Goal: Task Accomplishment & Management: Manage account settings

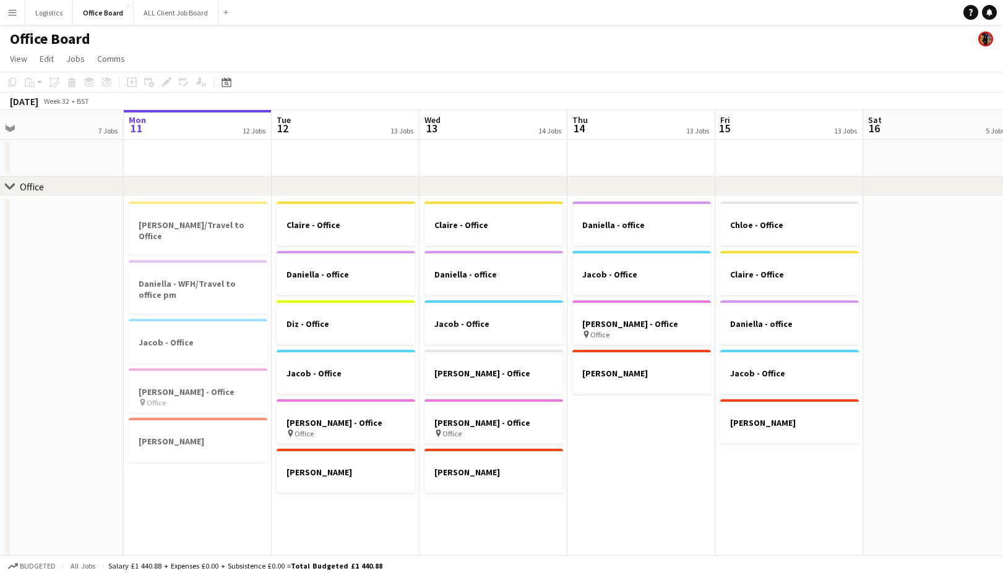
scroll to position [0, 468]
click at [332, 513] on app-date-cell "Claire - Office Daniella - office Diz - Office Jacob - Office [PERSON_NAME] - O…" at bounding box center [345, 400] width 148 height 406
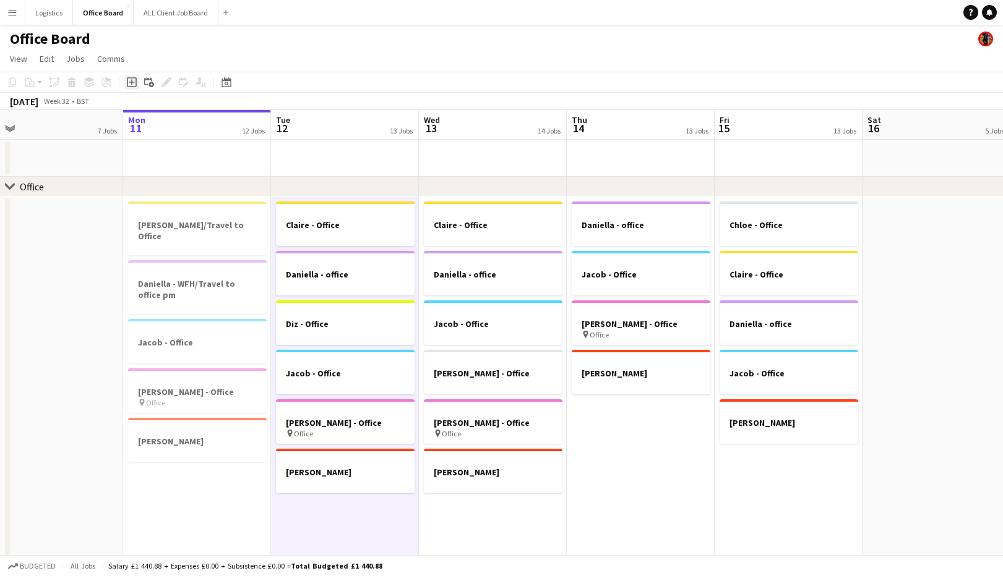
click at [132, 82] on icon at bounding box center [132, 83] width 6 height 6
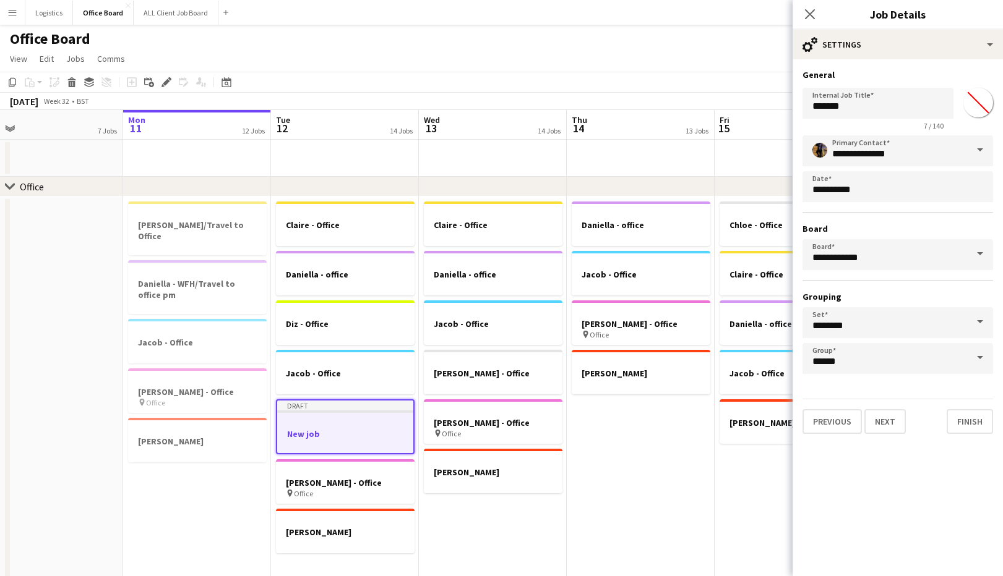
click at [978, 103] on input "*******" at bounding box center [978, 102] width 45 height 45
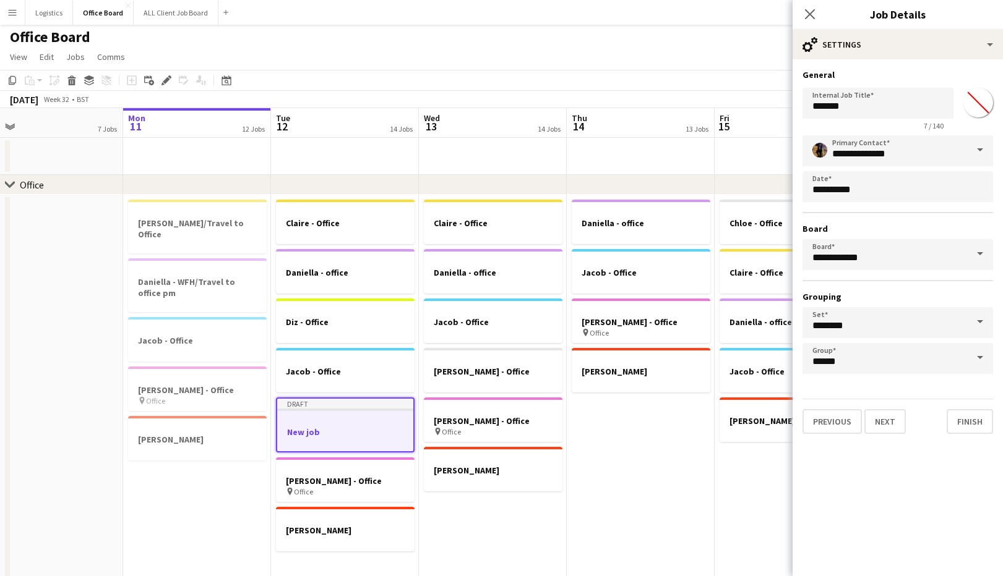
scroll to position [0, 0]
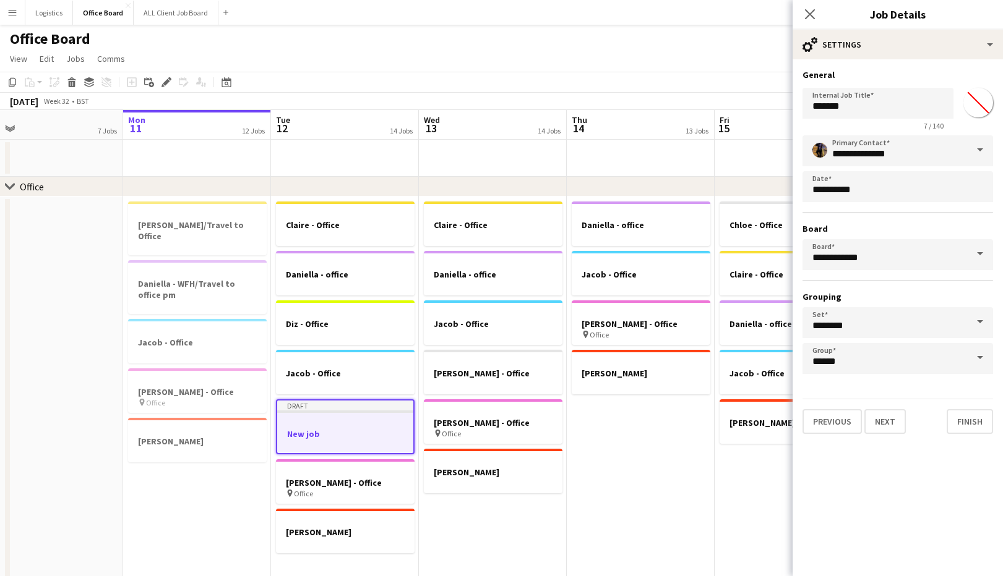
click at [978, 103] on input "*******" at bounding box center [978, 102] width 45 height 45
type input "*******"
click at [853, 102] on input "*******" at bounding box center [877, 103] width 151 height 31
click at [806, 107] on input "*******" at bounding box center [877, 103] width 151 height 31
type input "**********"
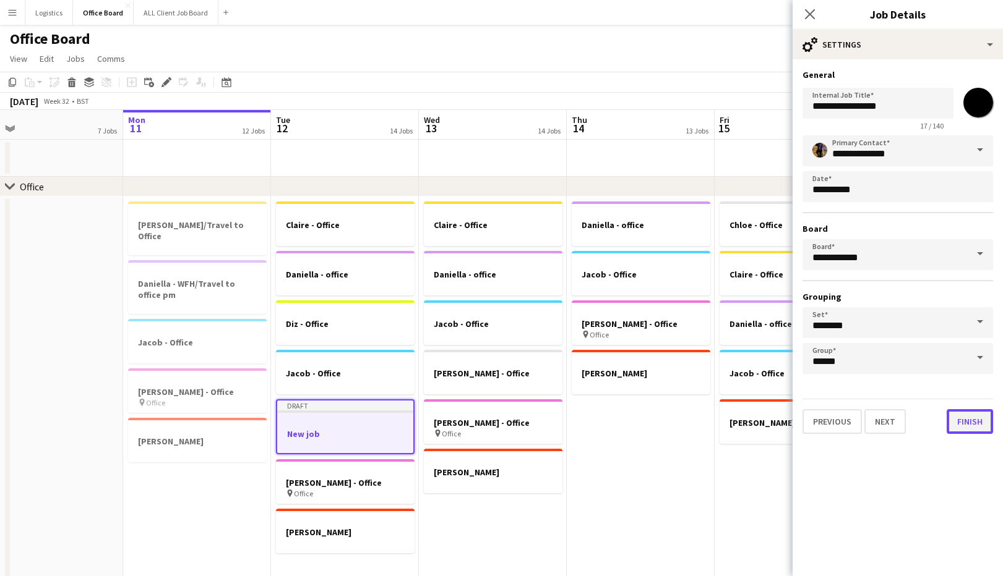
click at [971, 422] on button "Finish" at bounding box center [969, 421] width 46 height 25
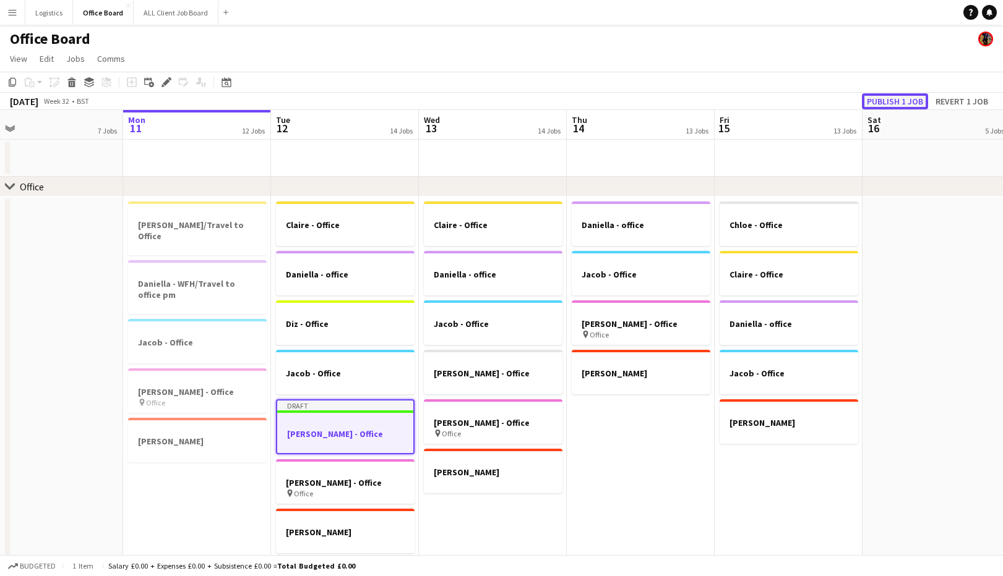
click at [894, 103] on button "Publish 1 job" at bounding box center [895, 101] width 66 height 16
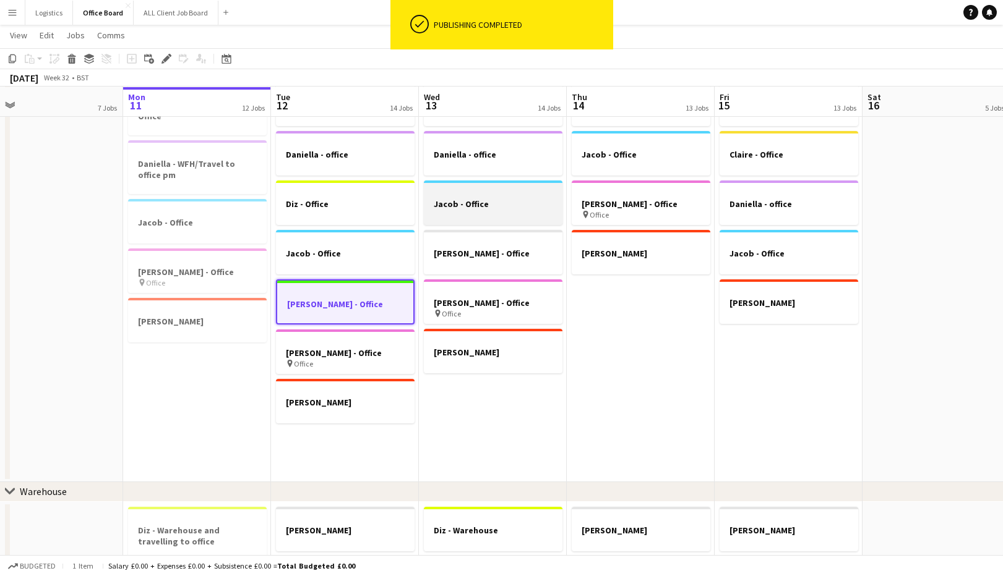
scroll to position [119, 0]
click at [466, 398] on app-date-cell "Claire - Office Daniella - office [PERSON_NAME] - Office [PERSON_NAME] - Office…" at bounding box center [493, 279] width 148 height 406
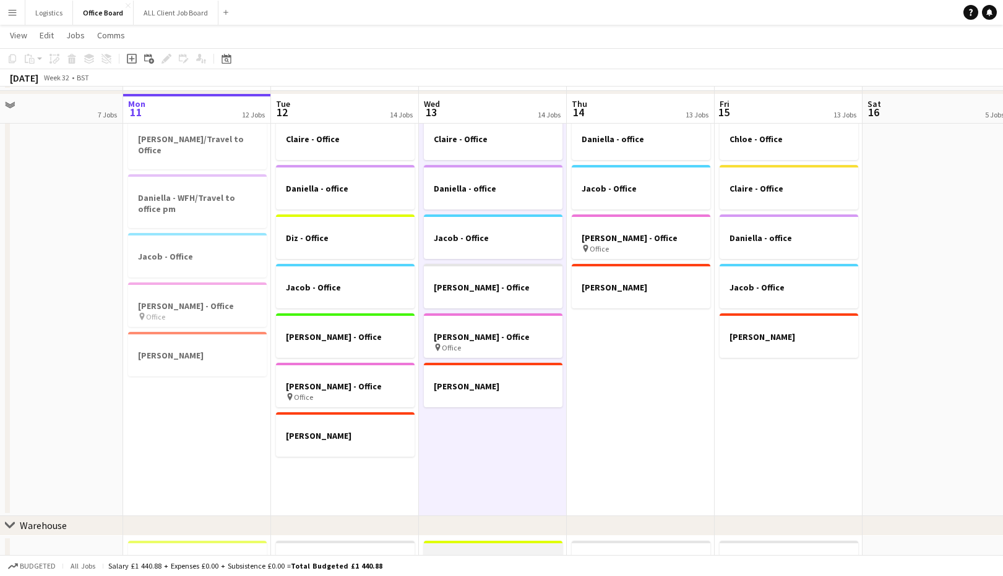
scroll to position [92, 0]
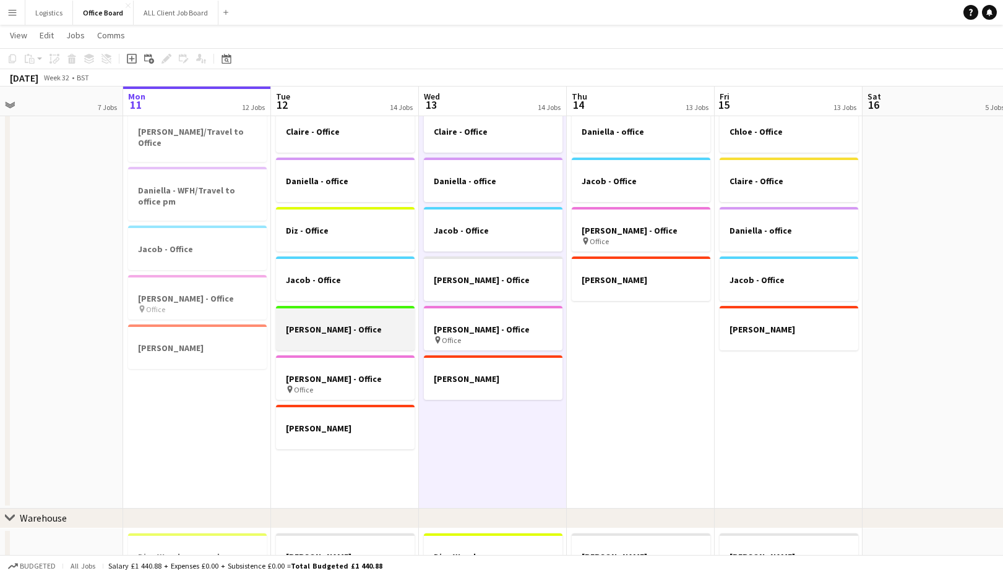
click at [370, 317] on div at bounding box center [345, 318] width 139 height 9
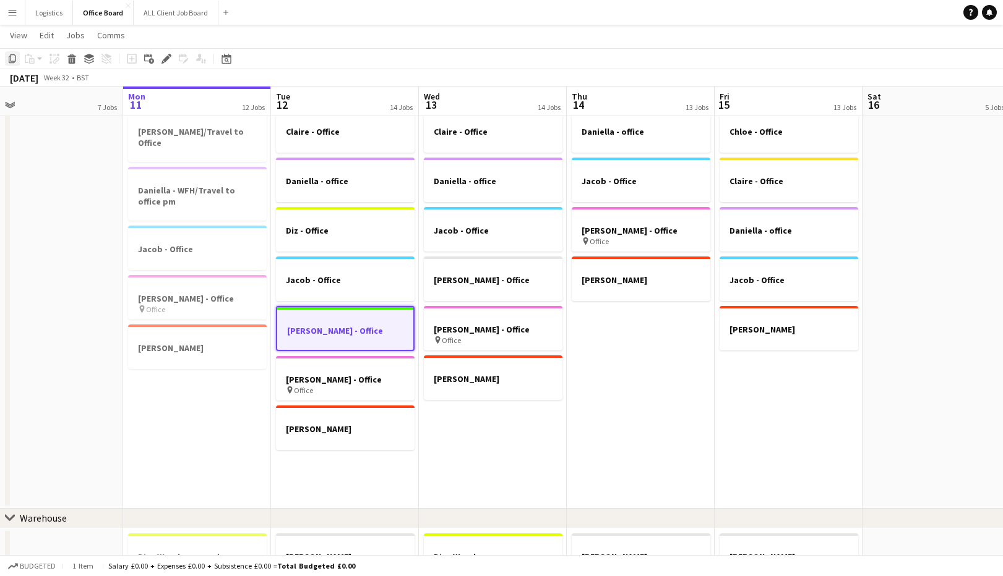
click at [15, 59] on icon "Copy" at bounding box center [12, 59] width 10 height 10
click at [455, 419] on app-date-cell "Claire - Office Daniella - office [PERSON_NAME] - Office [PERSON_NAME] - Office…" at bounding box center [493, 306] width 148 height 406
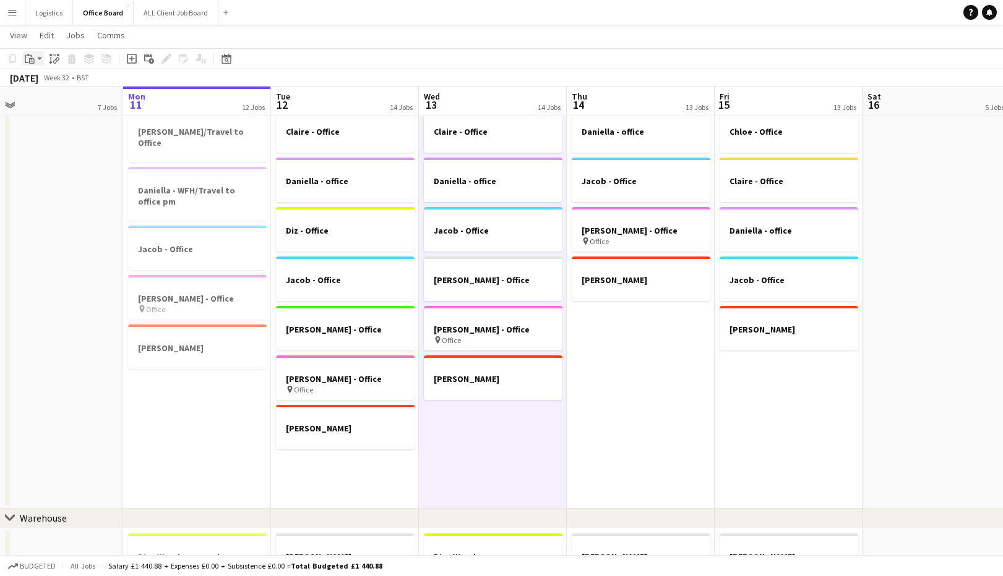
click at [27, 57] on icon "Paste" at bounding box center [30, 59] width 10 height 10
click at [61, 105] on link "Paste with crew Command Shift V" at bounding box center [82, 103] width 98 height 11
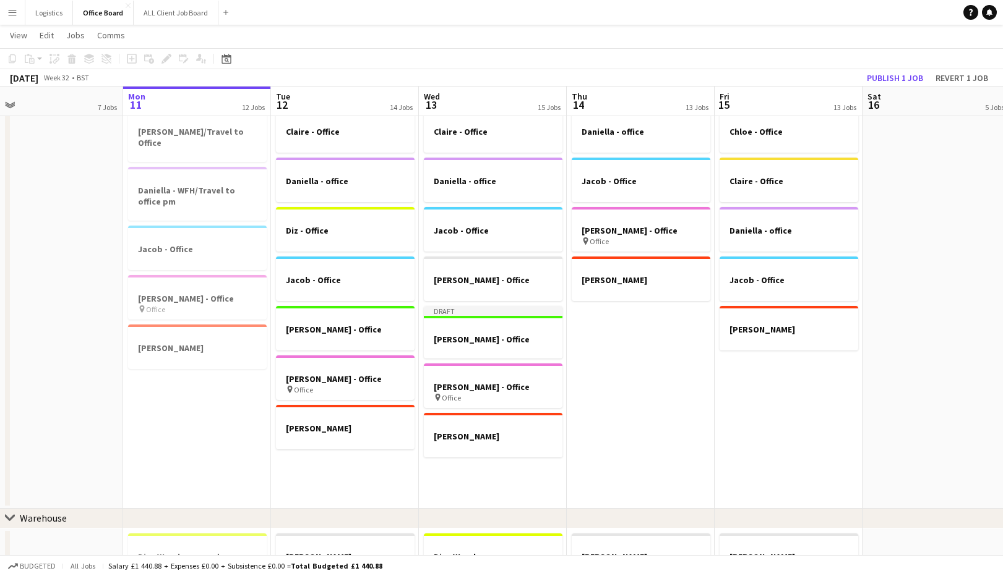
drag, startPoint x: 617, startPoint y: 330, endPoint x: 600, endPoint y: 320, distance: 20.3
click at [617, 330] on app-date-cell "Daniella - office [PERSON_NAME] - Office [PERSON_NAME] - Office pin Office [PER…" at bounding box center [641, 306] width 148 height 406
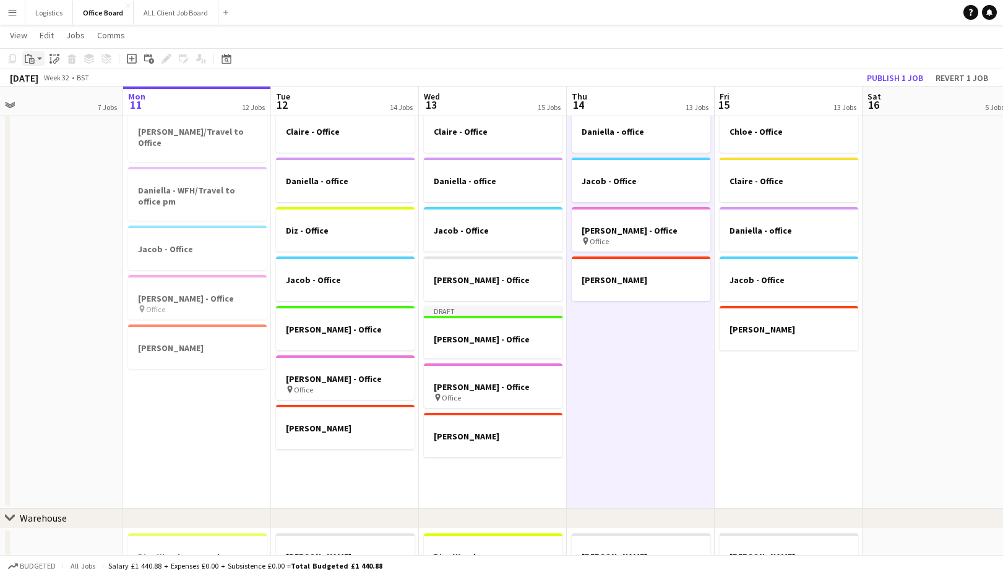
click at [28, 59] on icon "Paste" at bounding box center [30, 59] width 10 height 10
click at [51, 101] on link "Paste with crew Command Shift V" at bounding box center [82, 103] width 98 height 11
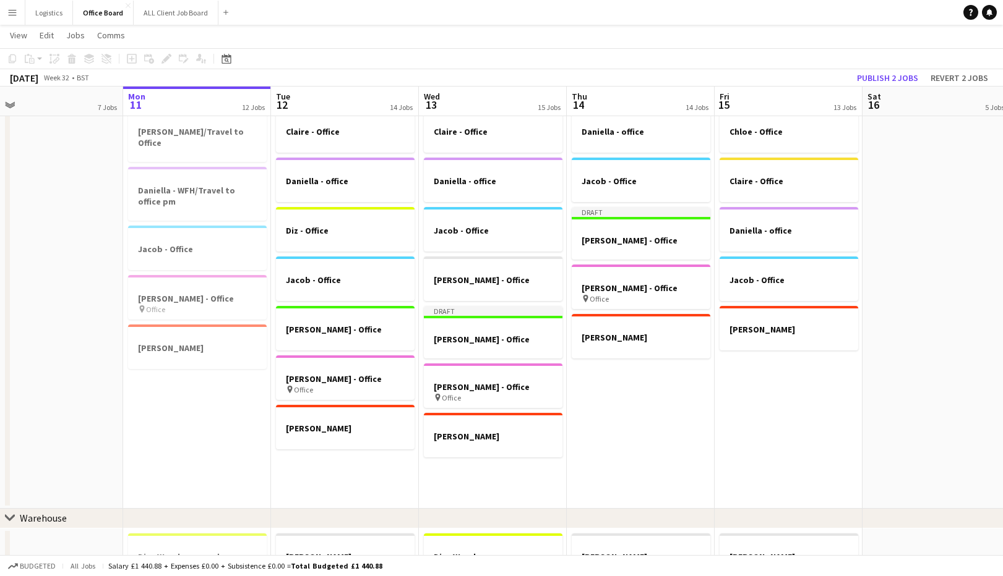
click at [656, 377] on app-date-cell "Daniella - office [PERSON_NAME] - Office Draft [PERSON_NAME] - Office [PERSON_N…" at bounding box center [641, 306] width 148 height 406
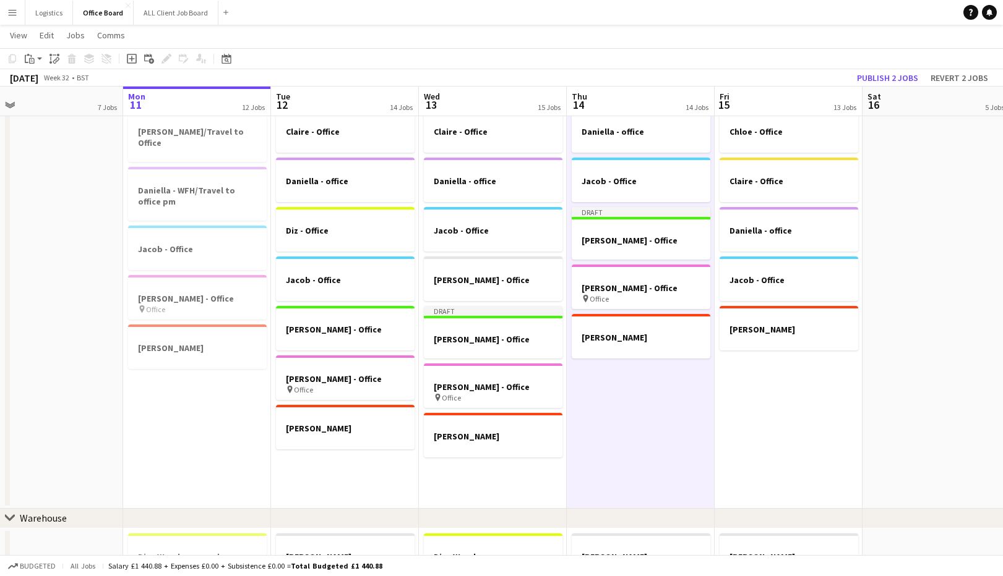
drag, startPoint x: 853, startPoint y: 375, endPoint x: 817, endPoint y: 367, distance: 36.9
click at [853, 375] on app-date-cell "[PERSON_NAME] - Office Claire - Office Daniella - office [PERSON_NAME] - Office…" at bounding box center [788, 306] width 148 height 406
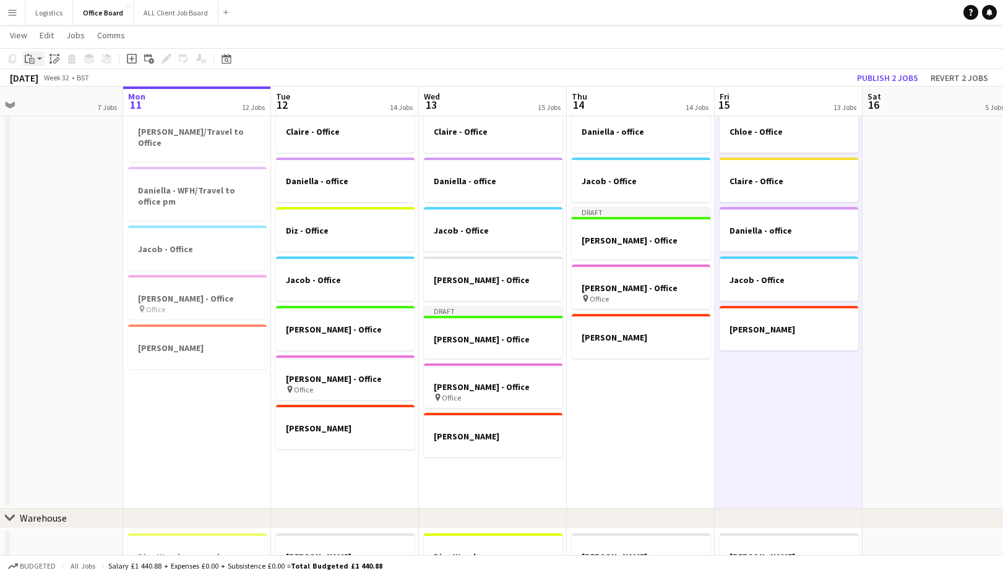
click at [30, 58] on icon "Paste" at bounding box center [30, 59] width 10 height 10
click at [57, 104] on link "Paste with crew Command Shift V" at bounding box center [82, 103] width 98 height 11
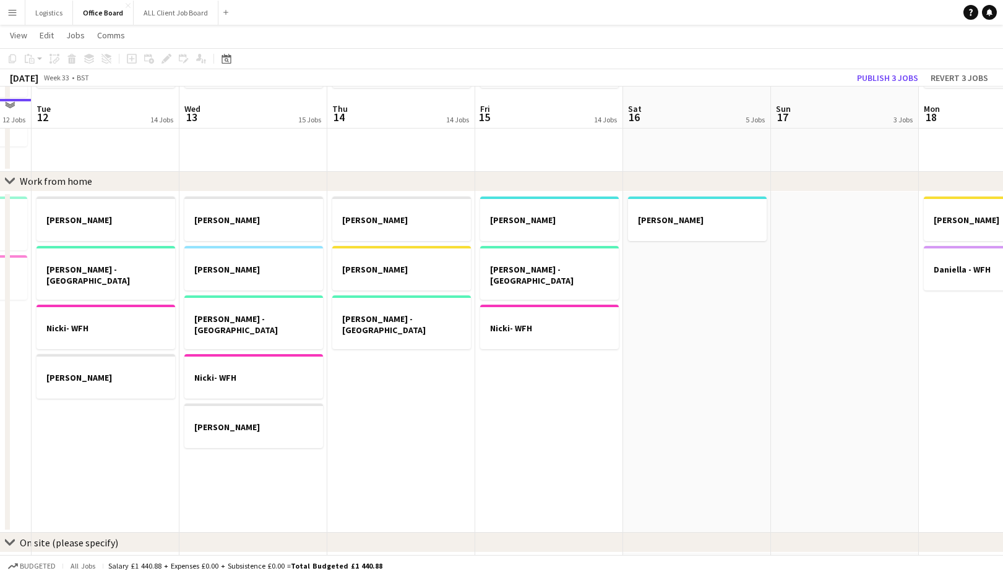
scroll to position [601, 0]
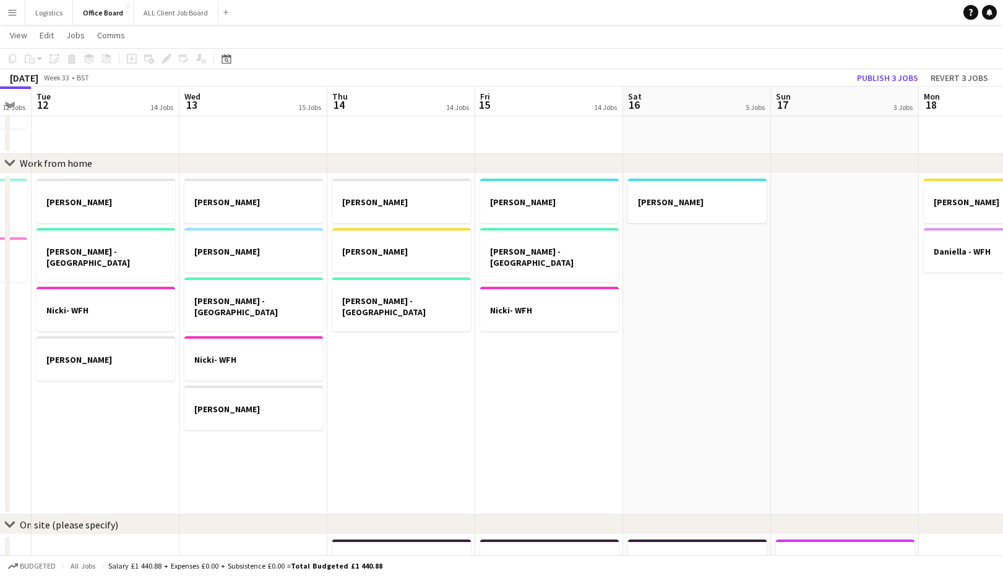
click at [689, 256] on app-date-cell "[PERSON_NAME]" at bounding box center [697, 345] width 148 height 342
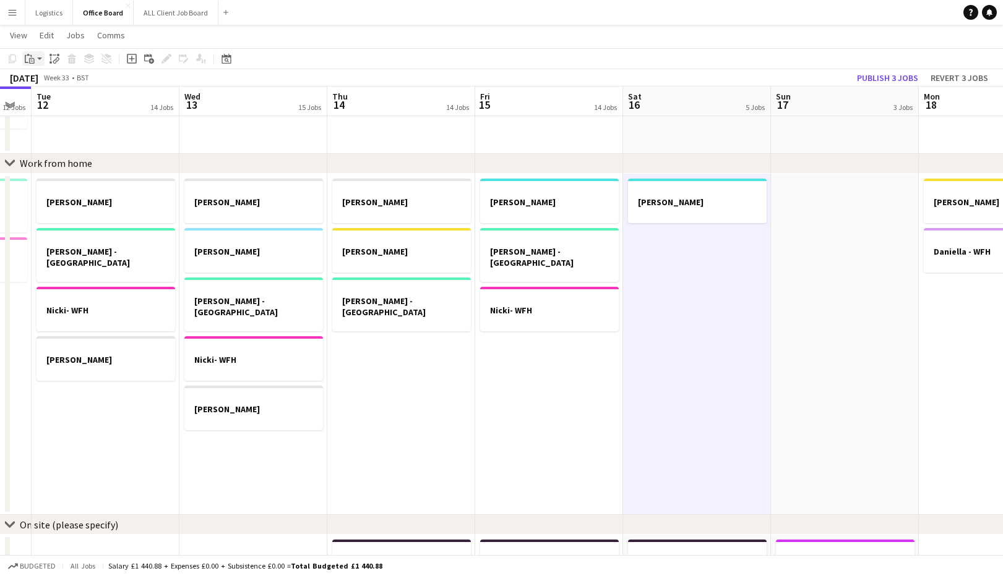
click at [33, 59] on icon "Paste" at bounding box center [30, 59] width 10 height 10
click at [42, 102] on link "Paste with crew Command Shift V" at bounding box center [82, 103] width 98 height 11
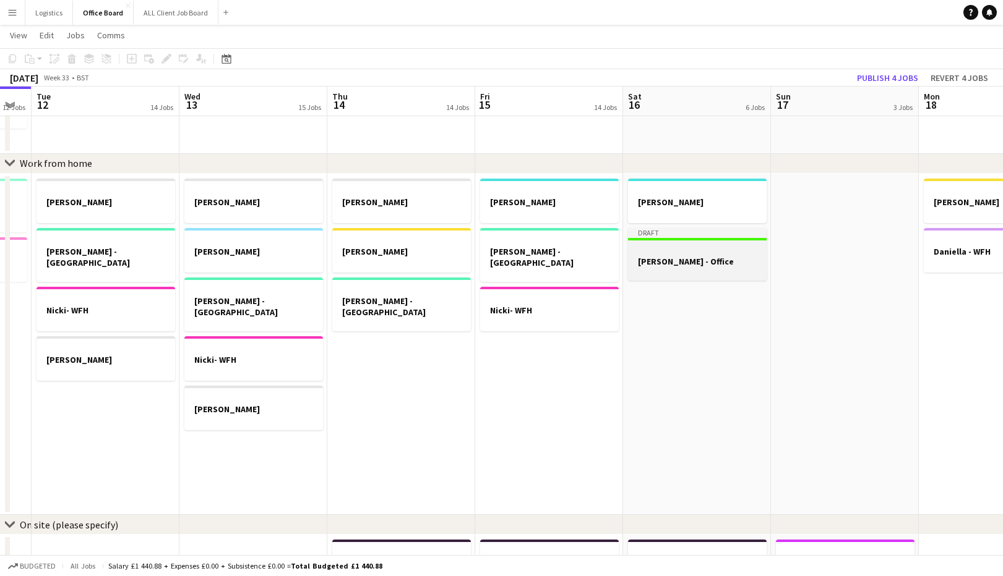
click at [670, 263] on h3 "[PERSON_NAME] - Office" at bounding box center [697, 261] width 139 height 11
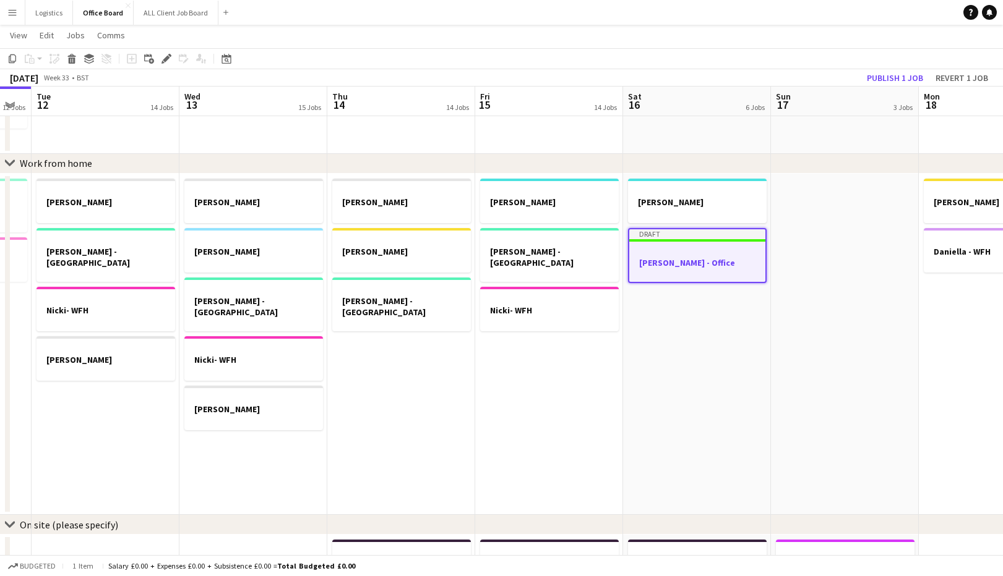
drag, startPoint x: 166, startPoint y: 59, endPoint x: 186, endPoint y: 63, distance: 20.3
click at [166, 59] on icon at bounding box center [166, 59] width 7 height 7
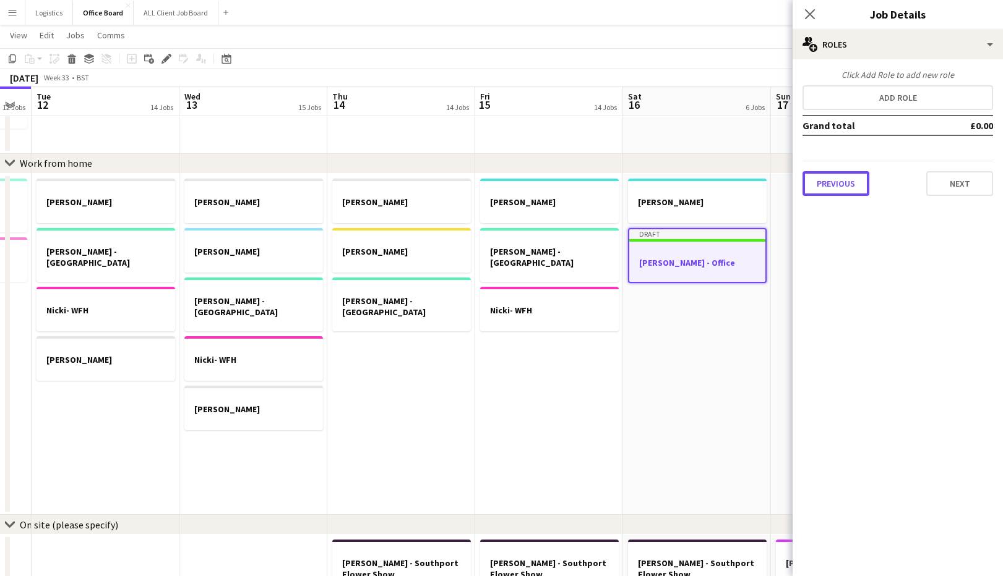
drag, startPoint x: 809, startPoint y: 187, endPoint x: 902, endPoint y: 111, distance: 120.8
click at [809, 187] on button "Previous" at bounding box center [835, 183] width 67 height 25
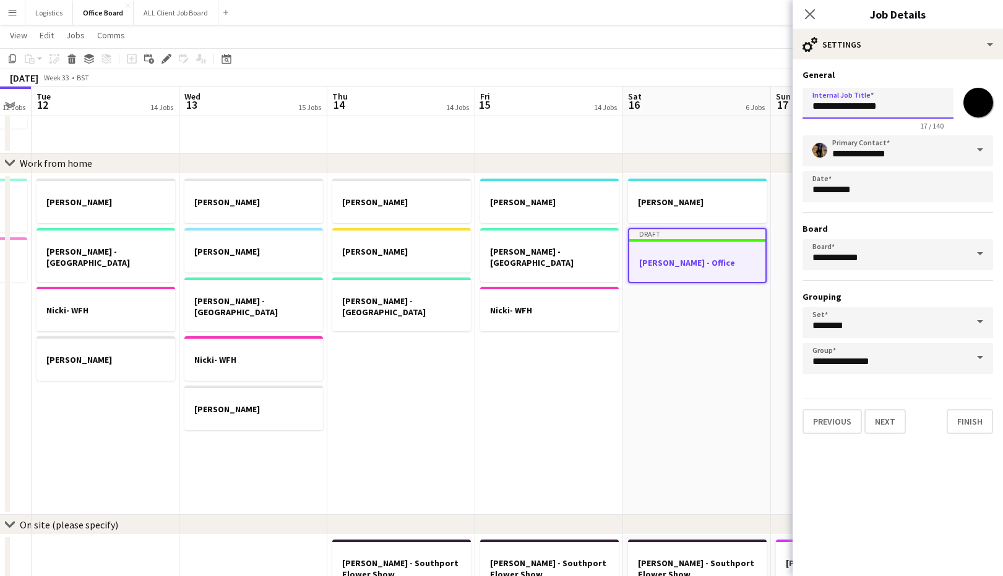
click at [878, 109] on input "**********" at bounding box center [877, 103] width 151 height 31
type input "**********"
click at [969, 424] on button "Finish" at bounding box center [969, 421] width 46 height 25
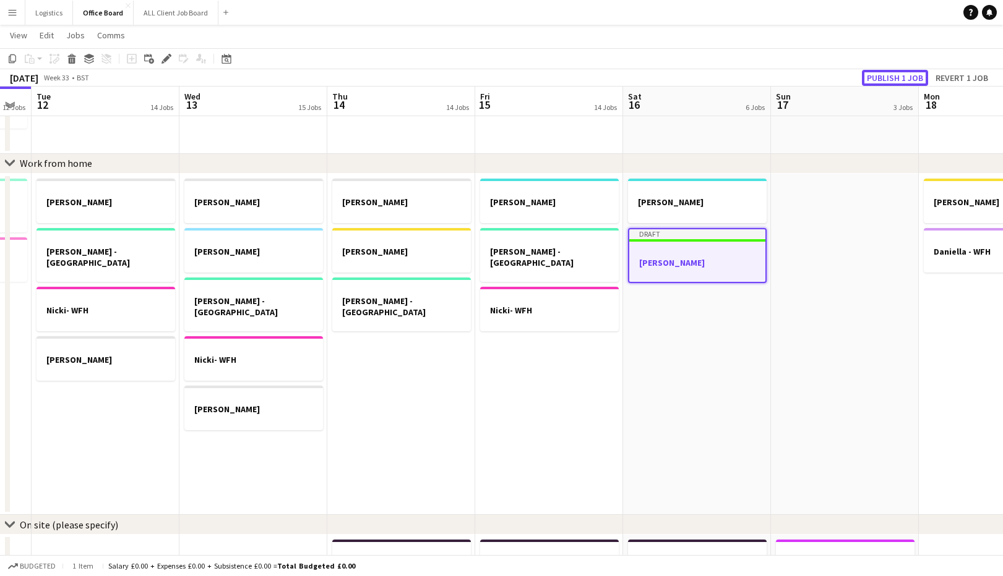
click at [886, 74] on button "Publish 1 job" at bounding box center [895, 78] width 66 height 16
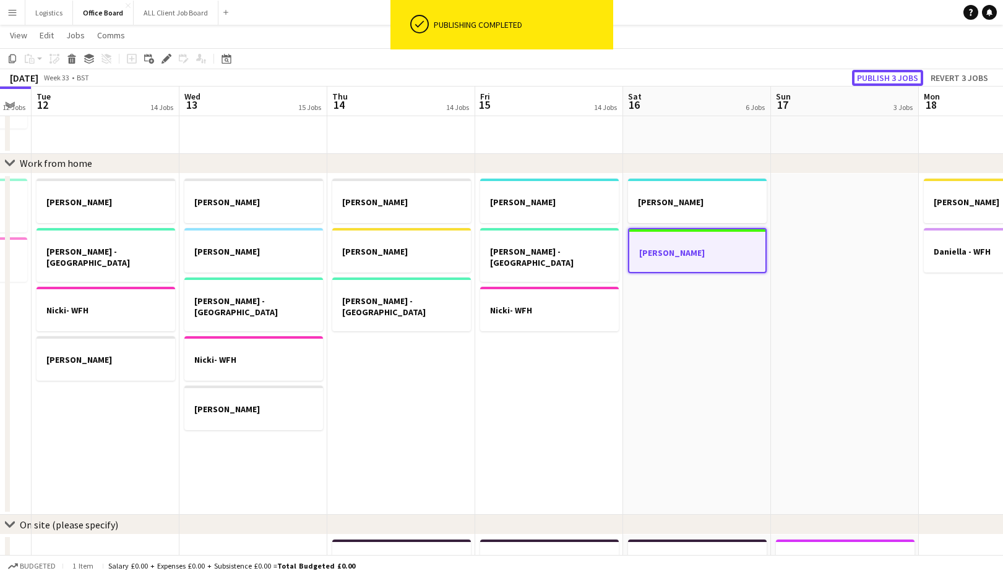
click at [886, 77] on button "Publish 3 jobs" at bounding box center [887, 78] width 71 height 16
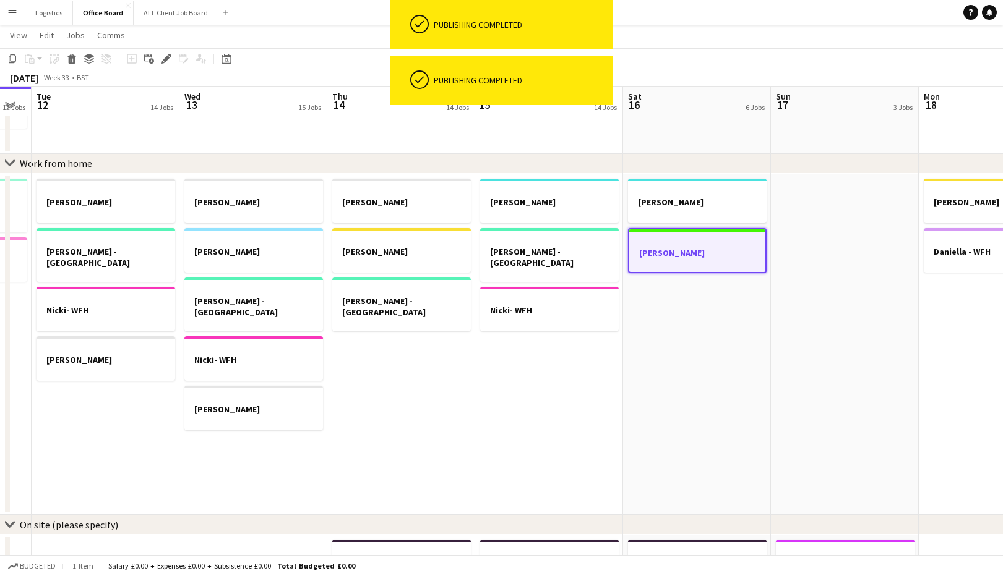
scroll to position [0, 412]
drag, startPoint x: 558, startPoint y: 361, endPoint x: 557, endPoint y: 387, distance: 26.0
click at [558, 361] on app-date-cell "[PERSON_NAME] [PERSON_NAME] - [GEOGRAPHIC_DATA] [PERSON_NAME]- WFH" at bounding box center [549, 345] width 148 height 342
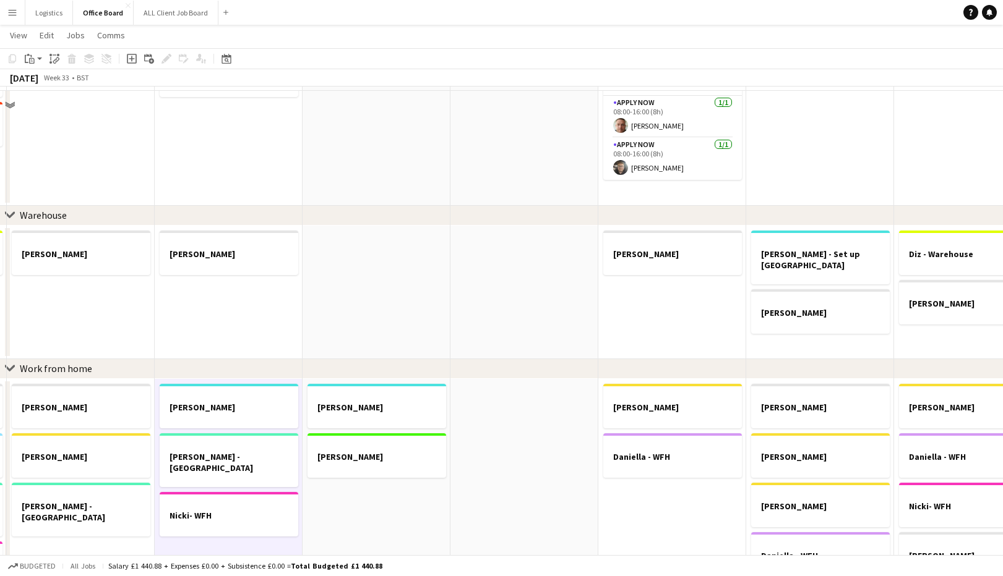
scroll to position [610, 0]
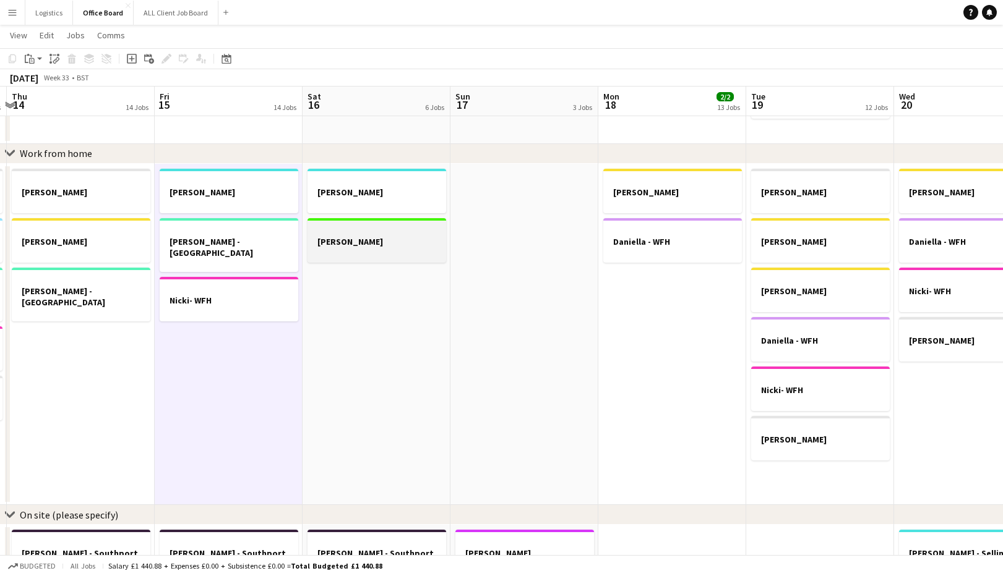
click at [357, 231] on div at bounding box center [376, 230] width 139 height 9
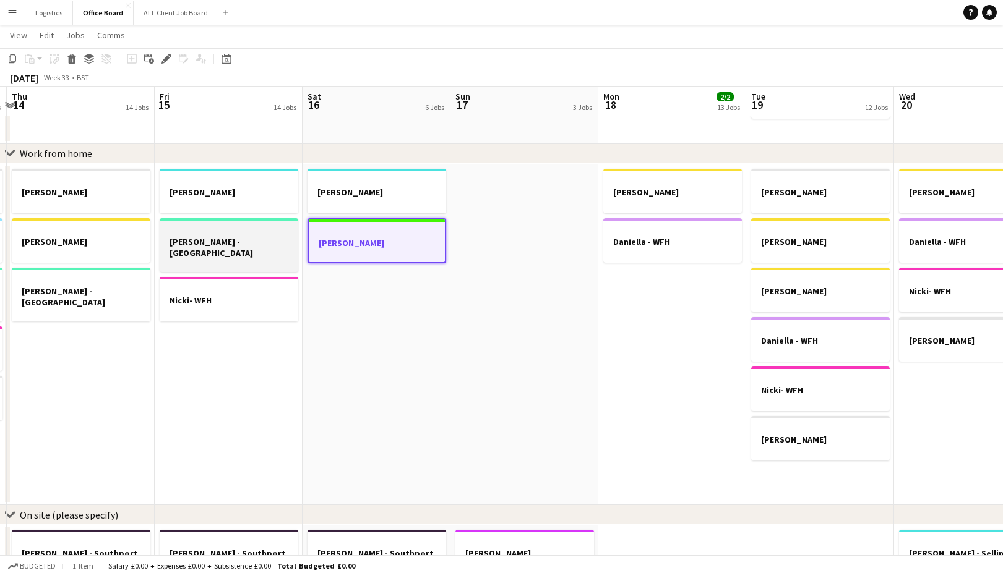
drag, startPoint x: 14, startPoint y: 61, endPoint x: 206, endPoint y: 251, distance: 270.7
click at [17, 60] on icon "Copy" at bounding box center [12, 59] width 10 height 10
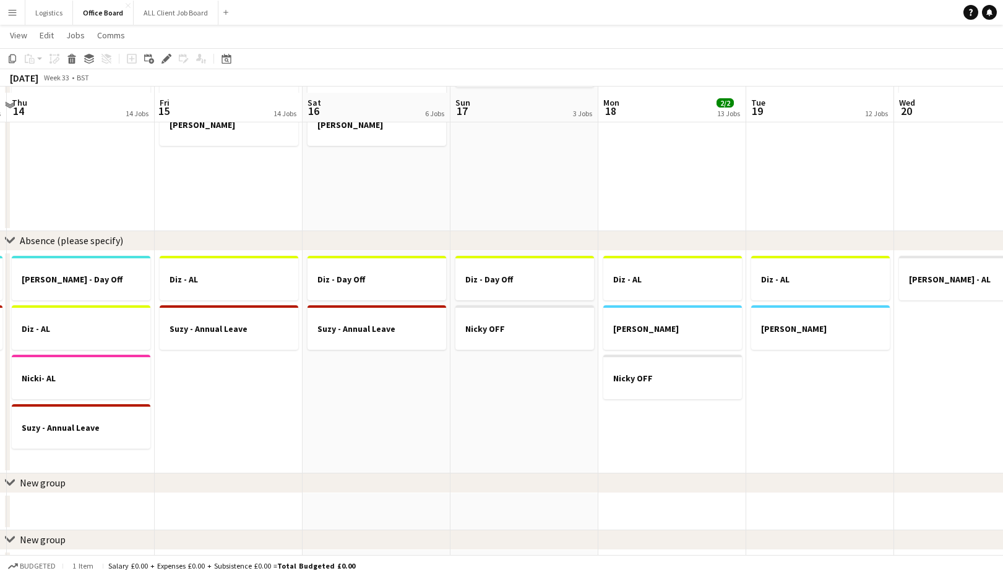
scroll to position [1106, 0]
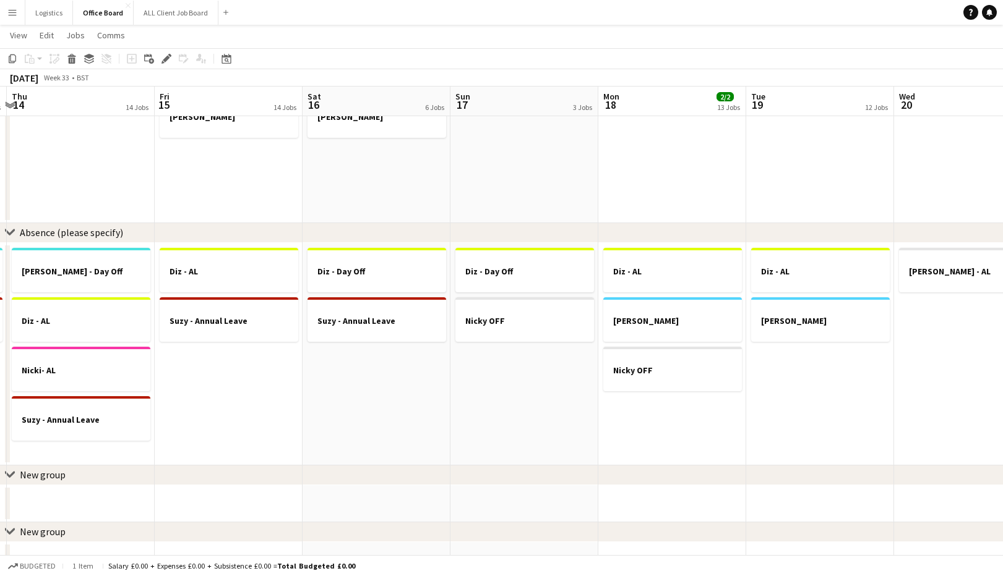
click at [488, 366] on app-date-cell "Diz - Day Off [PERSON_NAME] OFF" at bounding box center [524, 354] width 148 height 223
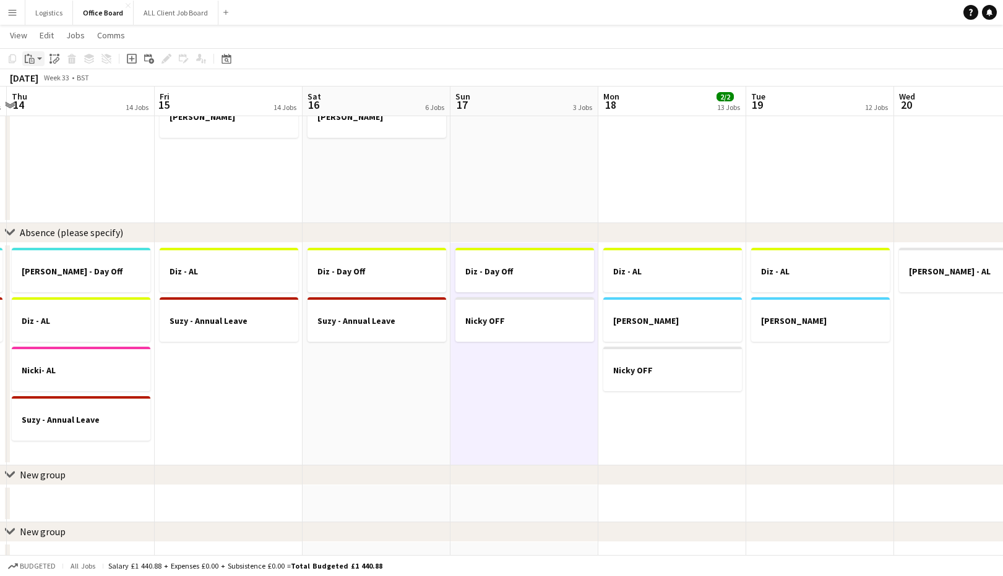
click at [30, 58] on icon at bounding box center [32, 61] width 6 height 6
click at [31, 59] on icon "Paste" at bounding box center [30, 59] width 10 height 10
drag, startPoint x: 31, startPoint y: 59, endPoint x: 36, endPoint y: 82, distance: 24.2
click at [31, 59] on icon "Paste" at bounding box center [30, 59] width 10 height 10
click at [48, 105] on link "Paste with crew Command Shift V" at bounding box center [82, 103] width 98 height 11
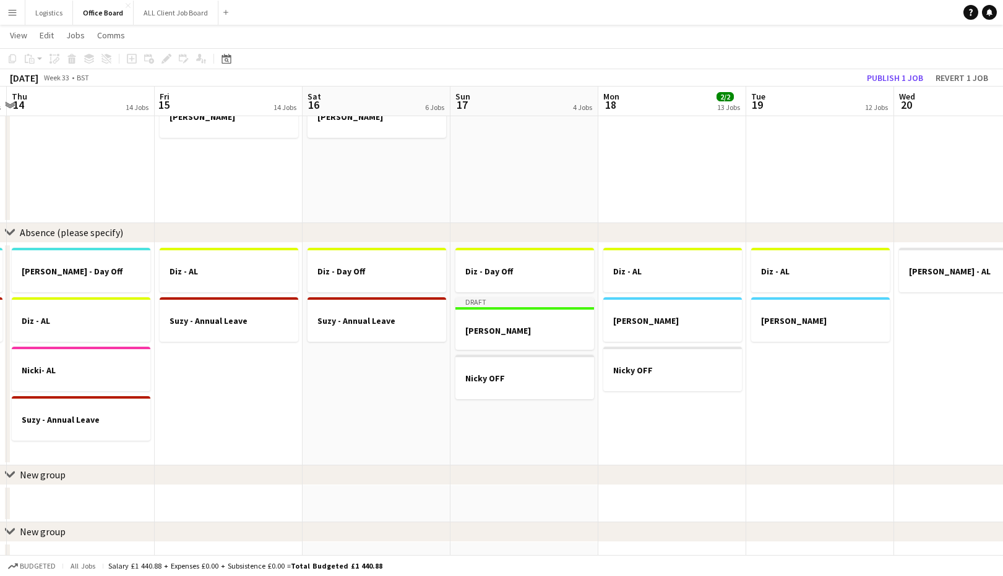
click at [656, 403] on app-date-cell "Diz - [PERSON_NAME] - Holiday [PERSON_NAME] OFF" at bounding box center [672, 354] width 148 height 223
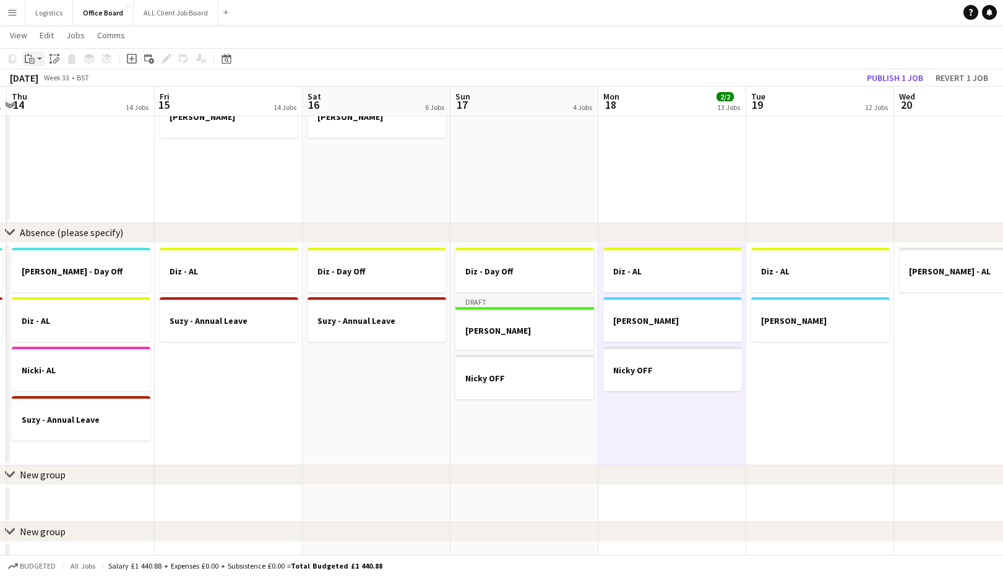
click at [32, 58] on icon "Paste" at bounding box center [30, 59] width 10 height 10
click at [59, 103] on link "Paste with crew Command Shift V" at bounding box center [82, 103] width 98 height 11
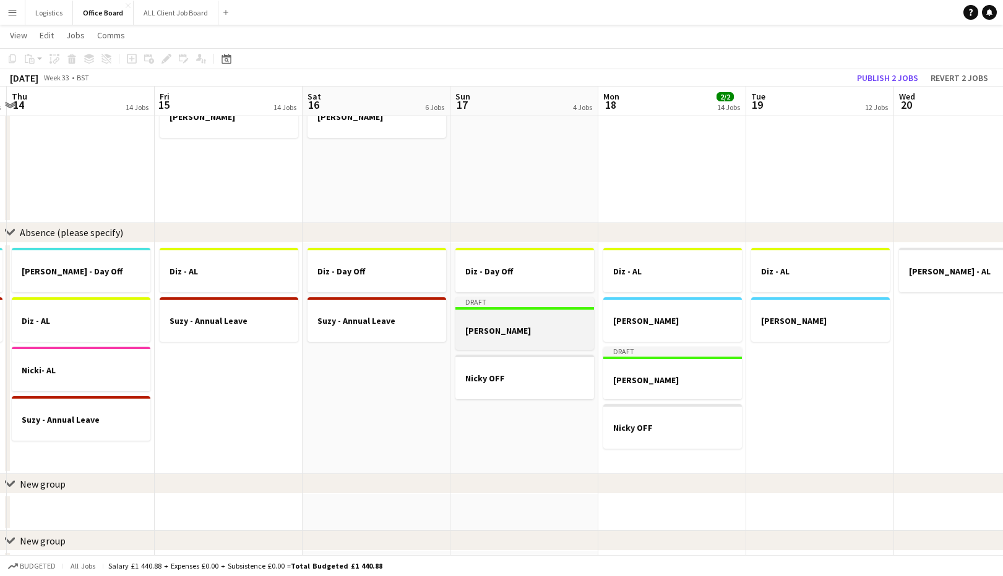
click at [502, 327] on h3 "[PERSON_NAME]" at bounding box center [524, 330] width 139 height 11
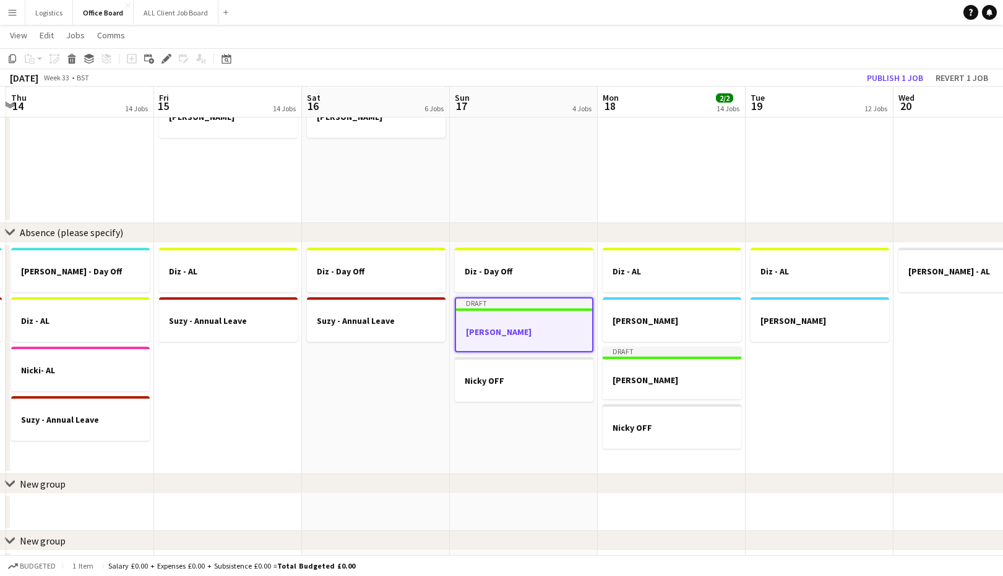
scroll to position [1107, 0]
drag, startPoint x: 168, startPoint y: 57, endPoint x: 213, endPoint y: 105, distance: 65.6
click at [167, 57] on icon at bounding box center [166, 59] width 7 height 7
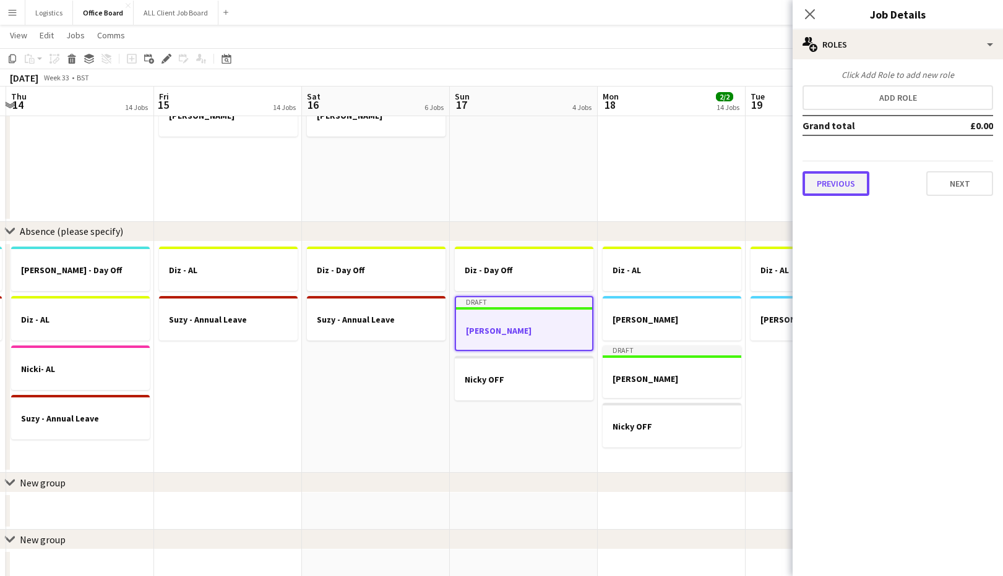
click at [831, 185] on button "Previous" at bounding box center [835, 183] width 67 height 25
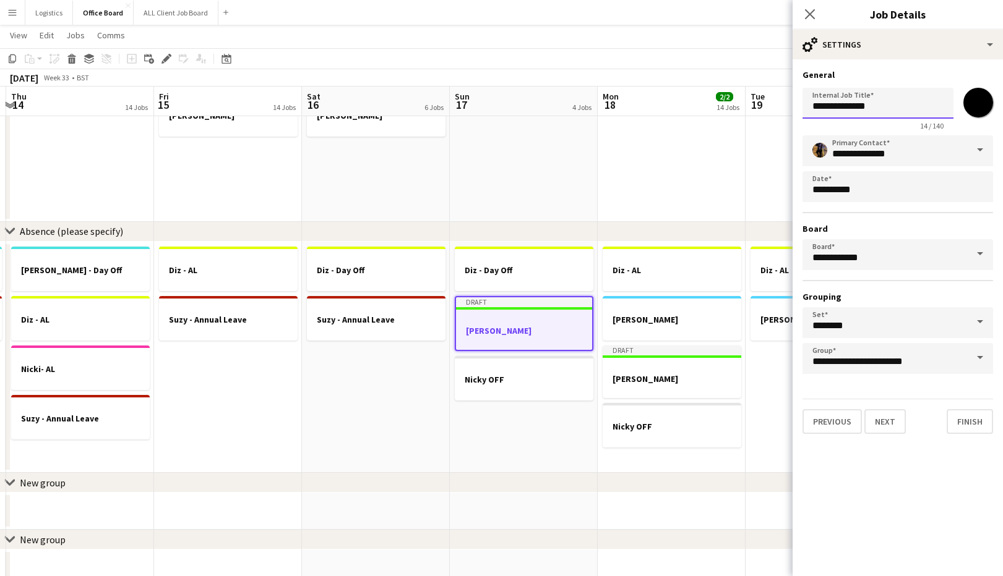
click at [873, 107] on input "**********" at bounding box center [877, 103] width 151 height 31
click at [667, 378] on h3 "[PERSON_NAME]" at bounding box center [671, 379] width 139 height 11
type input "**********"
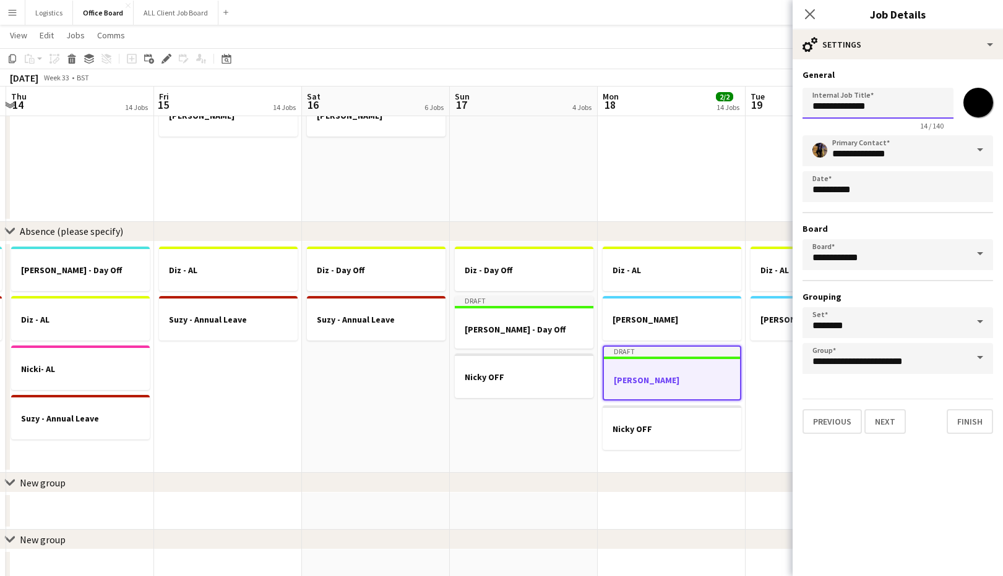
click at [863, 109] on input "**********" at bounding box center [877, 103] width 151 height 31
click at [868, 107] on input "**********" at bounding box center [877, 103] width 151 height 31
type input "**********"
click at [967, 424] on button "Finish" at bounding box center [969, 421] width 46 height 25
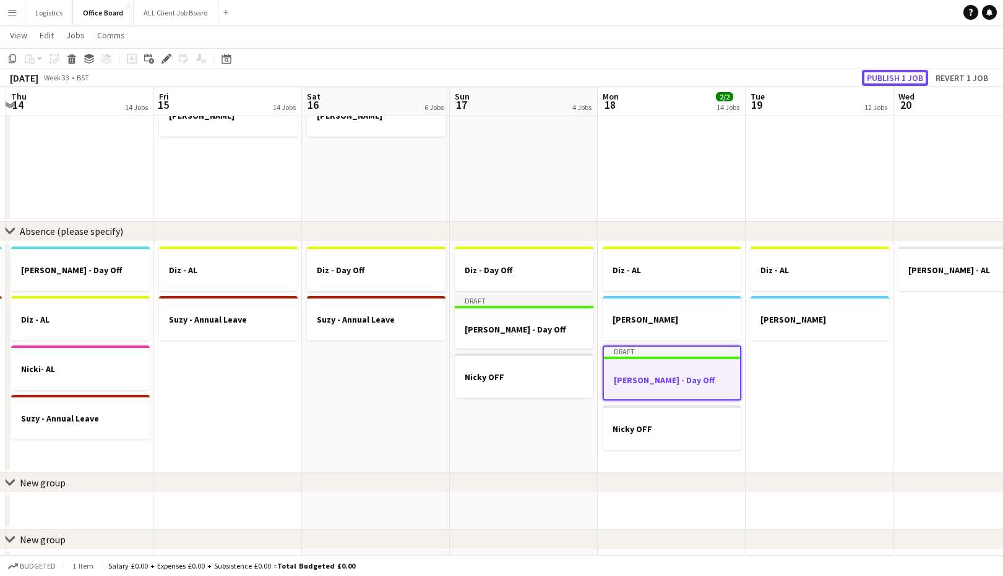
click at [883, 75] on button "Publish 1 job" at bounding box center [895, 78] width 66 height 16
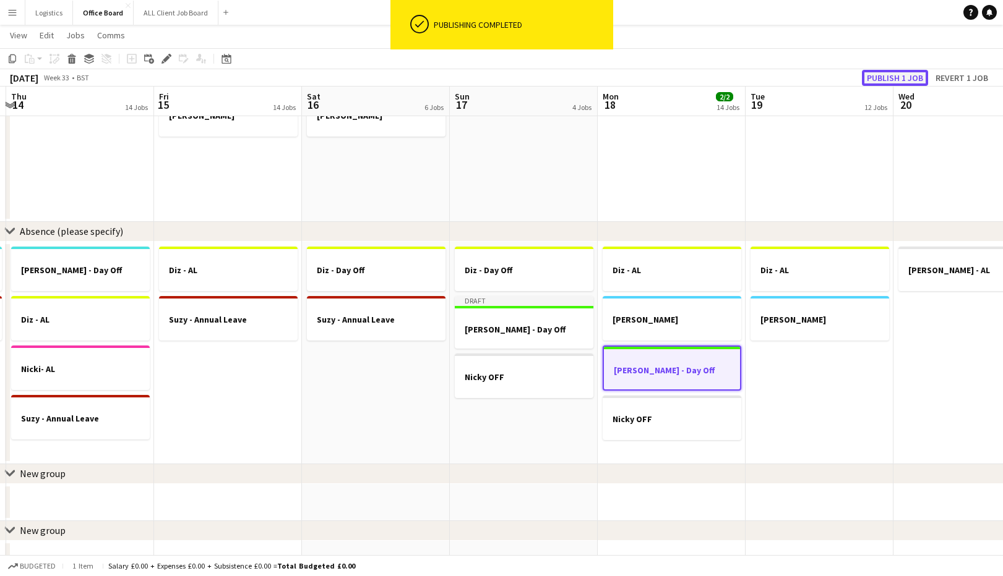
click at [882, 75] on button "Publish 1 job" at bounding box center [895, 78] width 66 height 16
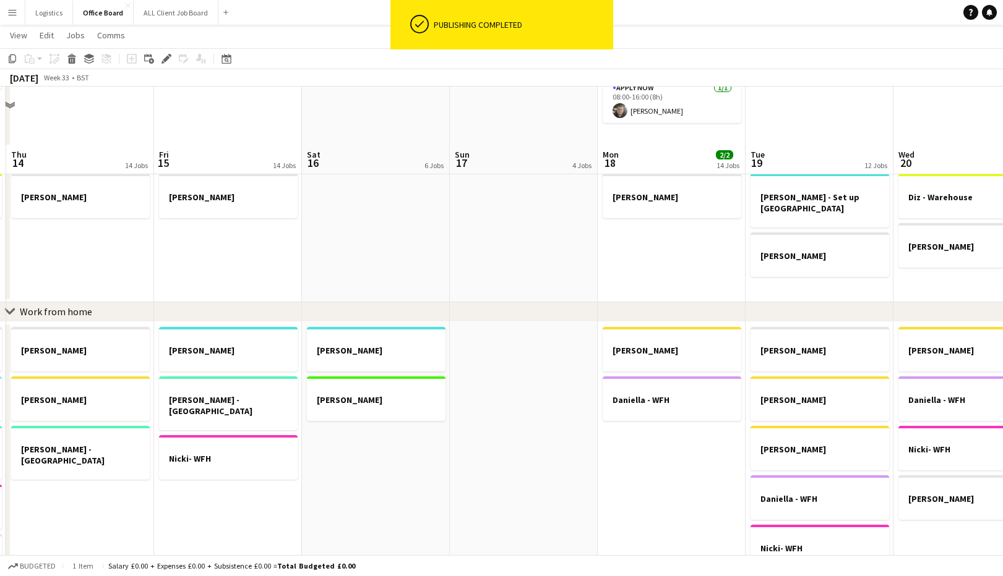
scroll to position [435, 0]
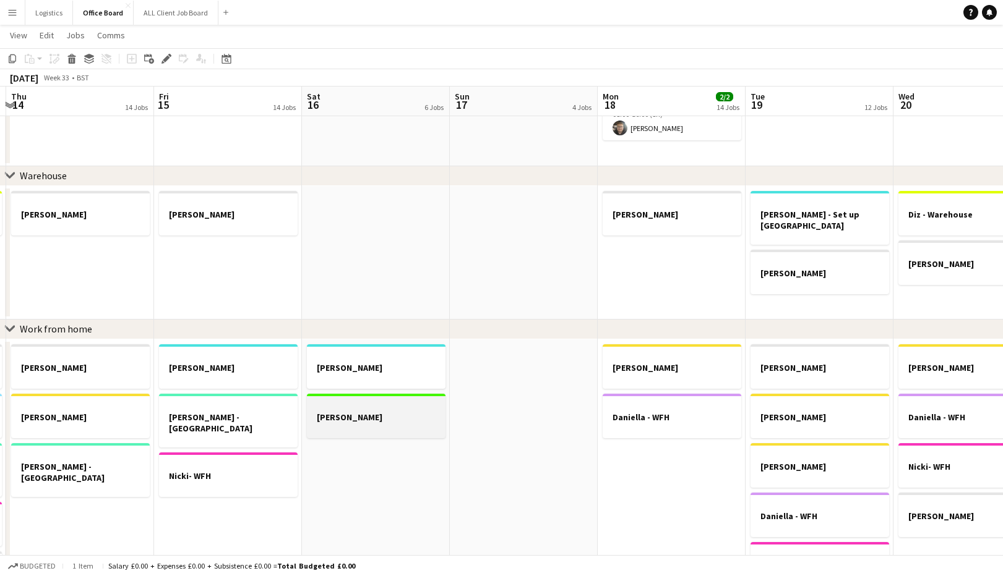
click at [356, 421] on h3 "[PERSON_NAME]" at bounding box center [376, 417] width 139 height 11
drag, startPoint x: 13, startPoint y: 56, endPoint x: 130, endPoint y: 162, distance: 158.1
click at [12, 56] on icon "Copy" at bounding box center [12, 59] width 10 height 10
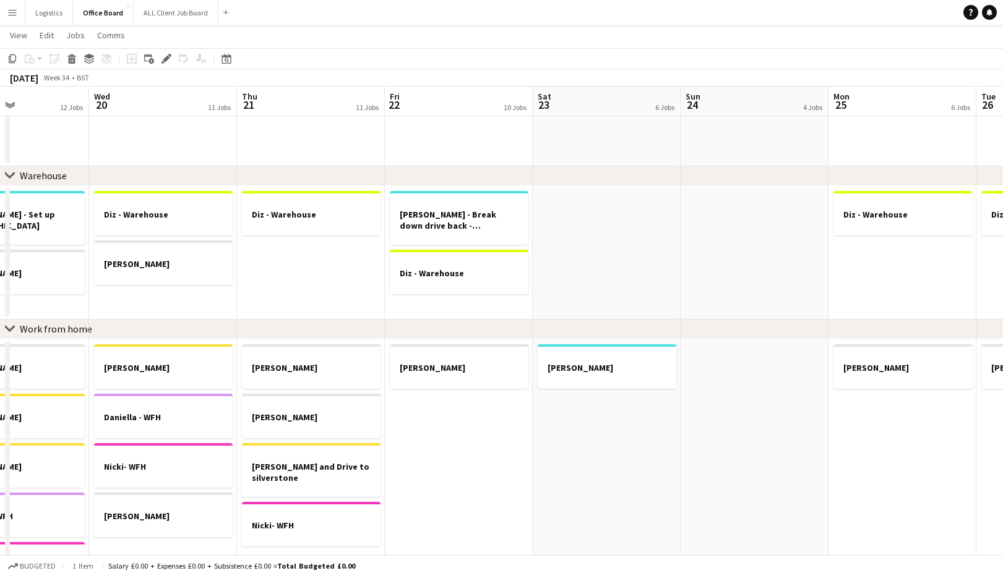
scroll to position [0, 433]
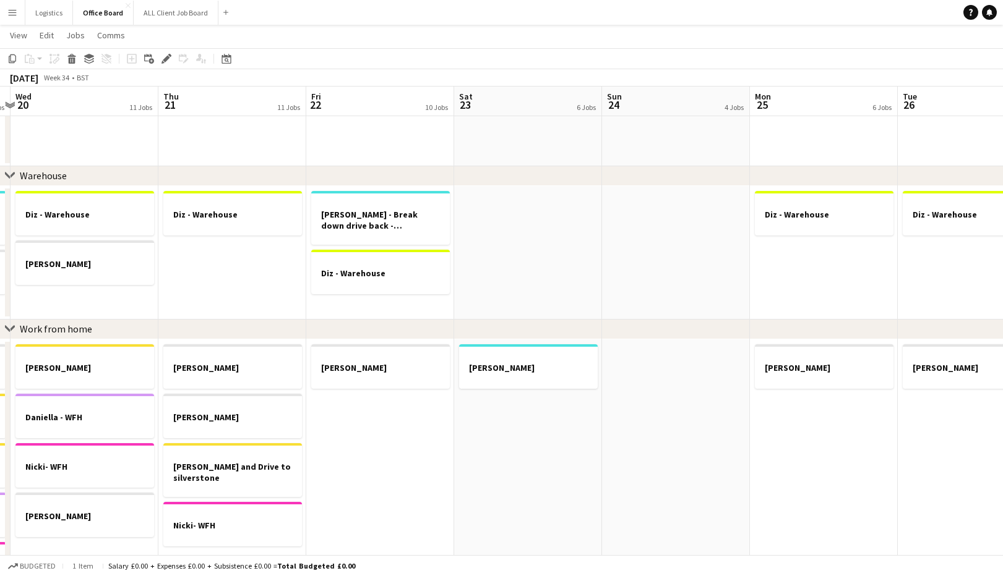
click at [519, 428] on app-date-cell "[PERSON_NAME]" at bounding box center [528, 511] width 148 height 342
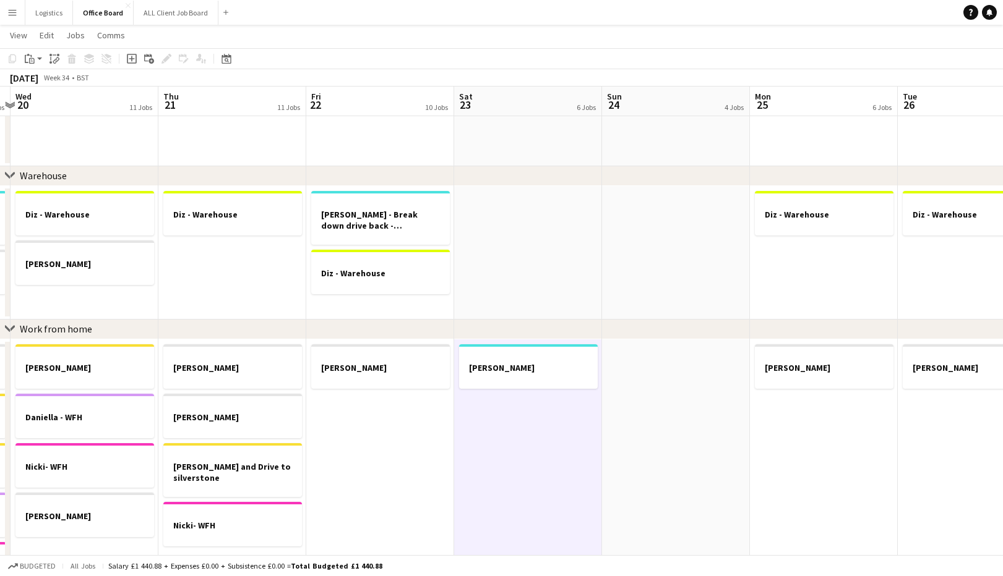
drag, startPoint x: 29, startPoint y: 58, endPoint x: 47, endPoint y: 91, distance: 37.4
click at [29, 58] on icon "Paste" at bounding box center [30, 59] width 10 height 10
click at [49, 101] on link "Paste with crew Command Shift V" at bounding box center [82, 103] width 98 height 11
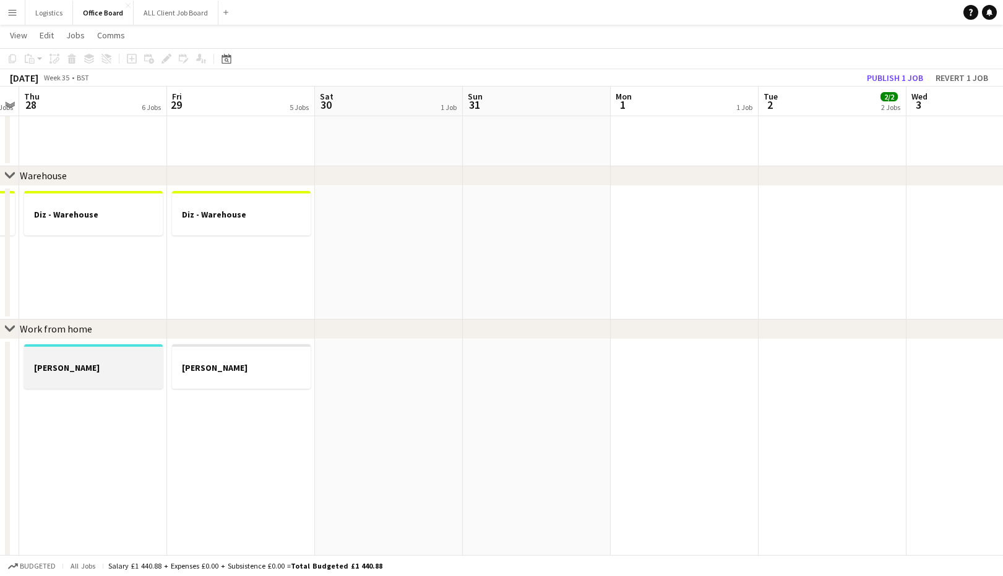
scroll to position [0, 384]
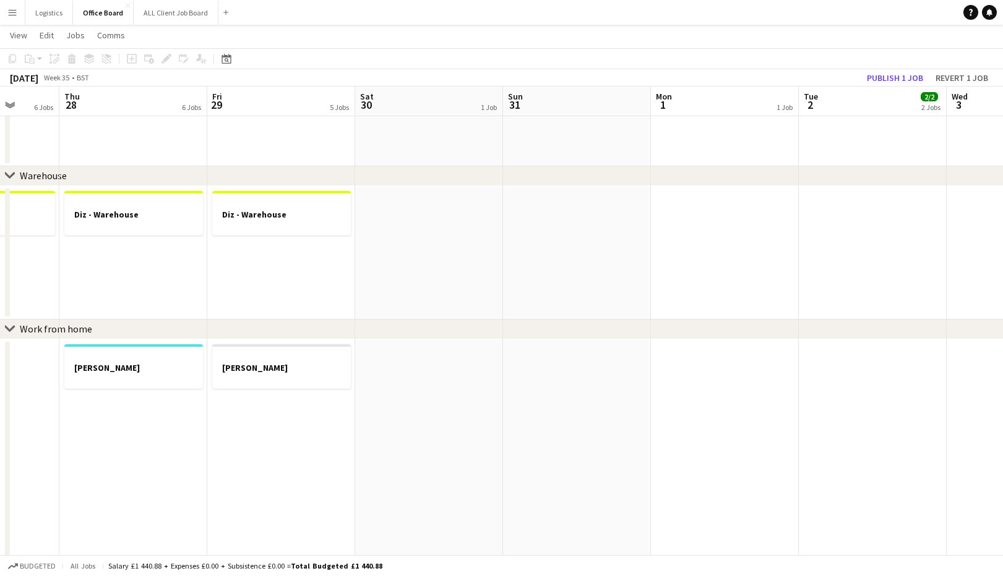
drag, startPoint x: 409, startPoint y: 408, endPoint x: 352, endPoint y: 336, distance: 91.6
click at [409, 408] on app-date-cell at bounding box center [429, 511] width 148 height 342
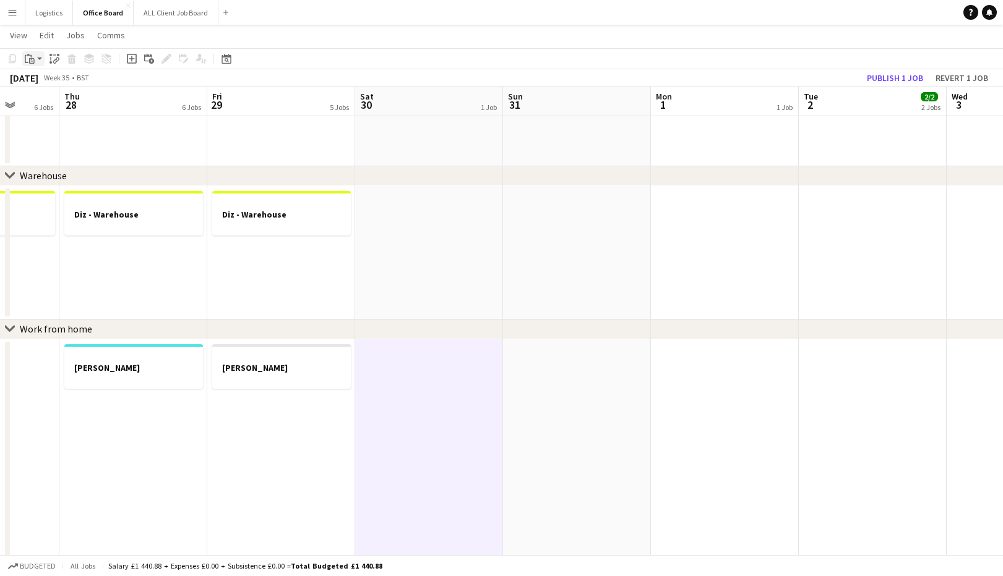
click at [32, 56] on icon "Paste" at bounding box center [30, 59] width 10 height 10
drag, startPoint x: 40, startPoint y: 101, endPoint x: 234, endPoint y: 313, distance: 287.1
click at [40, 101] on link "Paste with crew Command Shift V" at bounding box center [82, 103] width 98 height 11
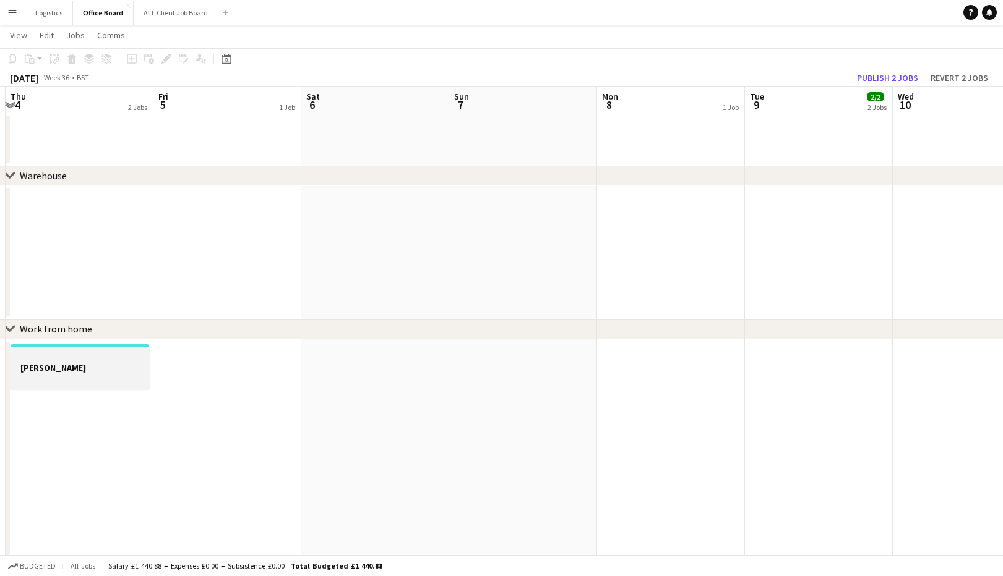
scroll to position [0, 521]
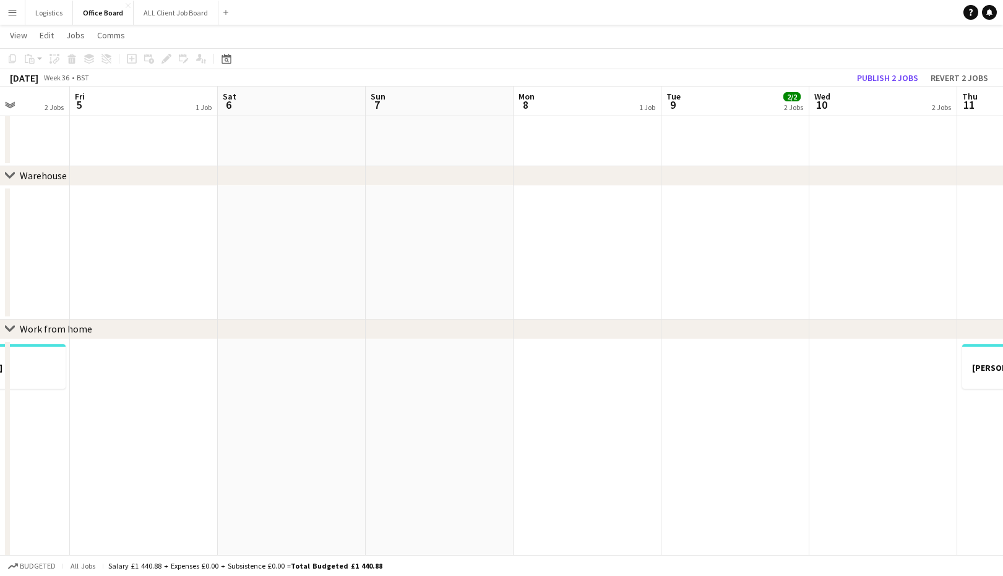
drag, startPoint x: 290, startPoint y: 362, endPoint x: 229, endPoint y: 297, distance: 88.8
click at [290, 362] on app-date-cell at bounding box center [292, 511] width 148 height 342
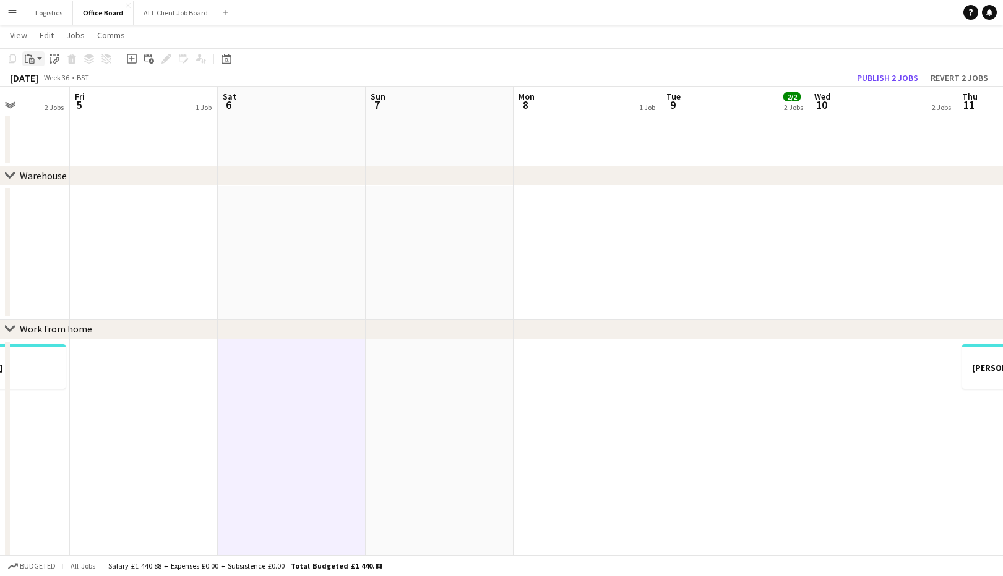
click at [31, 58] on icon at bounding box center [32, 61] width 6 height 6
drag, startPoint x: 36, startPoint y: 101, endPoint x: 88, endPoint y: 137, distance: 62.6
click at [36, 101] on link "Paste with crew Command Shift V" at bounding box center [82, 103] width 98 height 11
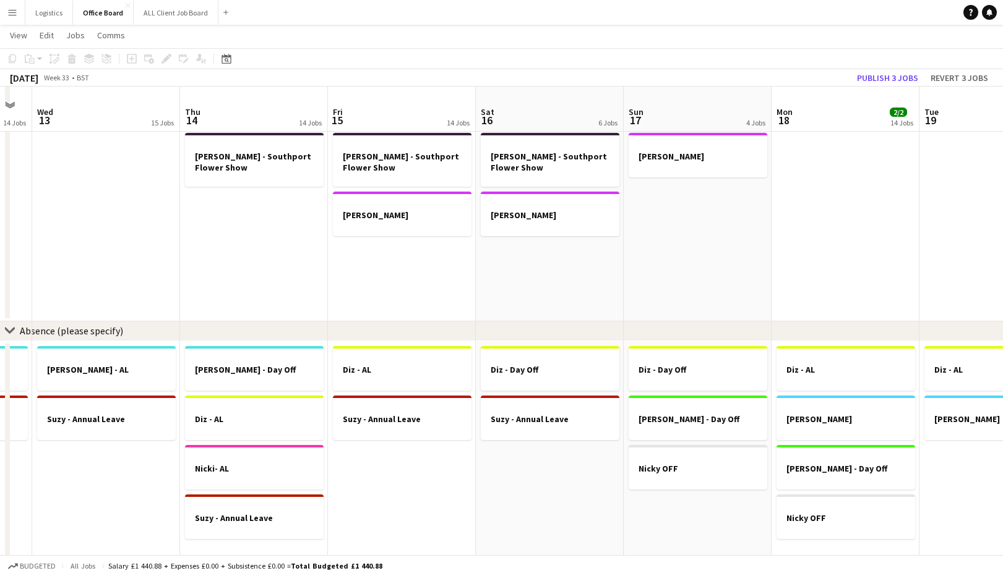
scroll to position [1023, 0]
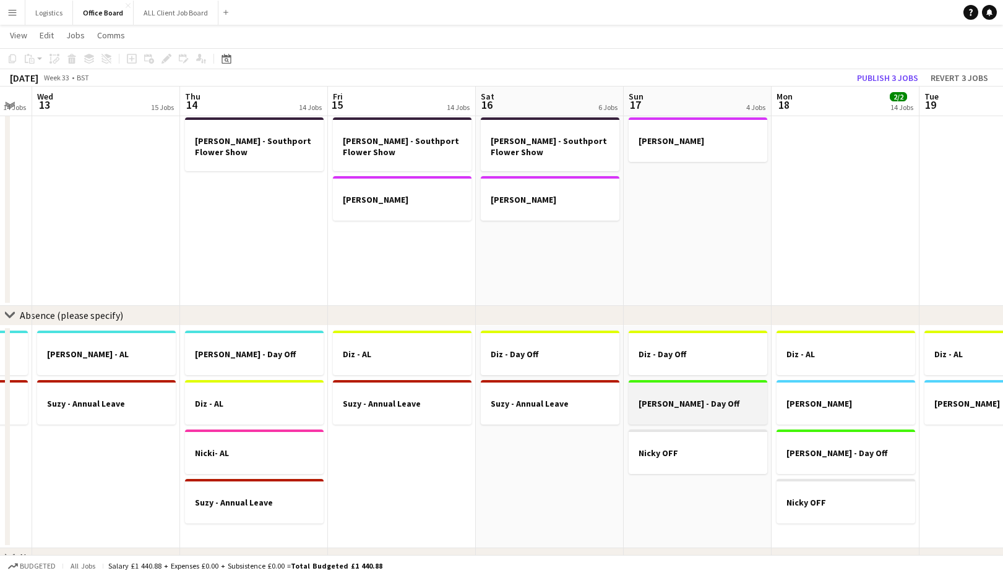
click at [678, 403] on h3 "[PERSON_NAME] - Day Off" at bounding box center [697, 403] width 139 height 11
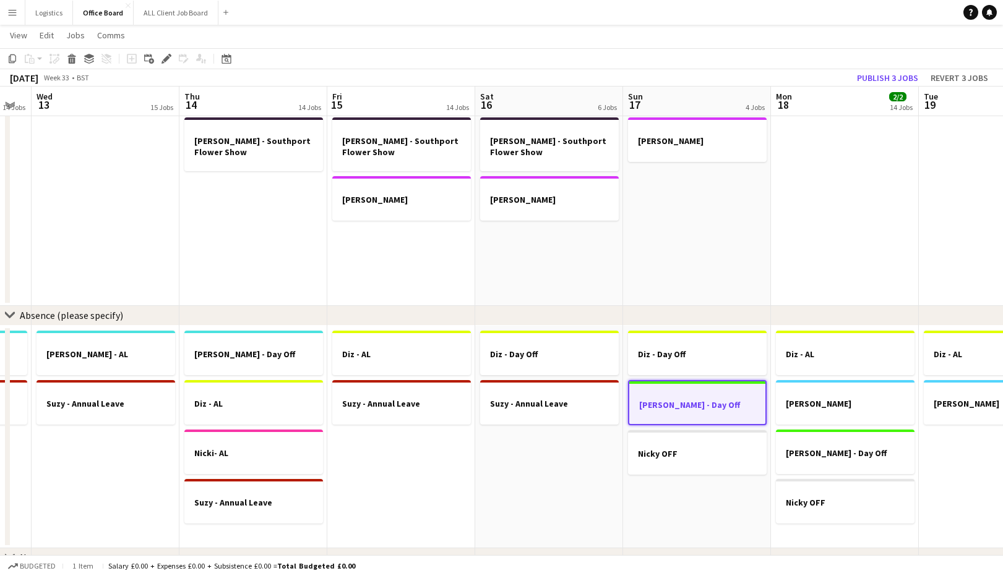
drag, startPoint x: 14, startPoint y: 59, endPoint x: 35, endPoint y: 77, distance: 28.5
click at [13, 58] on icon "Copy" at bounding box center [12, 59] width 10 height 10
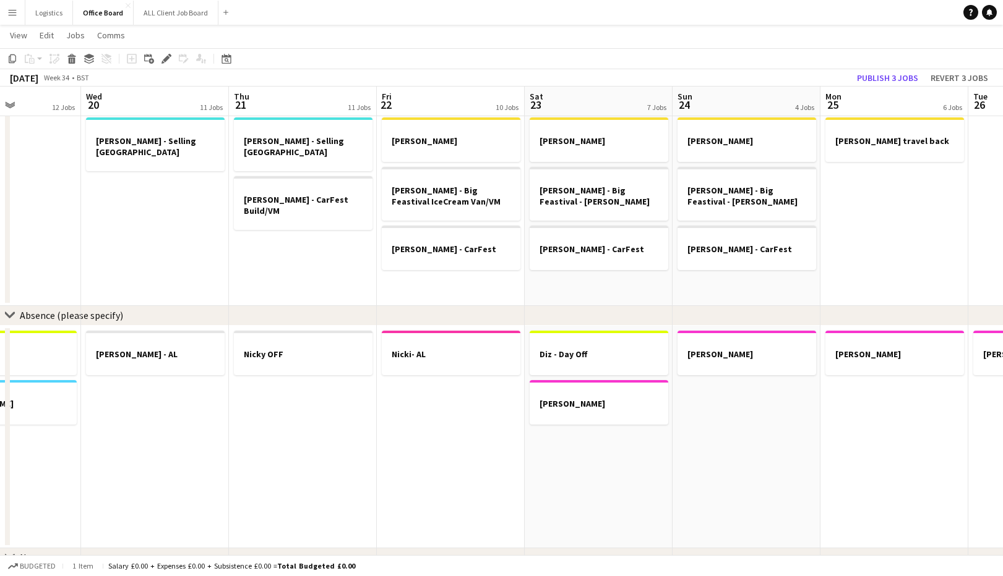
scroll to position [0, 464]
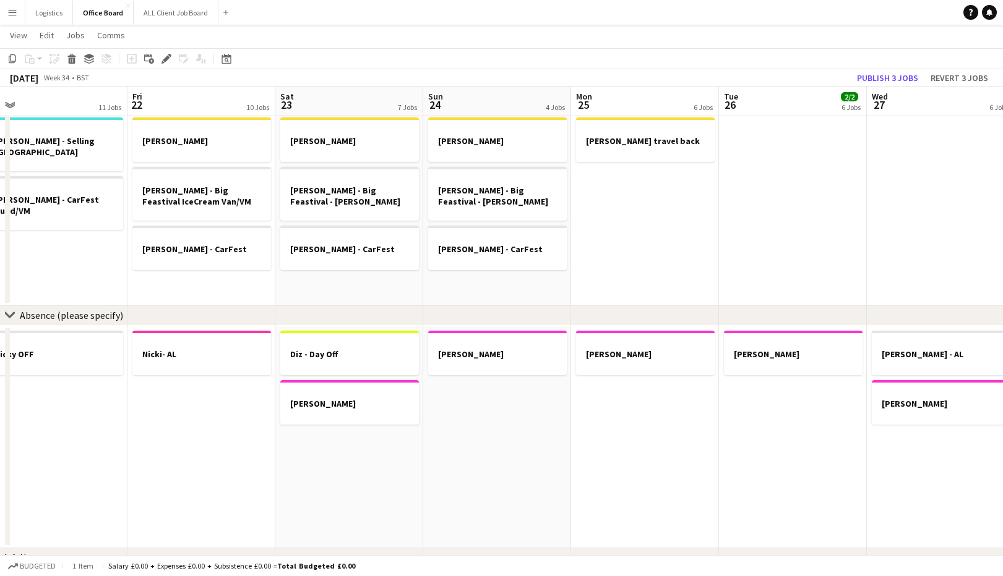
click at [471, 398] on app-date-cell "[PERSON_NAME]" at bounding box center [497, 437] width 148 height 223
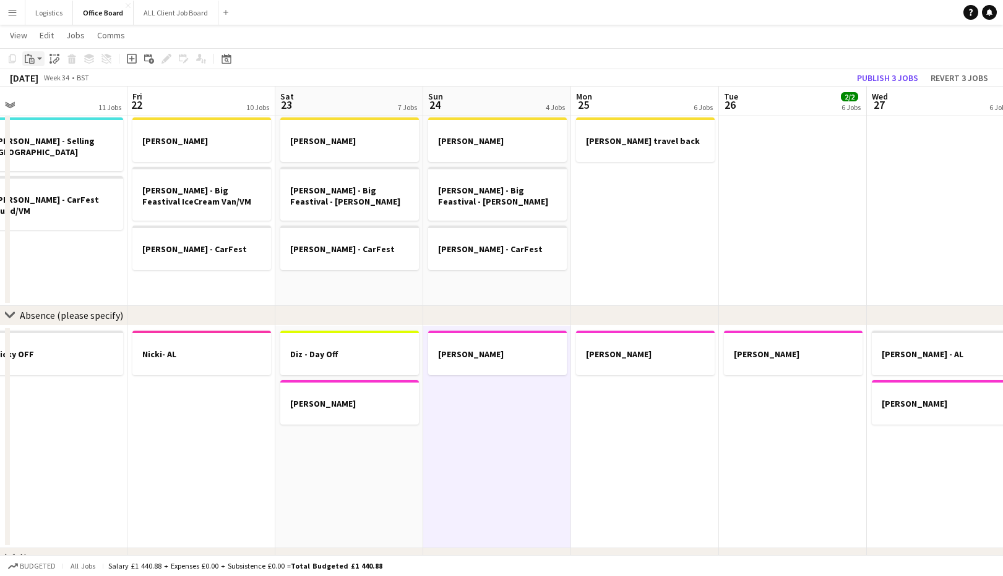
click at [30, 59] on icon "Paste" at bounding box center [30, 59] width 10 height 10
click at [51, 103] on link "Paste with crew Command Shift V" at bounding box center [82, 103] width 98 height 11
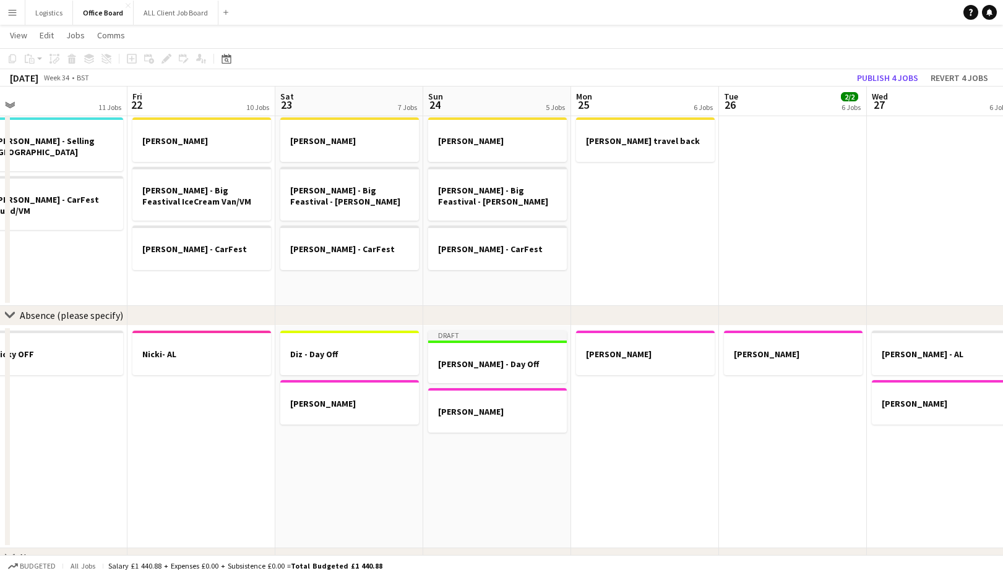
click at [623, 403] on app-date-cell "[PERSON_NAME]" at bounding box center [645, 437] width 148 height 223
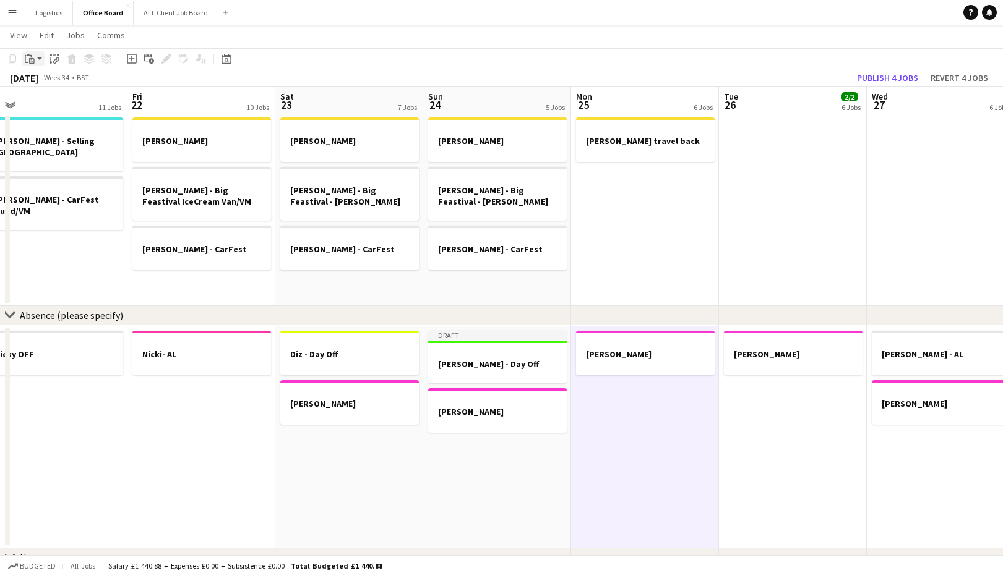
drag, startPoint x: 32, startPoint y: 61, endPoint x: 33, endPoint y: 71, distance: 10.0
click at [31, 60] on icon "Paste" at bounding box center [30, 59] width 10 height 10
click at [54, 103] on link "Paste with crew Command Shift V" at bounding box center [82, 103] width 98 height 11
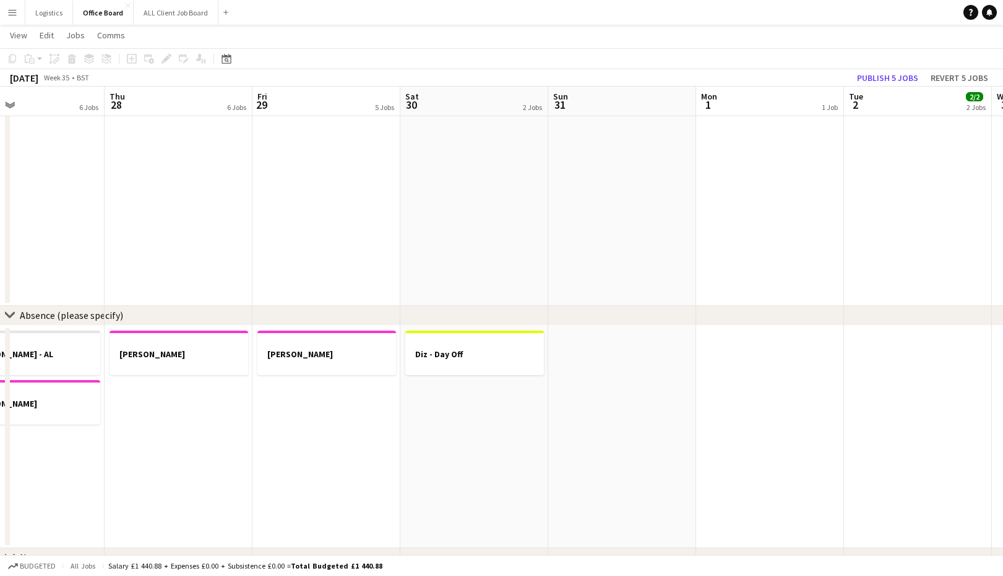
scroll to position [0, 492]
click at [632, 385] on app-date-cell at bounding box center [617, 437] width 148 height 223
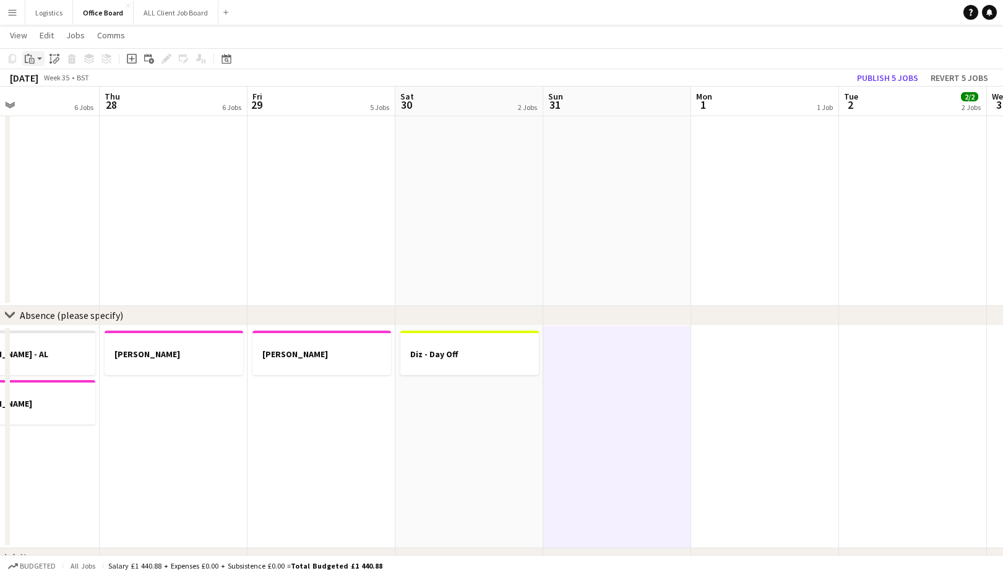
click at [30, 59] on icon "Paste" at bounding box center [30, 59] width 10 height 10
click at [59, 102] on link "Paste with crew Command Shift V" at bounding box center [82, 103] width 98 height 11
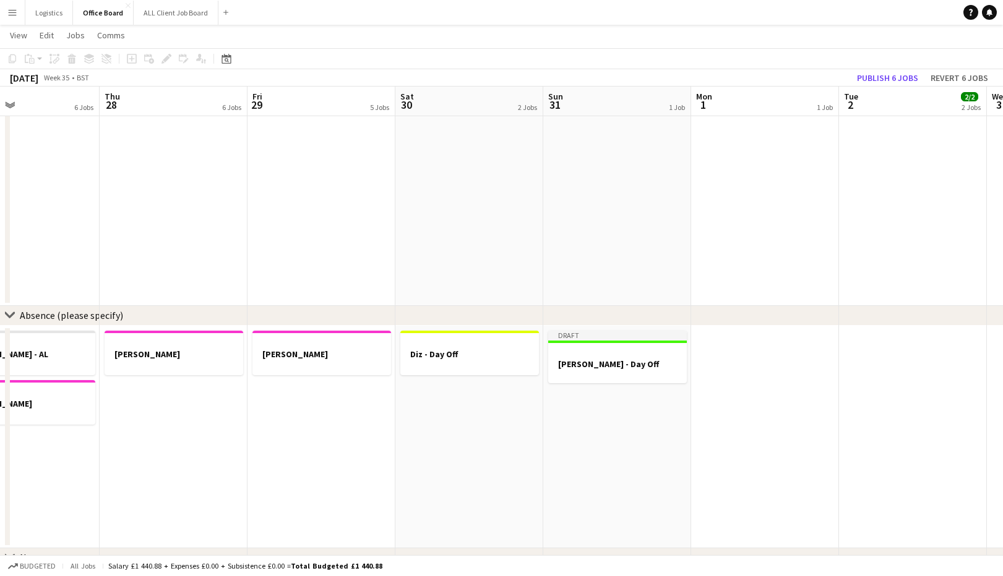
drag, startPoint x: 730, startPoint y: 362, endPoint x: 693, endPoint y: 328, distance: 49.9
click at [730, 362] on app-date-cell at bounding box center [765, 437] width 148 height 223
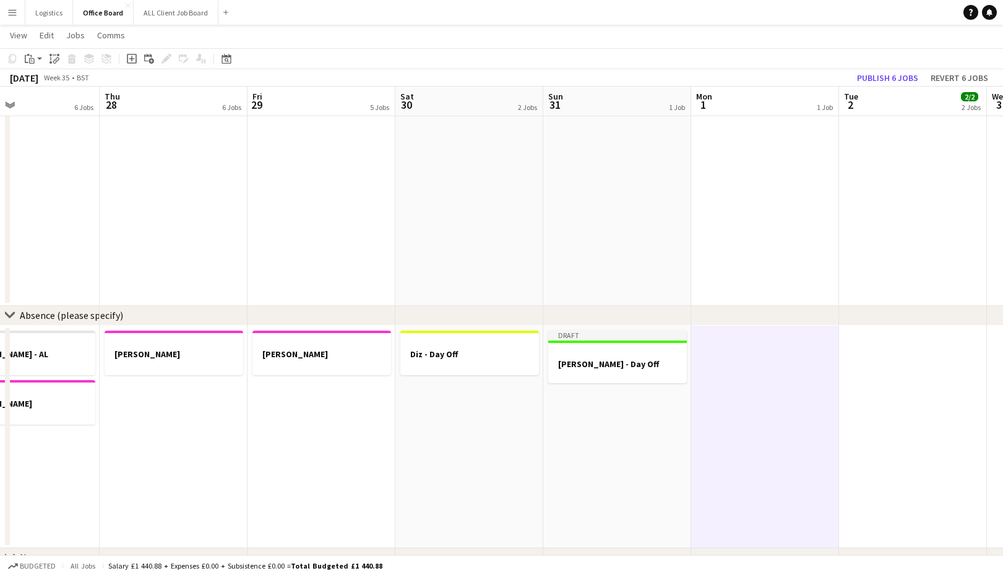
drag, startPoint x: 33, startPoint y: 58, endPoint x: 38, endPoint y: 77, distance: 19.2
click at [33, 58] on icon at bounding box center [32, 61] width 6 height 6
click at [48, 103] on link "Paste with crew Command Shift V" at bounding box center [82, 103] width 98 height 11
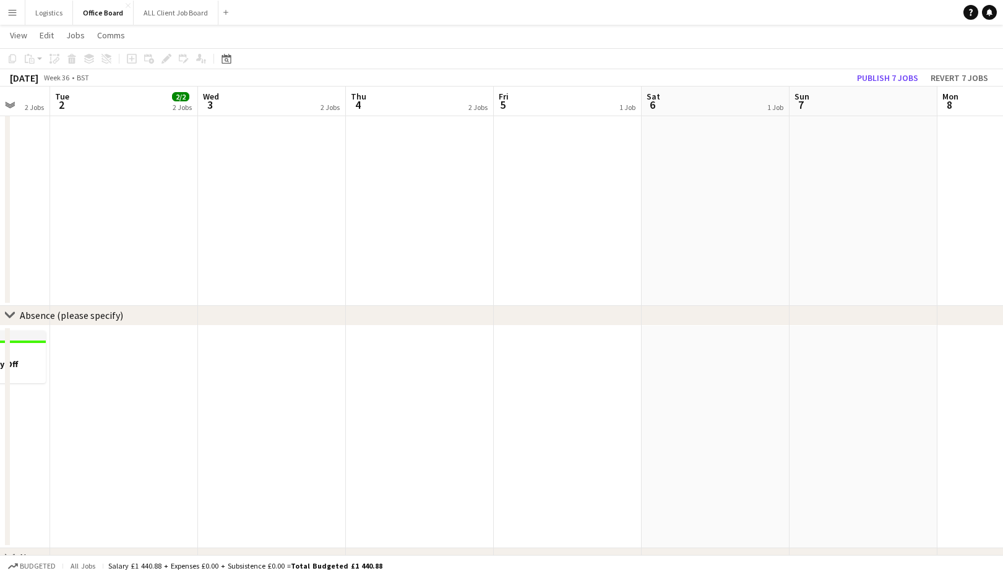
scroll to position [0, 416]
click at [686, 370] on app-date-cell at bounding box center [692, 437] width 148 height 223
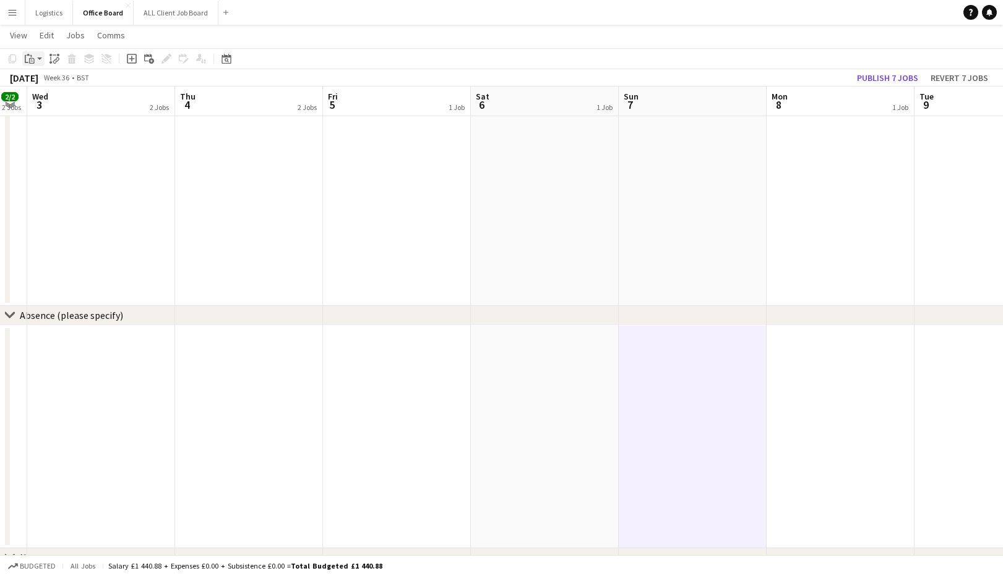
click at [30, 60] on icon "Paste" at bounding box center [30, 59] width 10 height 10
click at [49, 103] on link "Paste with crew Command Shift V" at bounding box center [82, 103] width 98 height 11
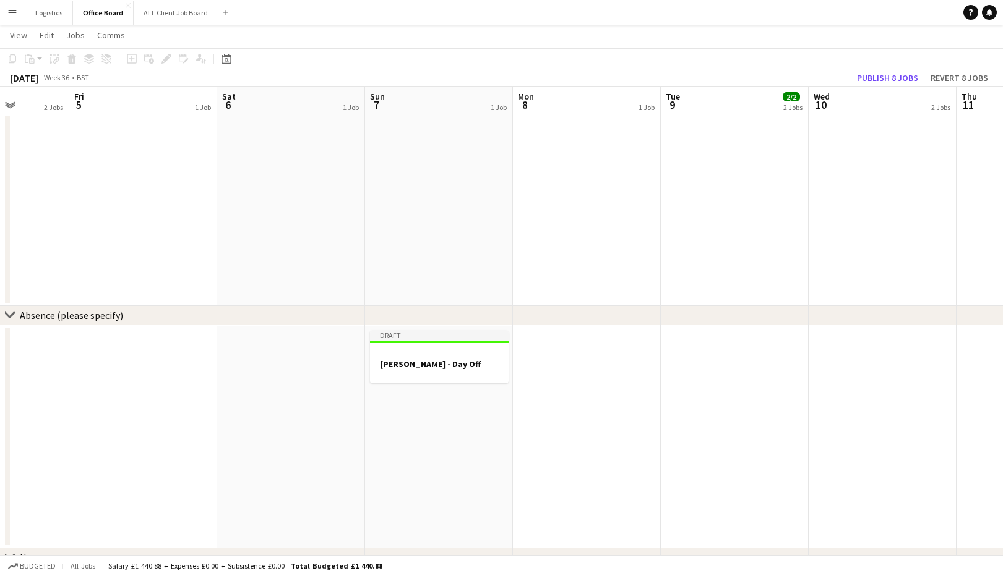
scroll to position [0, 400]
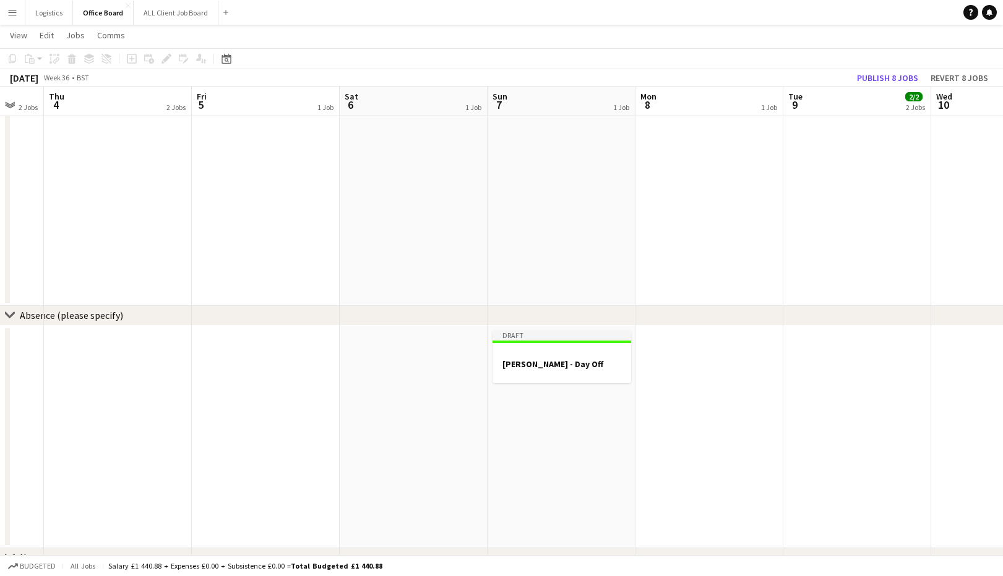
click at [687, 357] on app-date-cell at bounding box center [709, 437] width 148 height 223
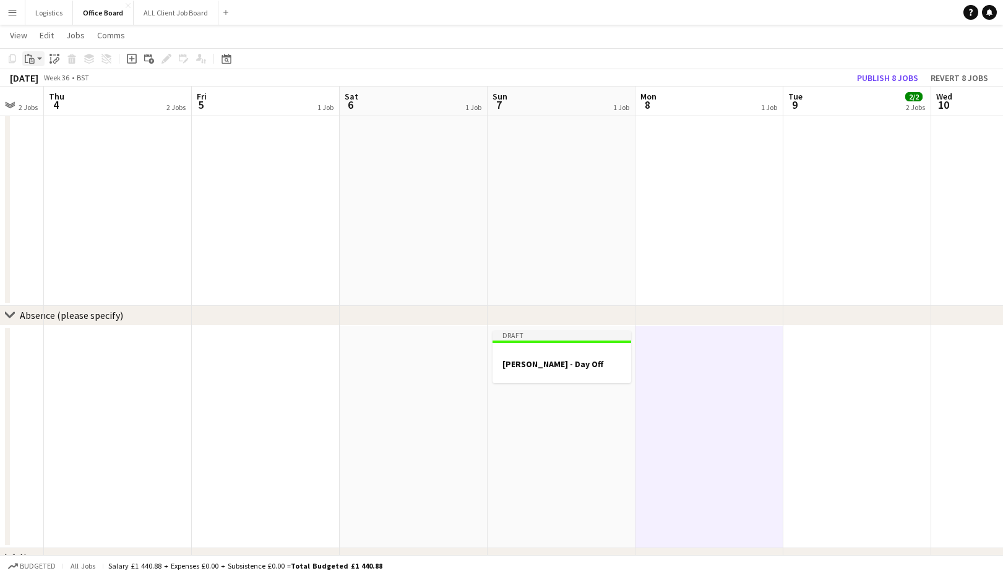
click at [32, 56] on icon "Paste" at bounding box center [30, 59] width 10 height 10
click at [47, 101] on link "Paste with crew Command Shift V" at bounding box center [82, 103] width 98 height 11
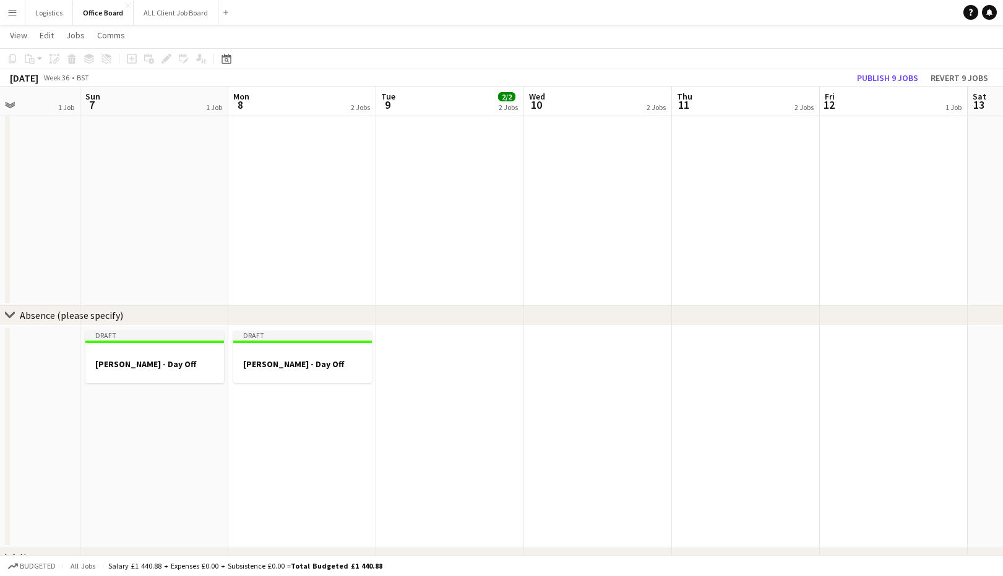
scroll to position [0, 417]
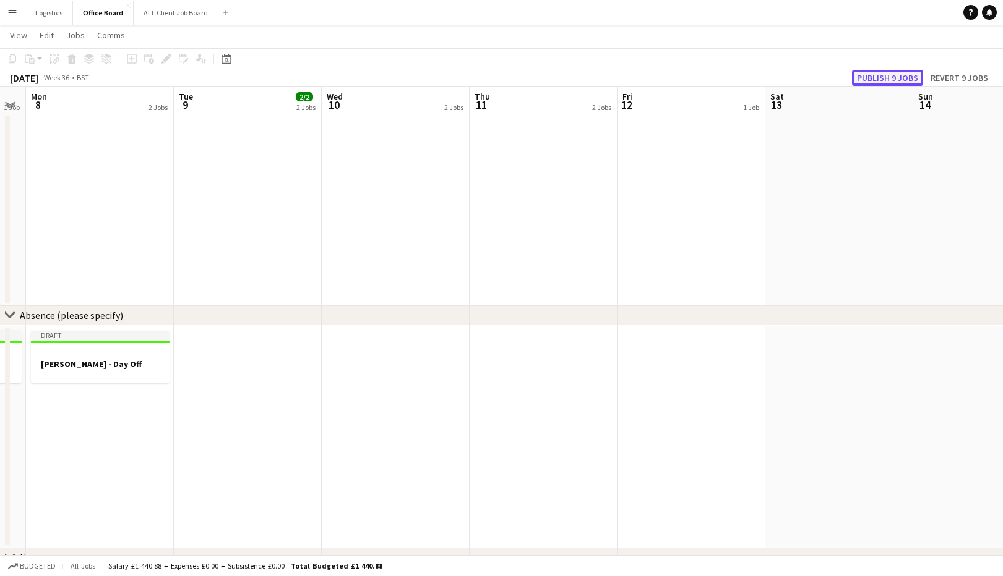
click at [892, 79] on button "Publish 9 jobs" at bounding box center [887, 78] width 71 height 16
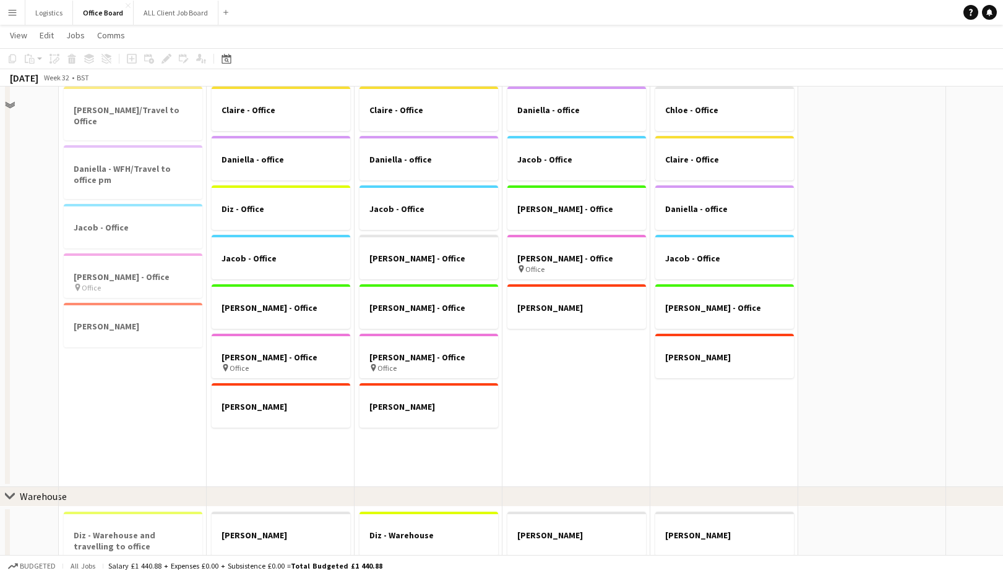
scroll to position [0, 0]
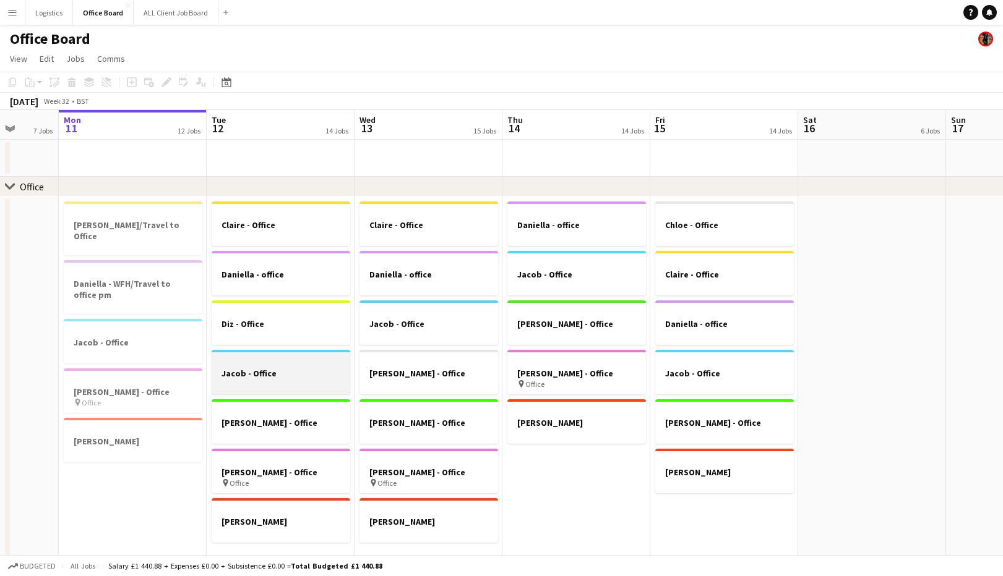
drag, startPoint x: 273, startPoint y: 416, endPoint x: 257, endPoint y: 388, distance: 31.6
click at [273, 415] on div at bounding box center [281, 411] width 139 height 9
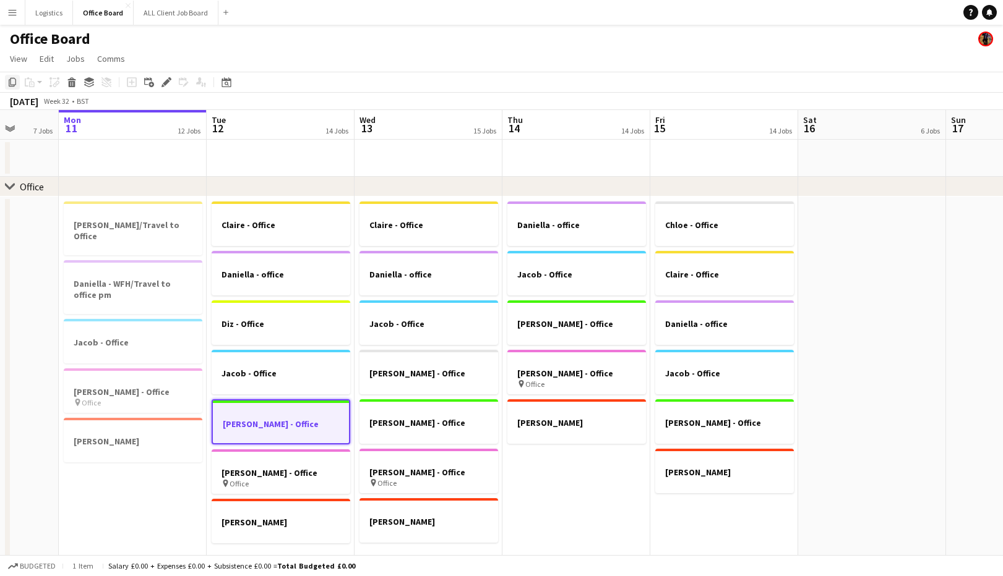
click at [14, 82] on icon "Copy" at bounding box center [12, 82] width 10 height 10
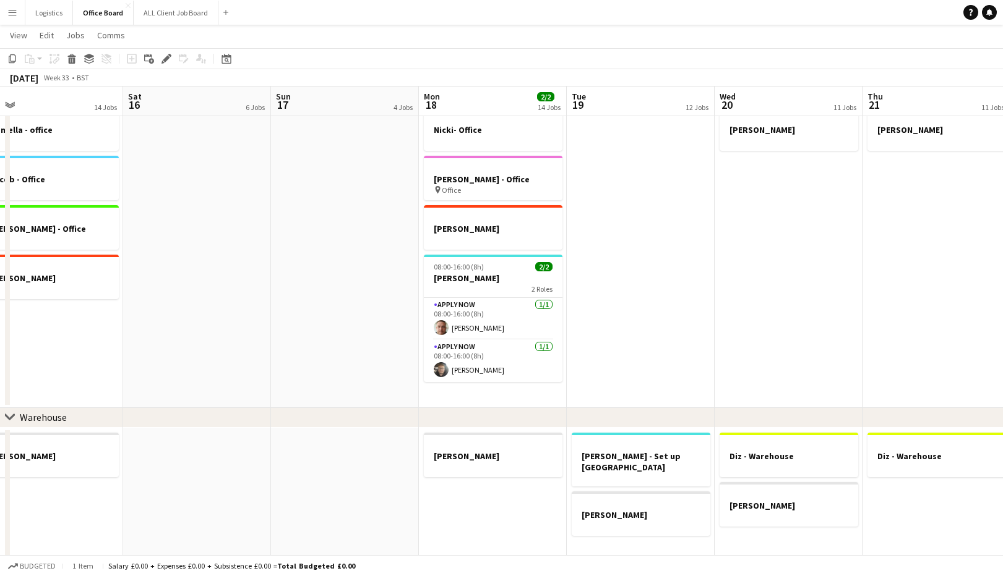
scroll to position [0, 481]
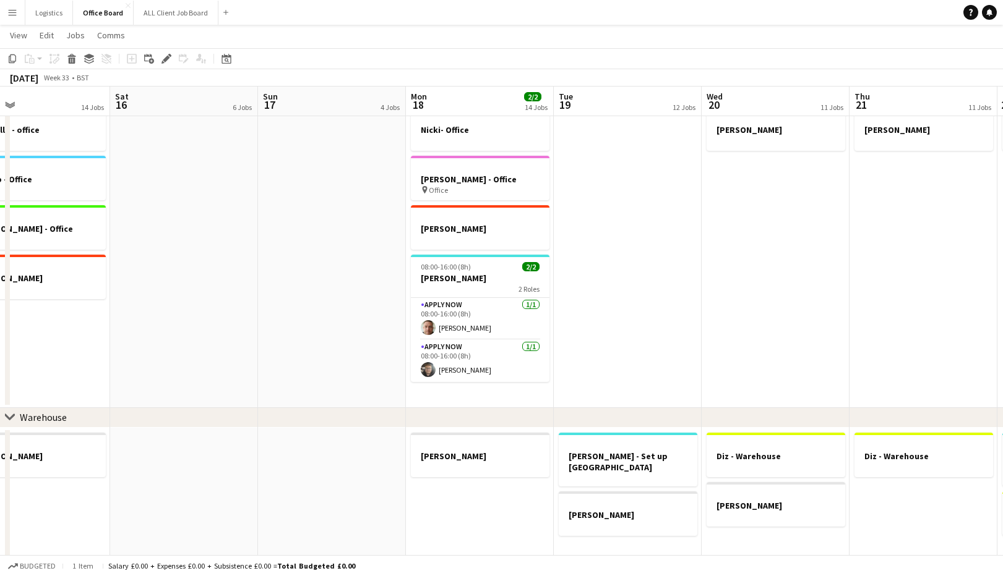
click at [622, 186] on app-date-cell "[PERSON_NAME] - Office pin Office [PERSON_NAME]" at bounding box center [628, 205] width 148 height 406
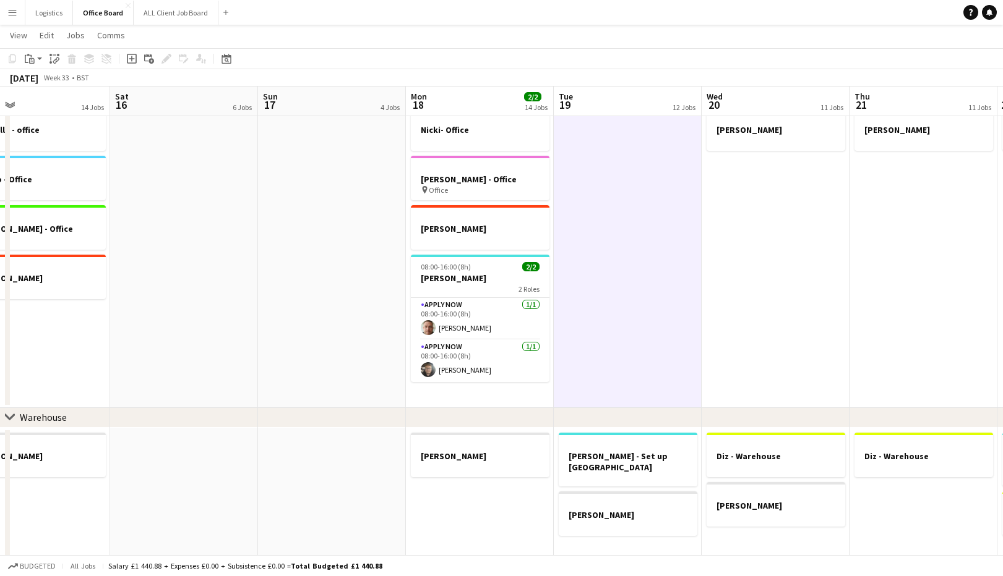
scroll to position [0, 482]
click at [30, 60] on icon "Paste" at bounding box center [30, 59] width 10 height 10
click at [75, 101] on link "Paste with crew Command Shift V" at bounding box center [82, 103] width 98 height 11
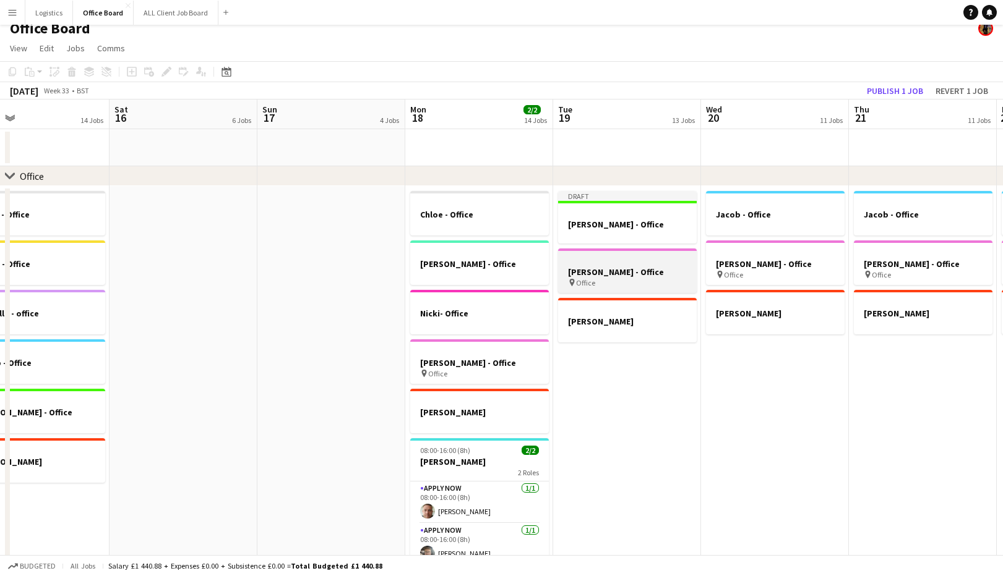
scroll to position [0, 0]
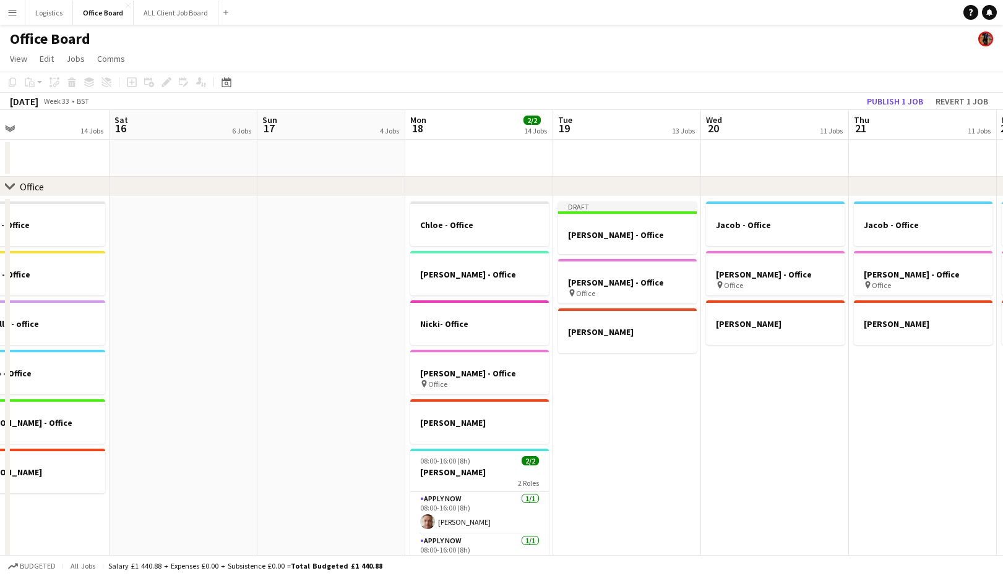
click at [748, 381] on app-date-cell "Jacob - Office [PERSON_NAME] - Office pin Office [PERSON_NAME]" at bounding box center [775, 400] width 148 height 406
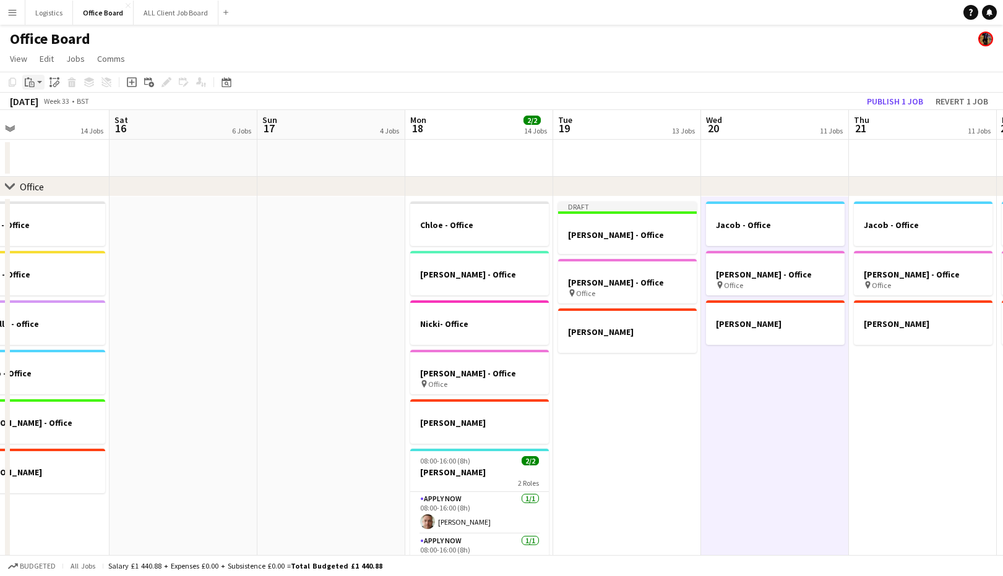
click at [32, 85] on icon at bounding box center [32, 85] width 2 height 1
drag, startPoint x: 55, startPoint y: 128, endPoint x: 391, endPoint y: 304, distance: 379.5
click at [55, 128] on link "Paste with crew Command Shift V" at bounding box center [82, 126] width 98 height 11
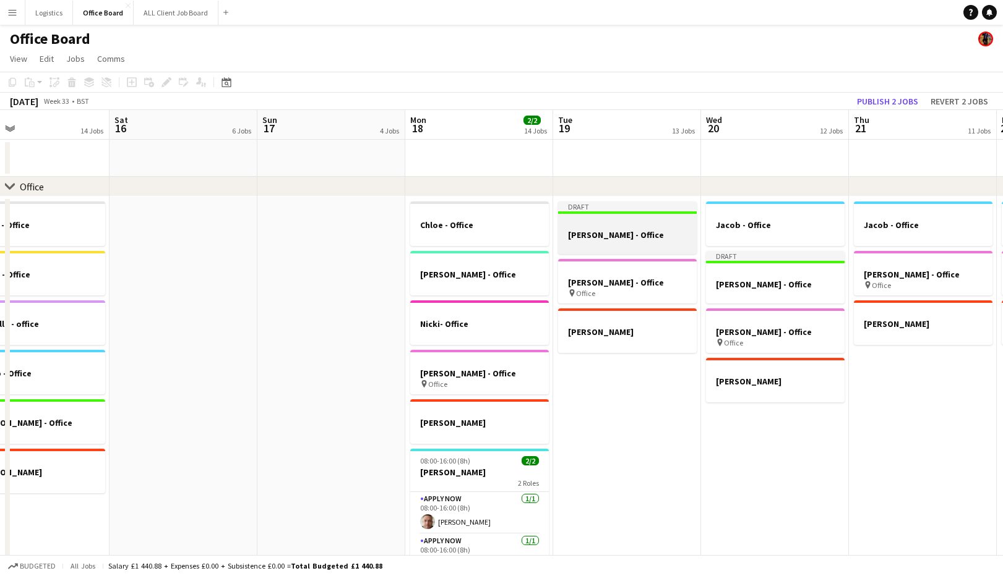
drag, startPoint x: 912, startPoint y: 370, endPoint x: 638, endPoint y: 208, distance: 317.8
click at [911, 370] on app-date-cell "Jacob - Office [PERSON_NAME] - Office pin Office [PERSON_NAME]" at bounding box center [923, 400] width 148 height 406
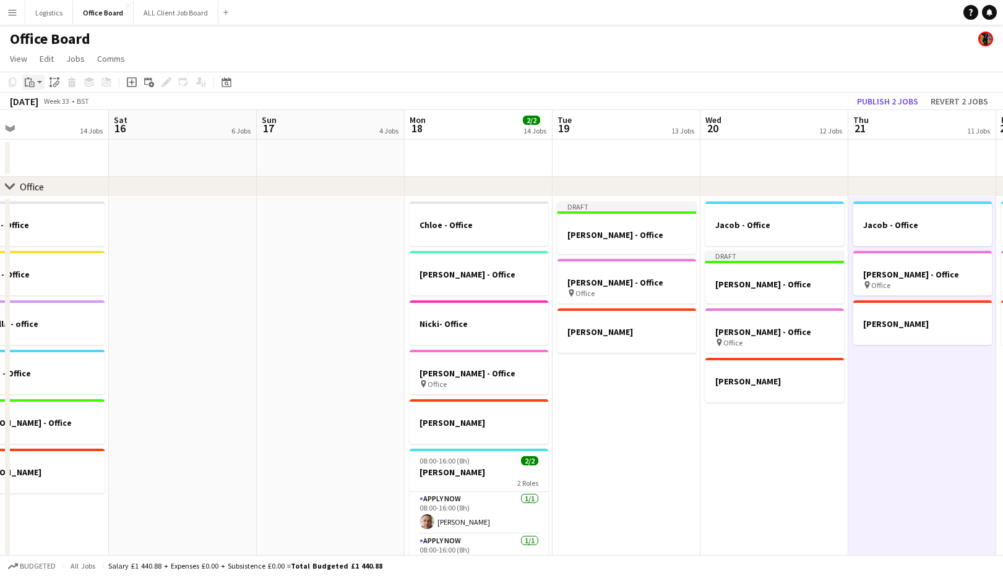
click at [34, 82] on icon "Paste" at bounding box center [30, 82] width 10 height 10
click at [66, 129] on link "Paste with crew Command Shift V" at bounding box center [82, 126] width 98 height 11
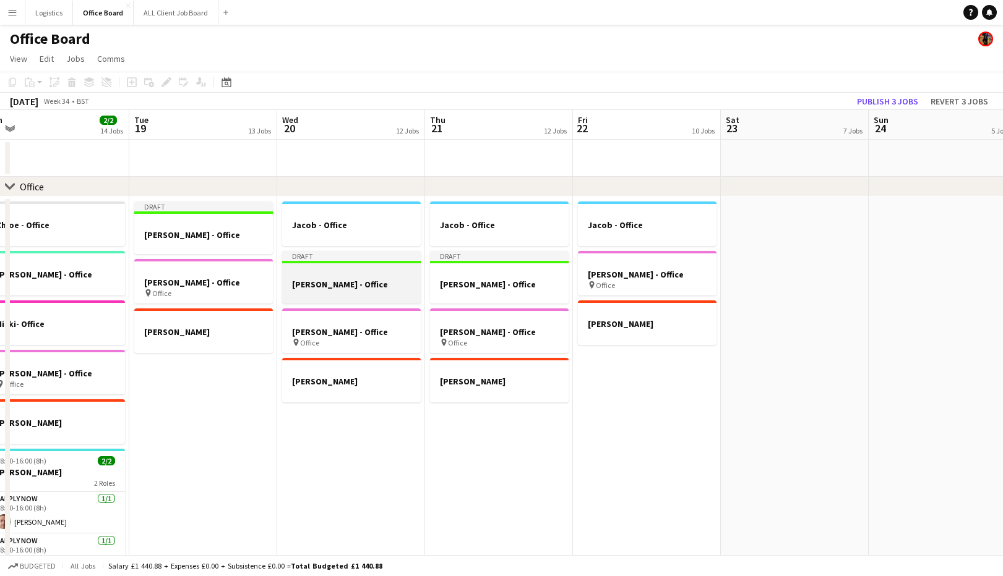
scroll to position [0, 503]
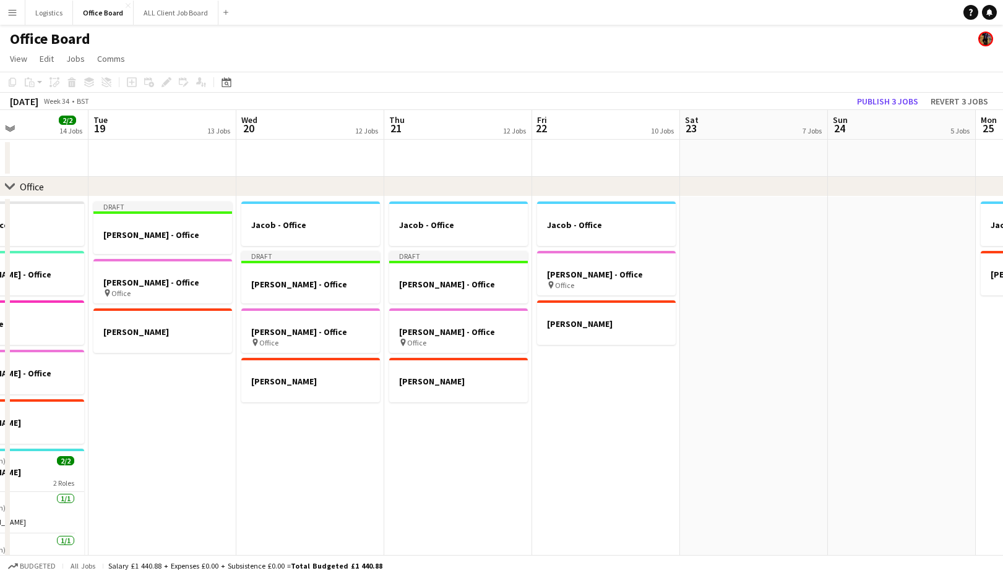
click at [561, 367] on app-date-cell "Jacob - Office [PERSON_NAME] - Office pin Office [PERSON_NAME]" at bounding box center [606, 400] width 148 height 406
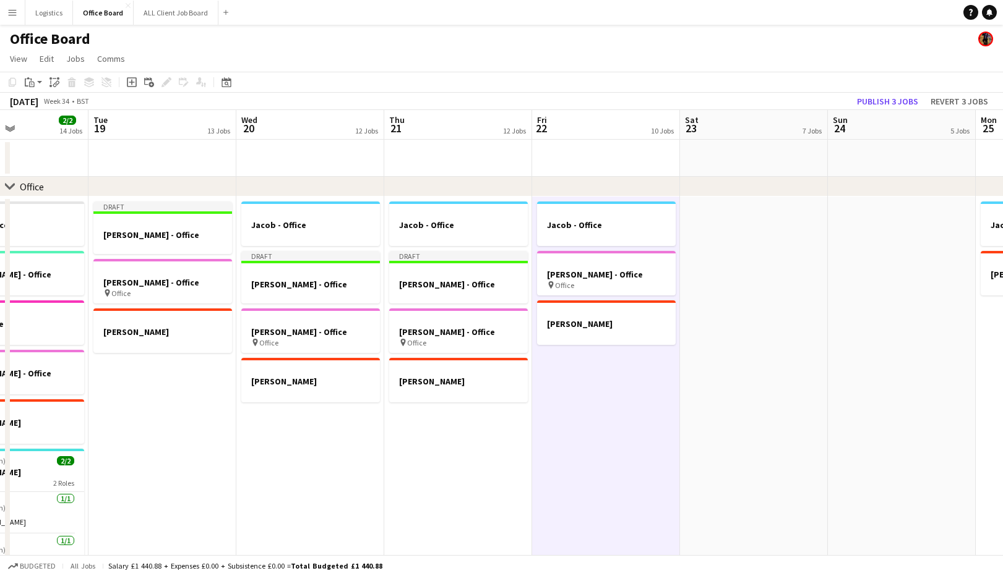
drag, startPoint x: 30, startPoint y: 83, endPoint x: 40, endPoint y: 100, distance: 19.1
click at [30, 82] on icon "Paste" at bounding box center [30, 82] width 10 height 10
click at [67, 125] on link "Paste with crew Command Shift V" at bounding box center [82, 126] width 98 height 11
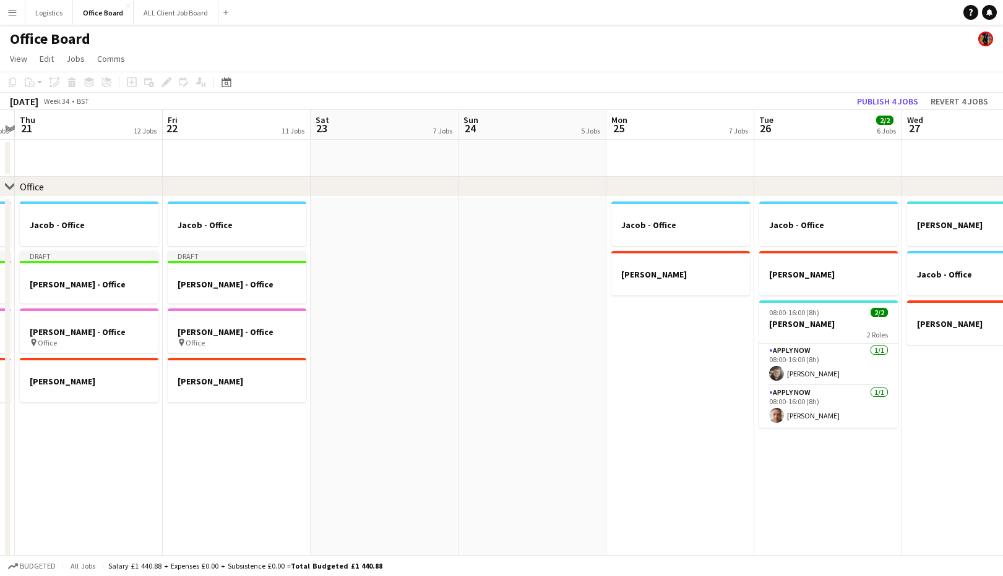
scroll to position [0, 429]
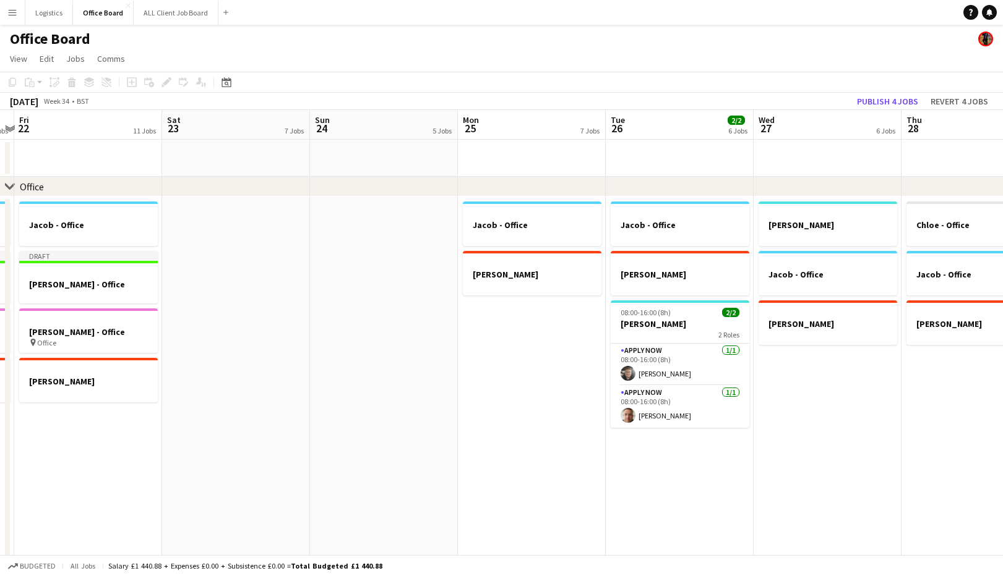
click at [664, 453] on app-date-cell "[PERSON_NAME] - Office [PERSON_NAME] 08:00-16:00 (8h) 2/2 [PERSON_NAME] 2 Roles…" at bounding box center [679, 400] width 148 height 406
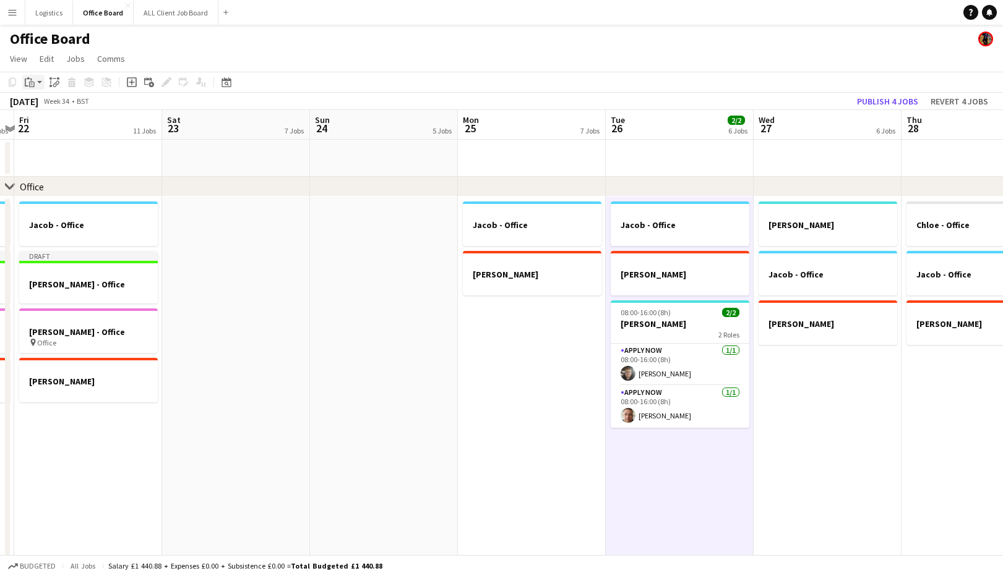
click at [32, 80] on icon "Paste" at bounding box center [30, 82] width 10 height 10
drag, startPoint x: 49, startPoint y: 127, endPoint x: 353, endPoint y: 341, distance: 371.8
click at [49, 126] on link "Paste with crew Command Shift V" at bounding box center [82, 126] width 98 height 11
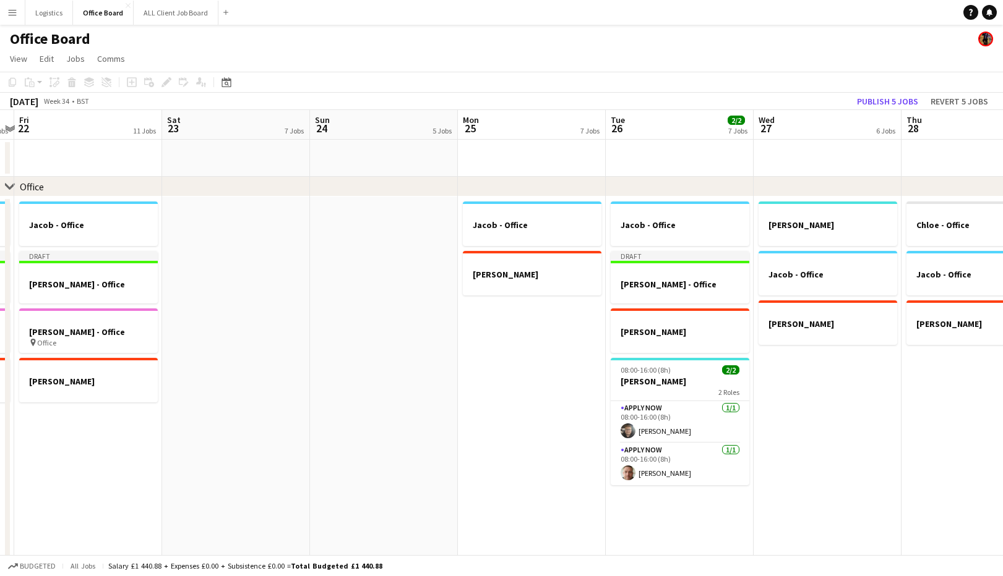
click at [798, 374] on app-date-cell "[PERSON_NAME] - Office [PERSON_NAME]" at bounding box center [827, 400] width 148 height 406
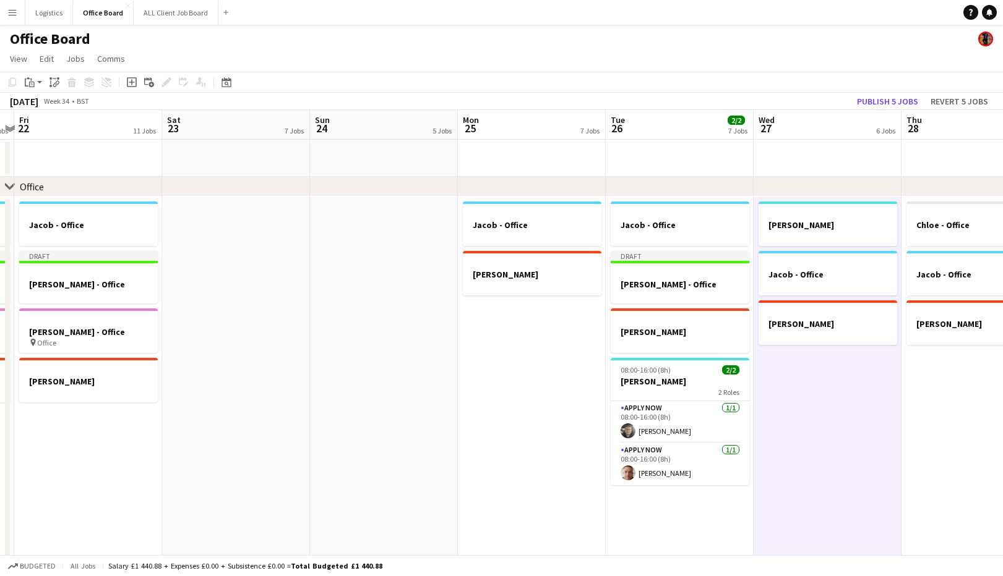
drag, startPoint x: 30, startPoint y: 83, endPoint x: 28, endPoint y: 93, distance: 10.7
click at [30, 83] on icon "Paste" at bounding box center [30, 82] width 10 height 10
click at [59, 126] on link "Paste with crew Command Shift V" at bounding box center [82, 126] width 98 height 11
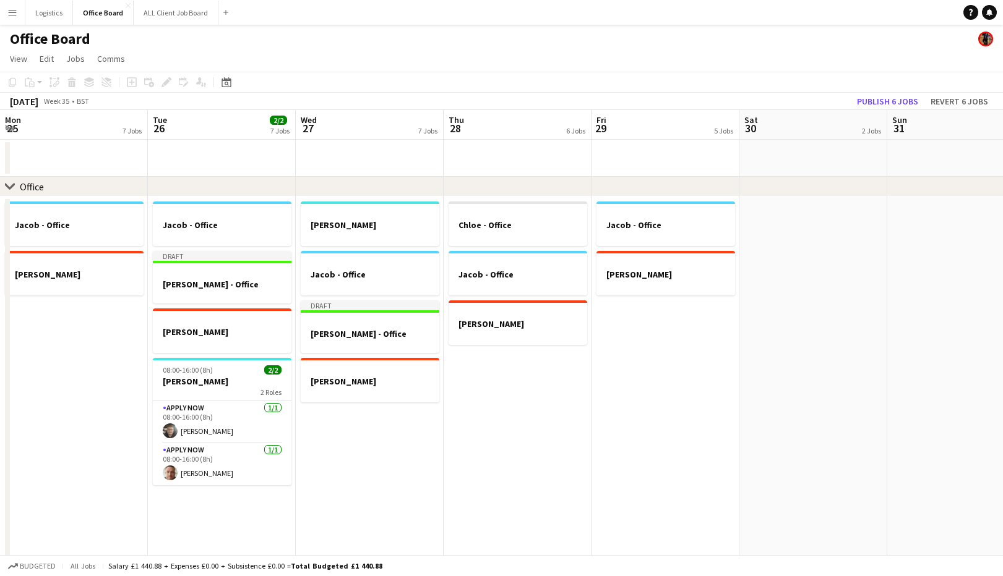
scroll to position [0, 462]
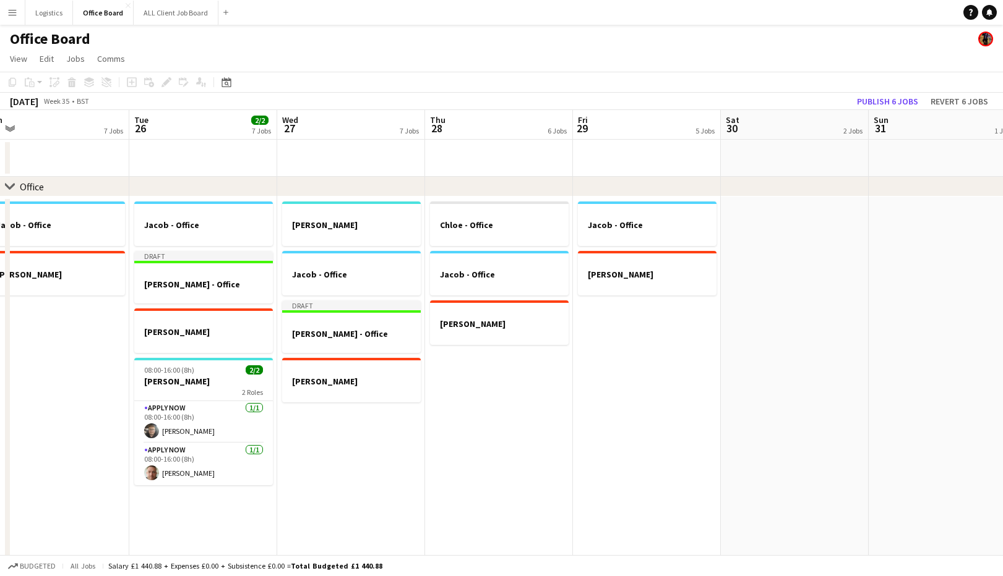
click at [516, 378] on app-date-cell "[PERSON_NAME] - Office Jacob - Office [PERSON_NAME]" at bounding box center [499, 400] width 148 height 406
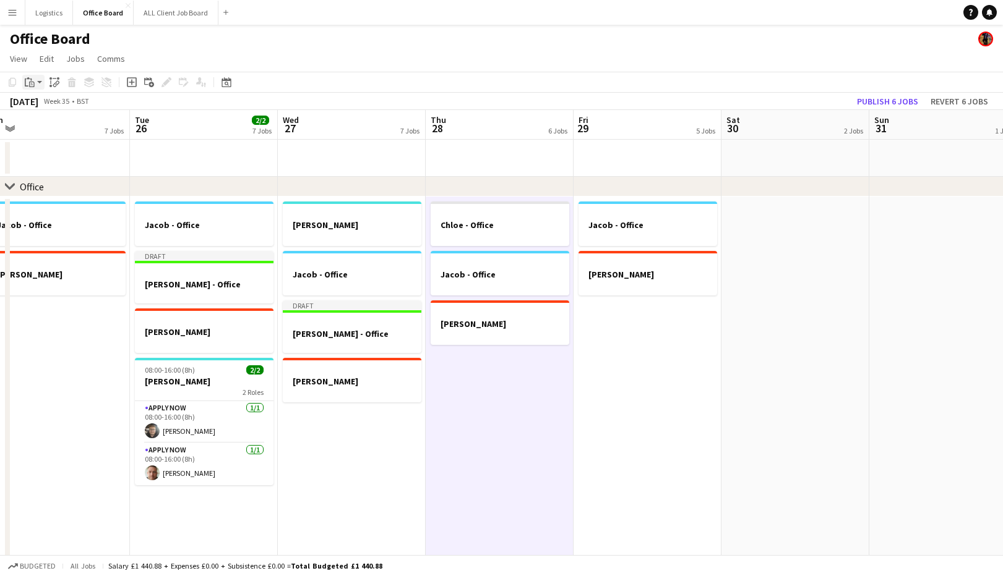
click at [32, 85] on icon at bounding box center [32, 85] width 2 height 1
click at [48, 128] on link "Paste with crew Command Shift V" at bounding box center [82, 126] width 98 height 11
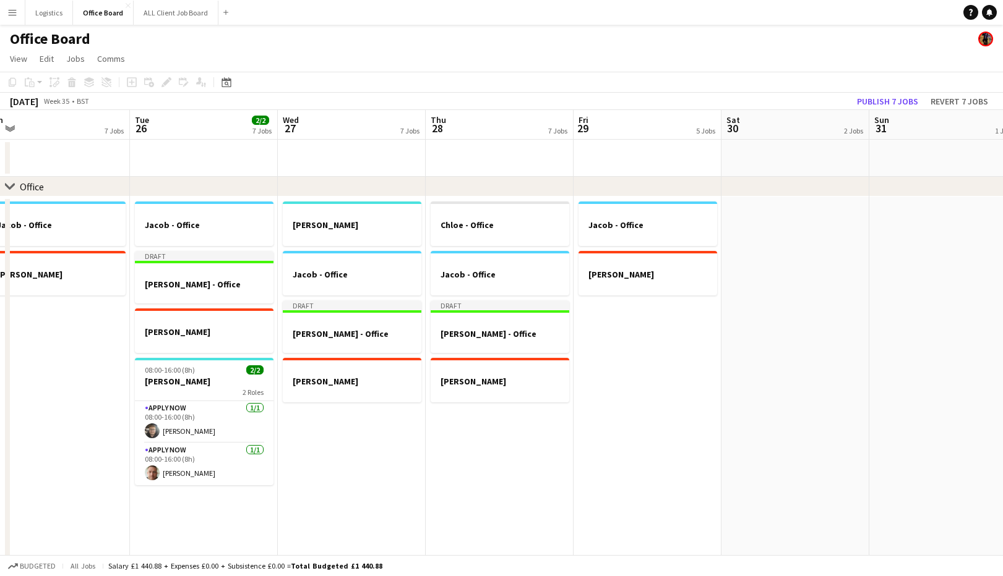
drag, startPoint x: 655, startPoint y: 330, endPoint x: 427, endPoint y: 210, distance: 258.1
click at [654, 329] on app-date-cell "Jacob - Office [PERSON_NAME]" at bounding box center [647, 400] width 148 height 406
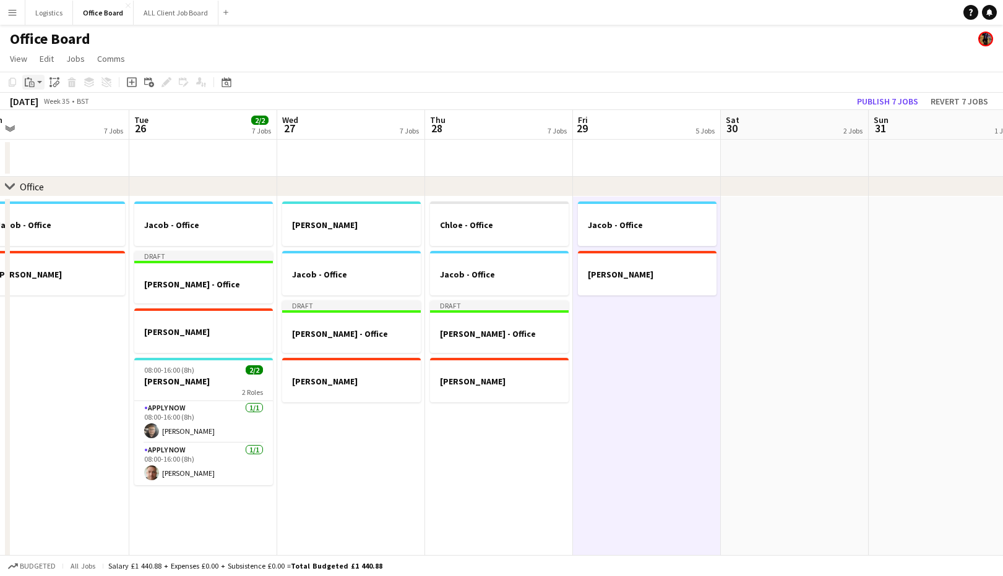
click at [25, 82] on icon "Paste" at bounding box center [30, 82] width 10 height 10
click at [52, 125] on link "Paste with crew Command Shift V" at bounding box center [82, 126] width 98 height 11
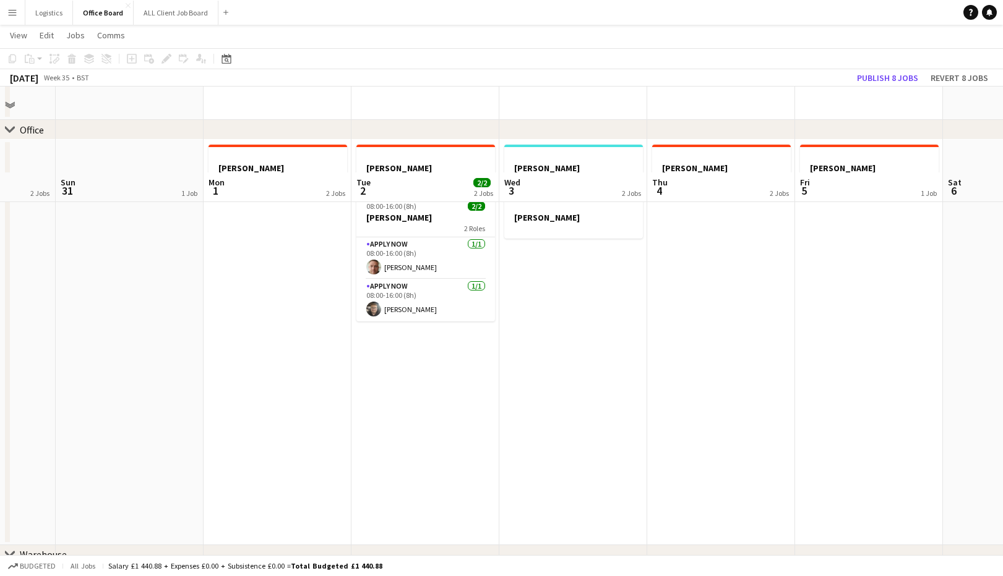
scroll to position [0, 0]
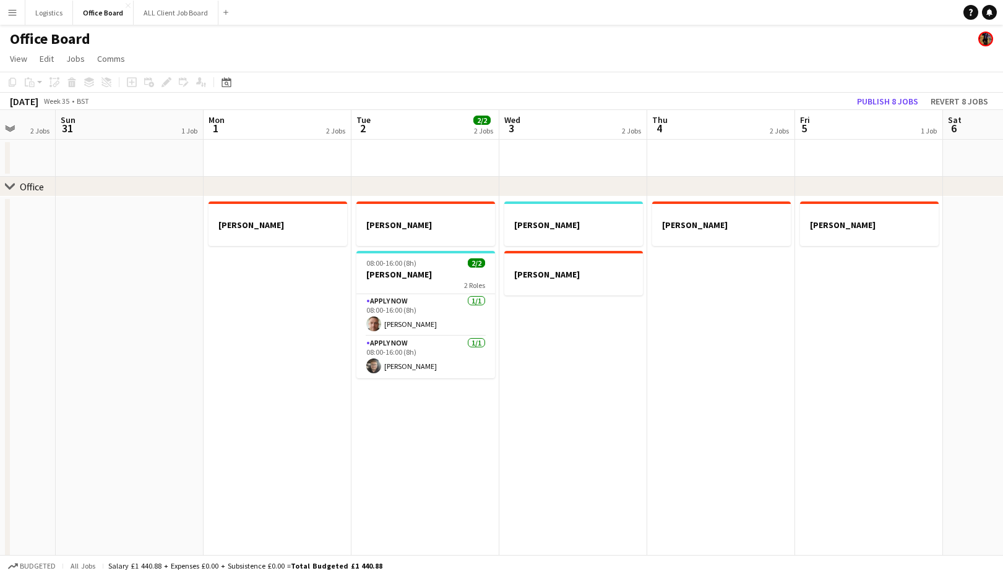
click at [401, 416] on app-date-cell "[PERSON_NAME] 08:00-16:00 (8h) 2/2 [PERSON_NAME] 2 Roles APPLY NOW [DATE] 08:00…" at bounding box center [425, 400] width 148 height 406
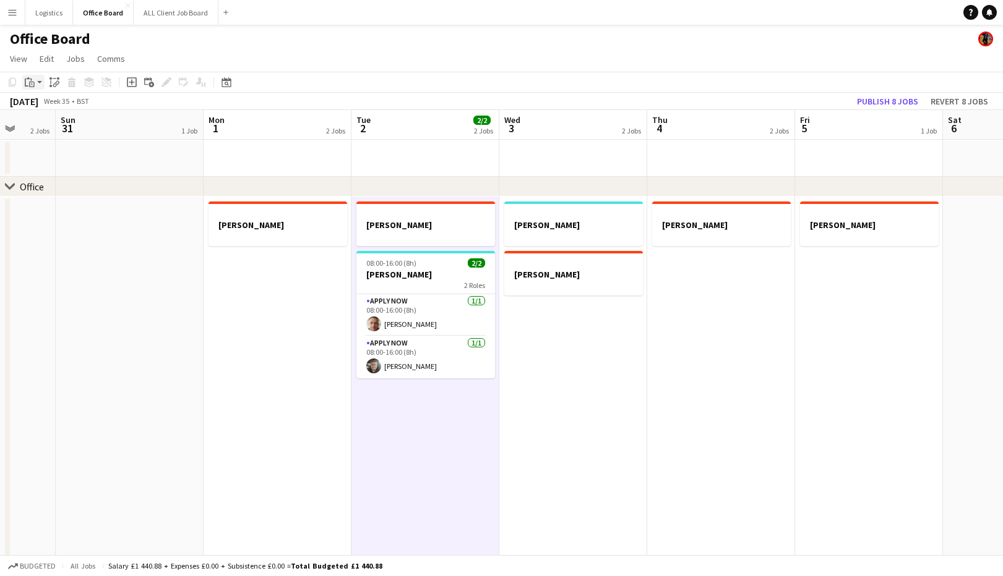
click at [32, 81] on icon "Paste" at bounding box center [30, 82] width 10 height 10
click at [44, 129] on link "Paste with crew Command Shift V" at bounding box center [82, 126] width 98 height 11
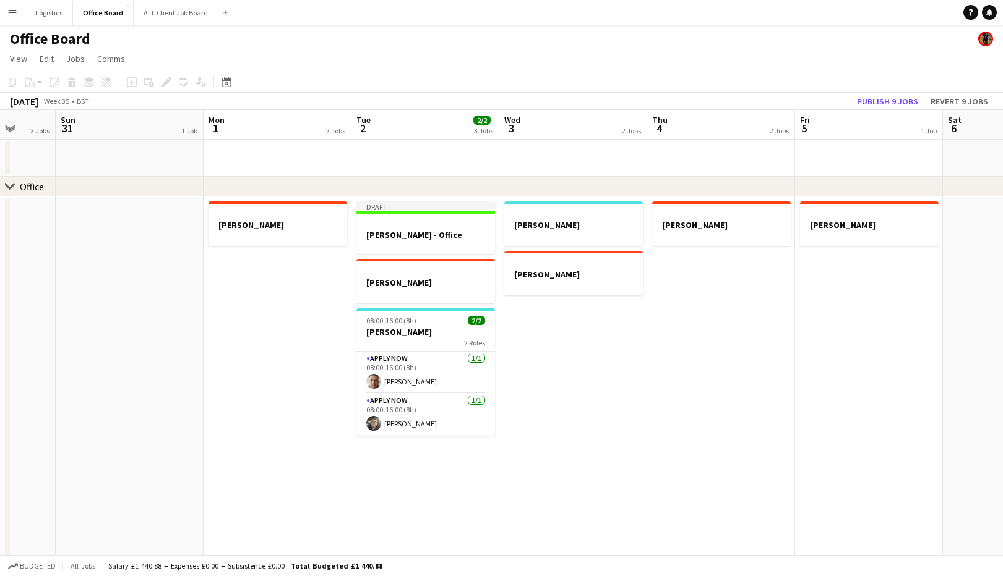
click at [550, 321] on app-date-cell "[PERSON_NAME]" at bounding box center [573, 400] width 148 height 406
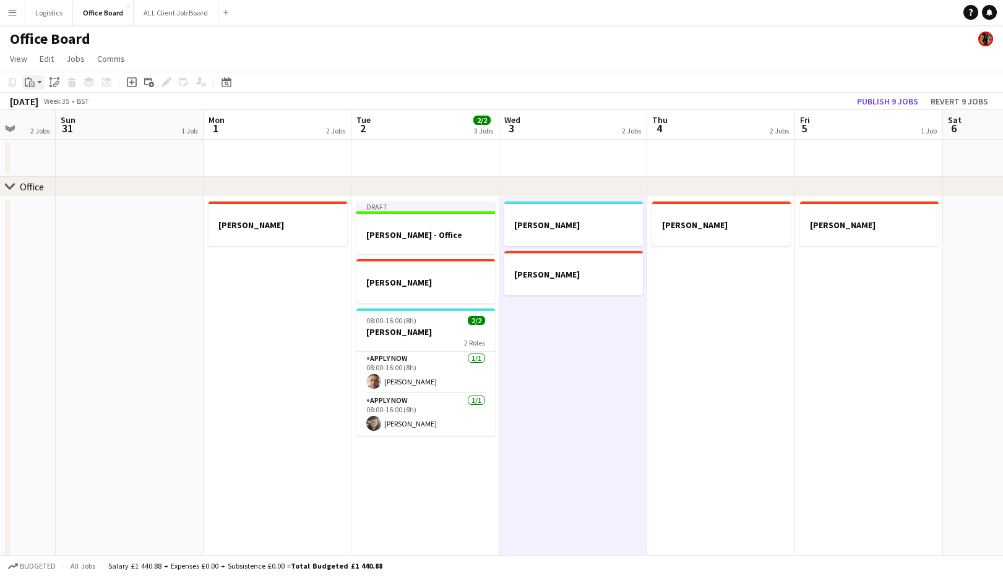
click at [31, 82] on icon "Paste" at bounding box center [30, 82] width 10 height 10
click at [54, 127] on link "Paste with crew Command Shift V" at bounding box center [82, 126] width 98 height 11
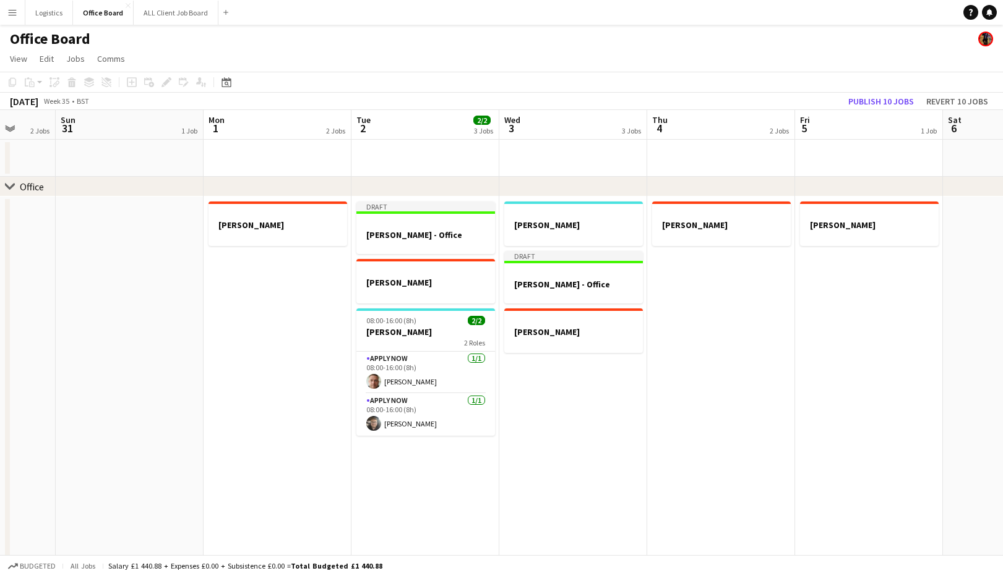
drag, startPoint x: 697, startPoint y: 283, endPoint x: 701, endPoint y: 289, distance: 7.7
click at [698, 281] on app-date-cell "[PERSON_NAME]" at bounding box center [721, 400] width 148 height 406
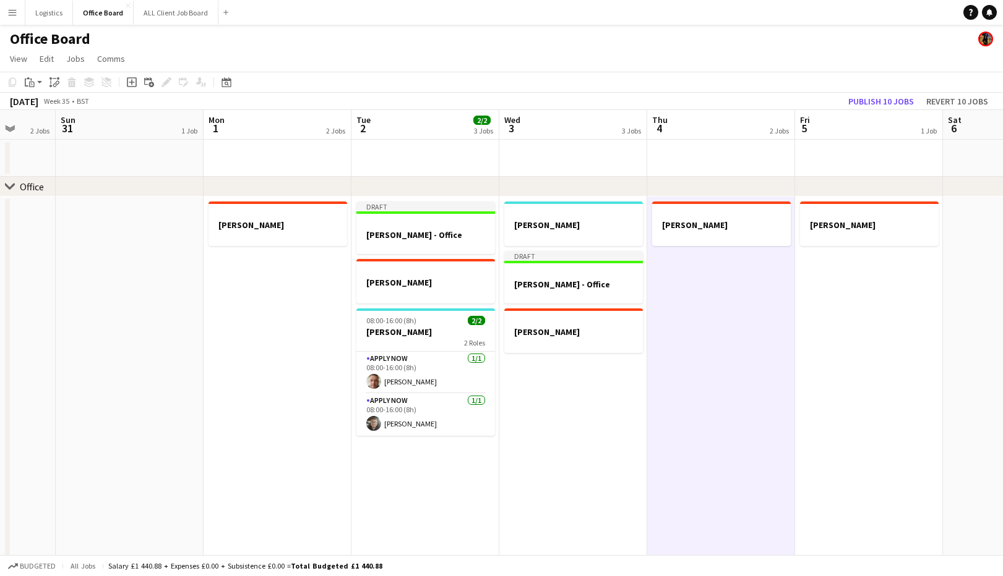
scroll to position [0, 387]
click at [32, 83] on icon "Paste" at bounding box center [30, 82] width 10 height 10
drag, startPoint x: 50, startPoint y: 129, endPoint x: 246, endPoint y: 171, distance: 200.5
click at [50, 129] on link "Paste with crew Command Shift V" at bounding box center [82, 126] width 98 height 11
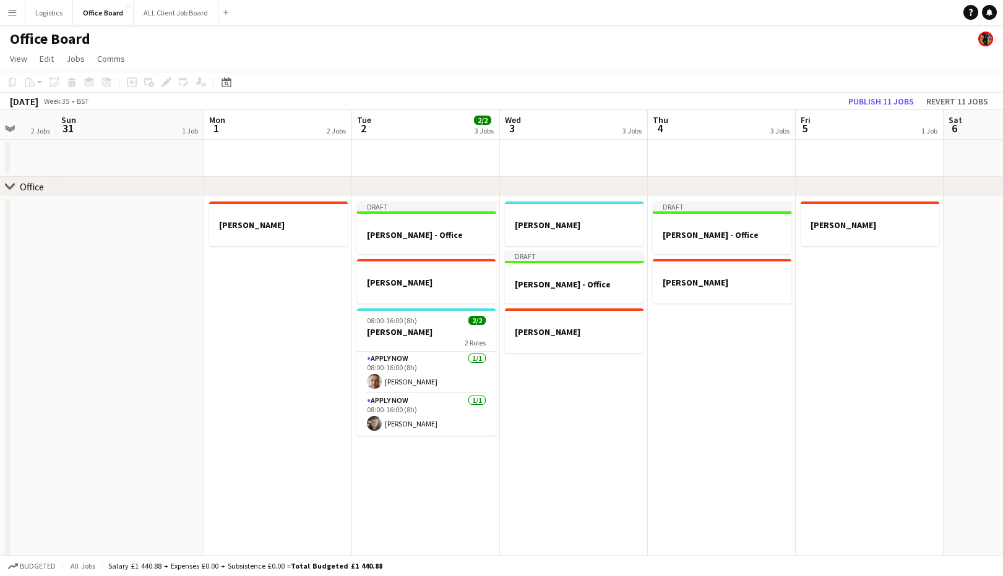
click at [863, 261] on app-date-cell "[PERSON_NAME]" at bounding box center [869, 400] width 148 height 406
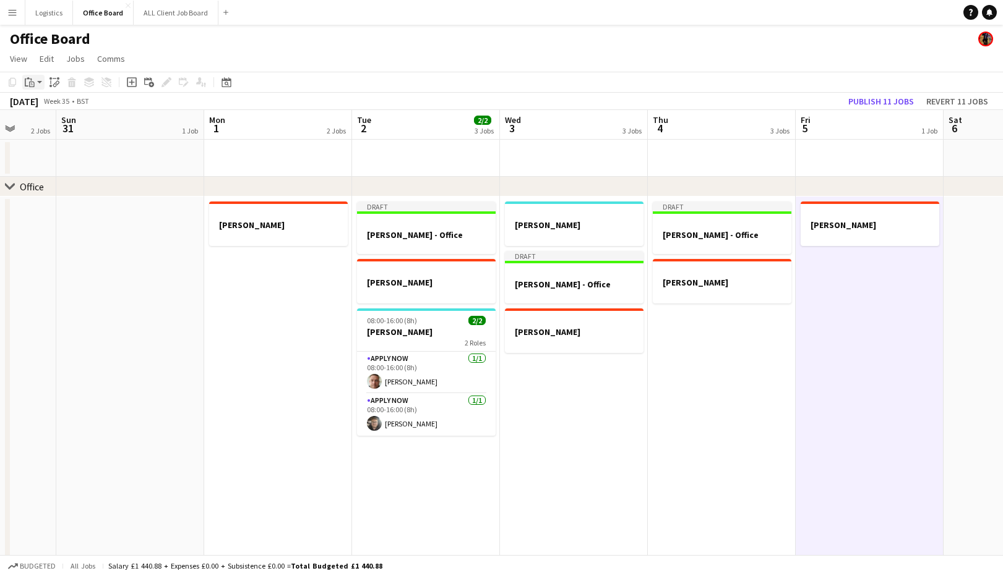
click at [31, 82] on icon at bounding box center [32, 85] width 6 height 6
click at [59, 124] on link "Paste with crew Command Shift V" at bounding box center [82, 126] width 98 height 11
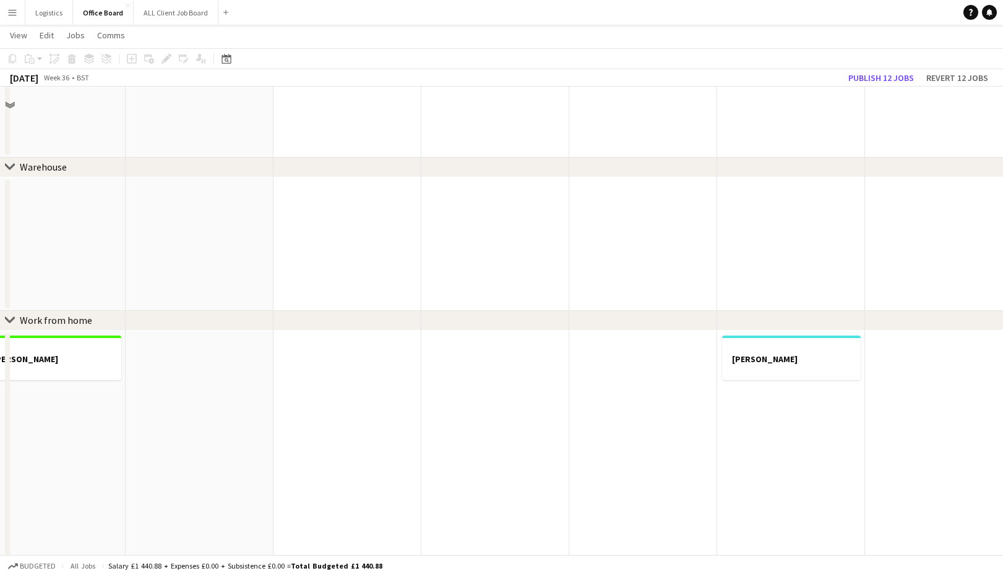
scroll to position [0, 0]
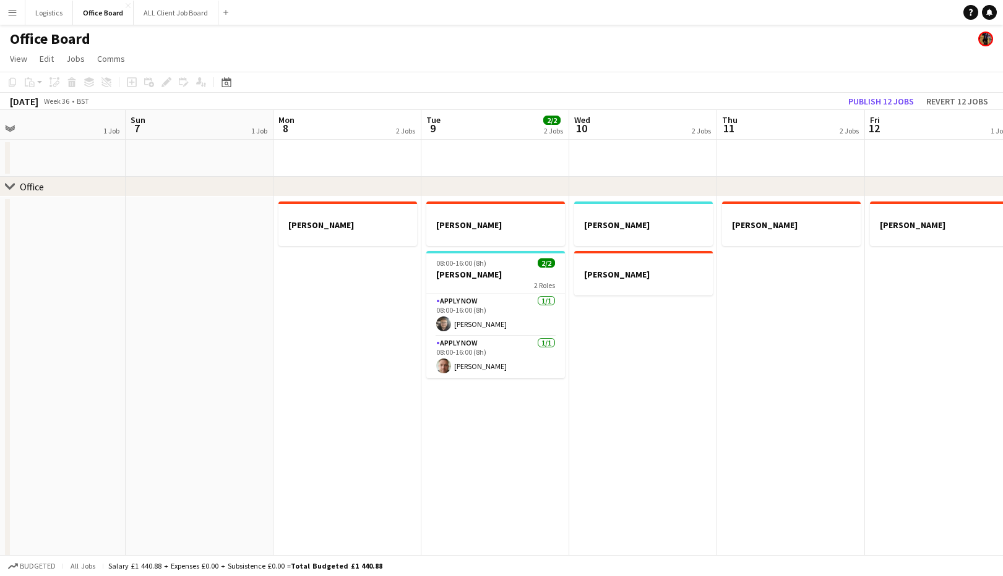
click at [498, 414] on app-date-cell "[PERSON_NAME] 08:00-16:00 (8h) 2/2 [PERSON_NAME] 2 Roles APPLY NOW [DATE] 08:00…" at bounding box center [495, 400] width 148 height 406
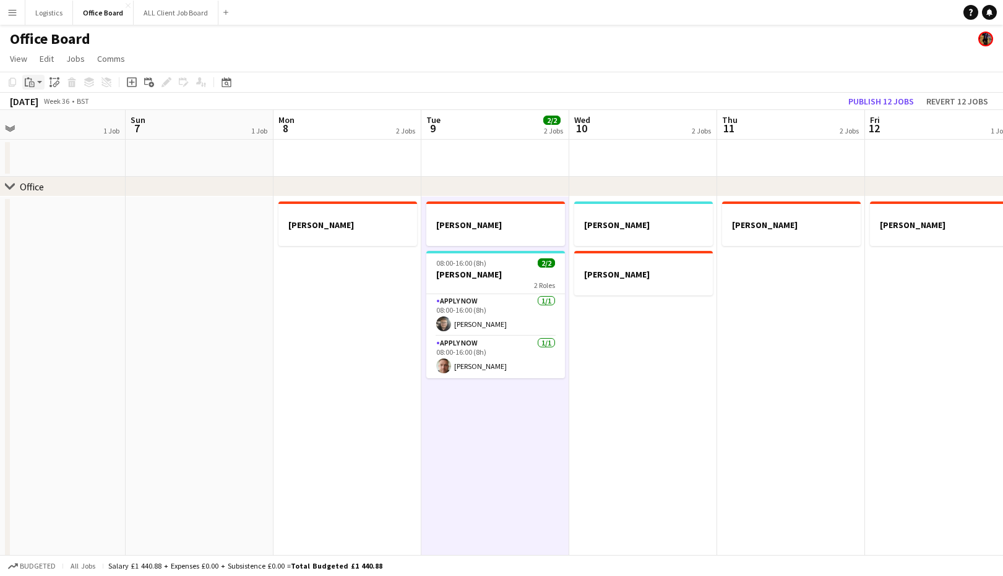
click at [32, 82] on icon at bounding box center [32, 85] width 6 height 6
click at [50, 127] on link "Paste with crew Command Shift V" at bounding box center [82, 126] width 98 height 11
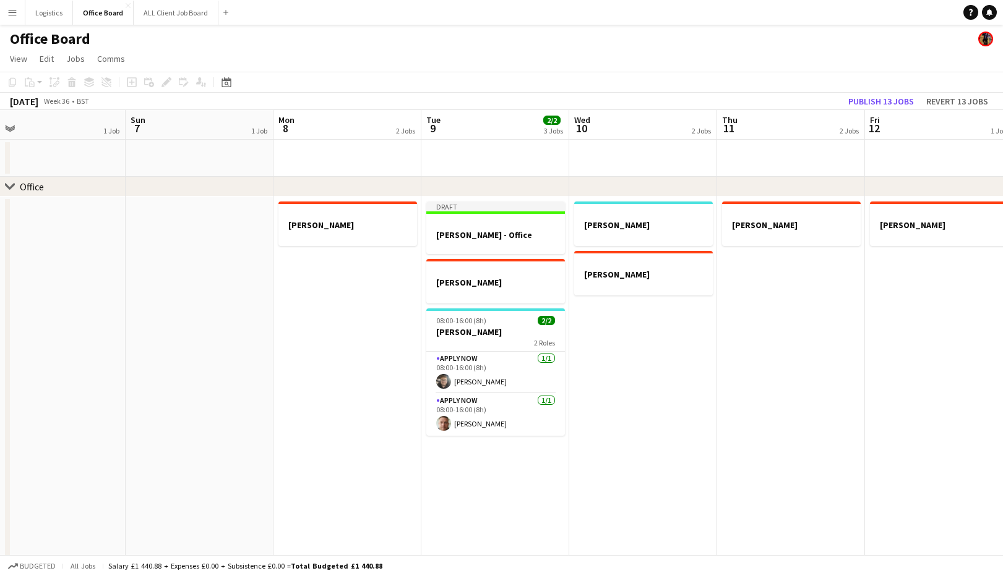
click at [604, 321] on app-date-cell "[PERSON_NAME]" at bounding box center [643, 400] width 148 height 406
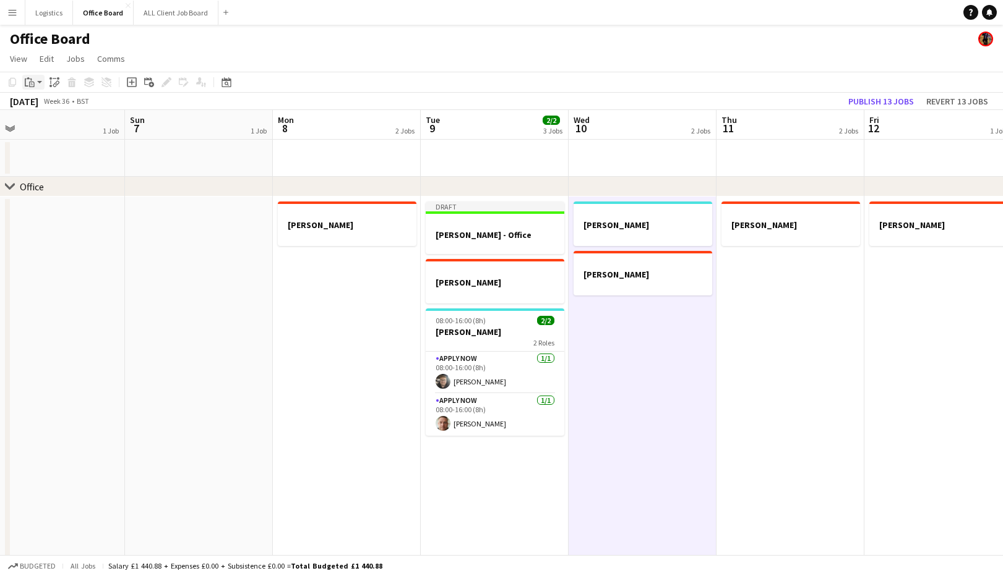
click at [30, 82] on icon "Paste" at bounding box center [30, 82] width 10 height 10
drag, startPoint x: 57, startPoint y: 131, endPoint x: 202, endPoint y: 187, distance: 155.6
click at [57, 130] on link "Paste with crew Command Shift V" at bounding box center [82, 126] width 98 height 11
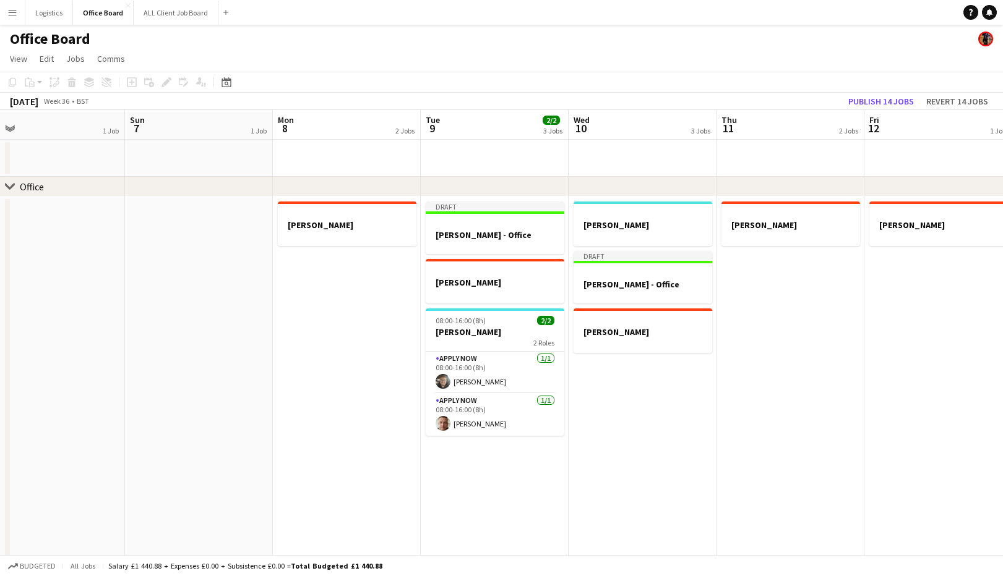
click at [766, 259] on app-date-cell "[PERSON_NAME]" at bounding box center [790, 400] width 148 height 406
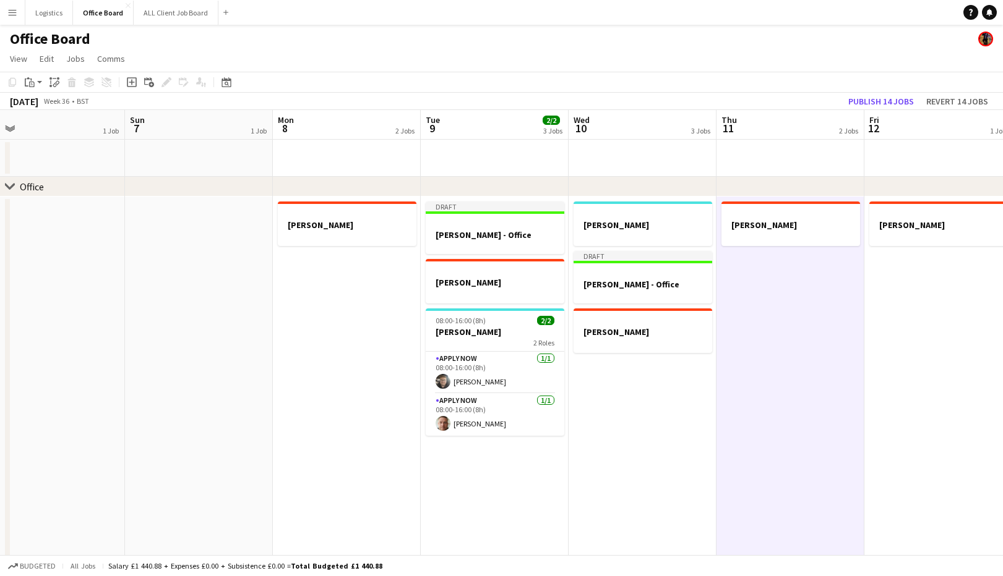
drag, startPoint x: 31, startPoint y: 81, endPoint x: 38, endPoint y: 105, distance: 24.5
click at [31, 81] on icon "Paste" at bounding box center [30, 82] width 10 height 10
click at [48, 128] on link "Paste with crew Command Shift V" at bounding box center [82, 126] width 98 height 11
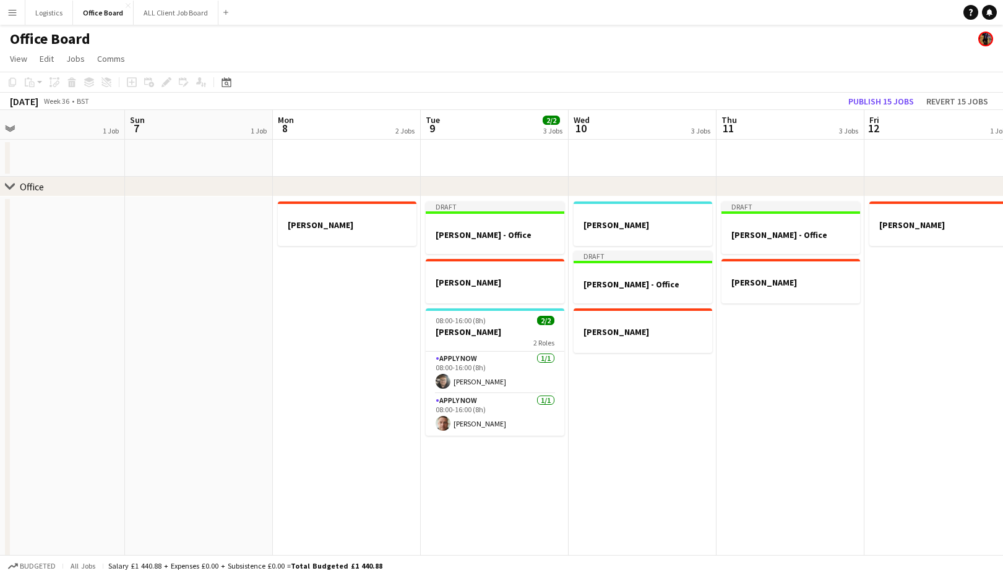
click at [907, 270] on app-date-cell "[PERSON_NAME]" at bounding box center [938, 400] width 148 height 406
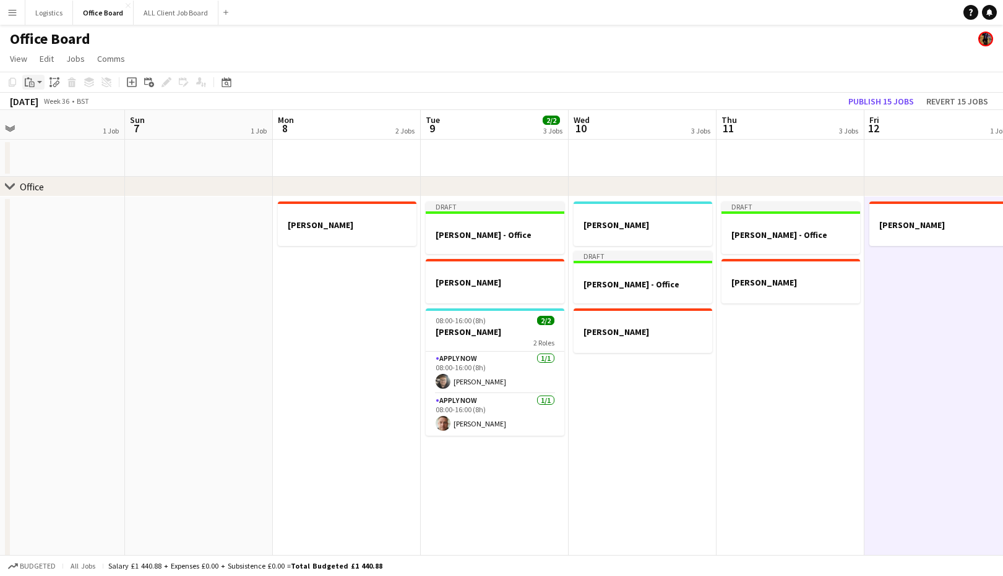
click at [32, 83] on icon "Paste" at bounding box center [30, 82] width 10 height 10
drag, startPoint x: 42, startPoint y: 126, endPoint x: 48, endPoint y: 145, distance: 19.4
click at [42, 126] on link "Paste with crew Command Shift V" at bounding box center [82, 126] width 98 height 11
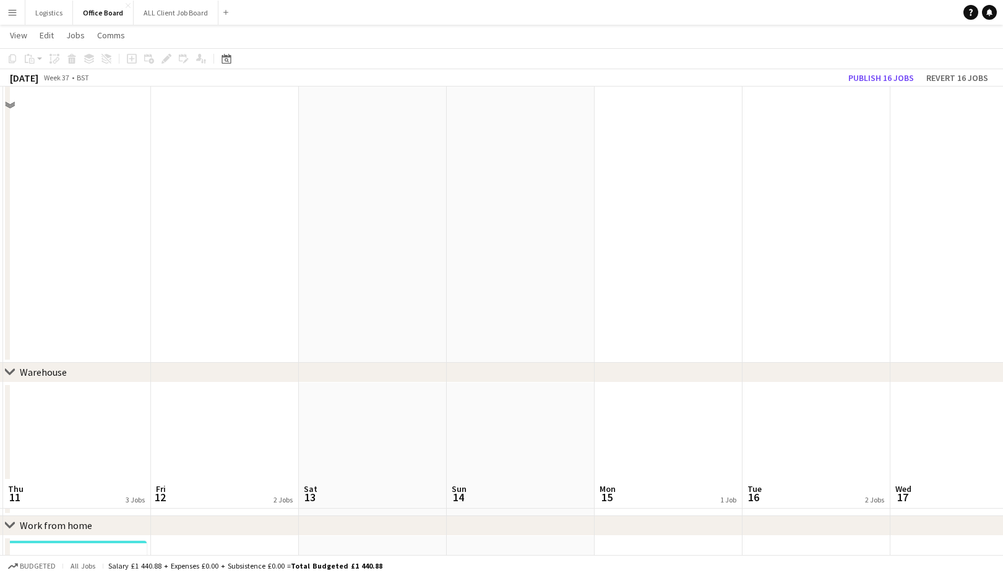
scroll to position [0, 0]
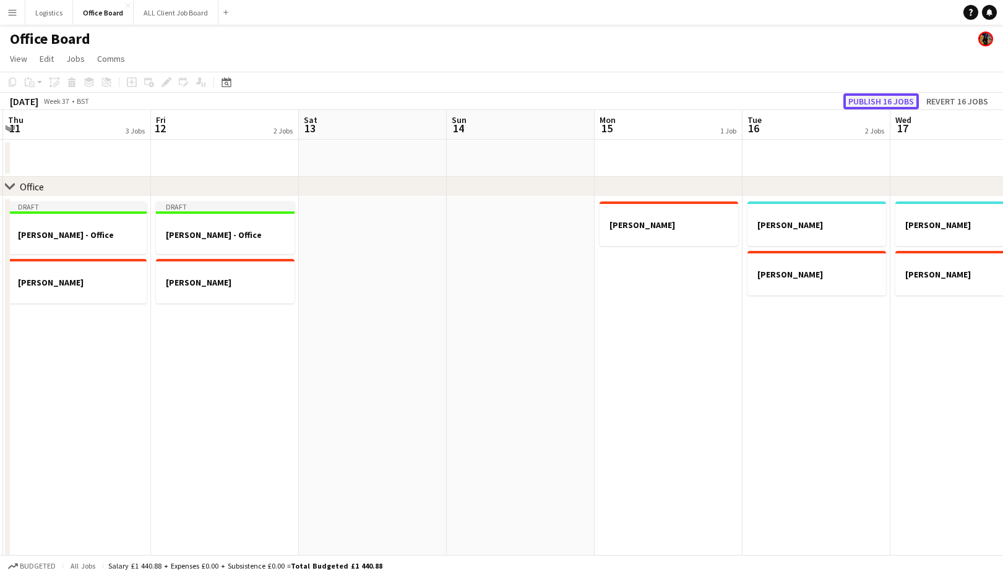
click at [881, 100] on button "Publish 16 jobs" at bounding box center [880, 101] width 75 height 16
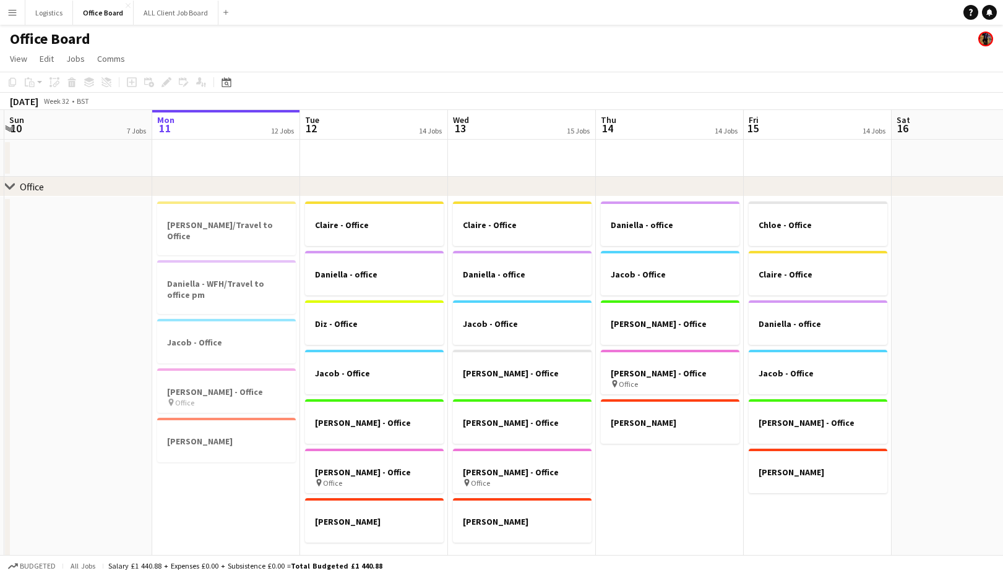
scroll to position [7, 0]
